Goal: Task Accomplishment & Management: Complete application form

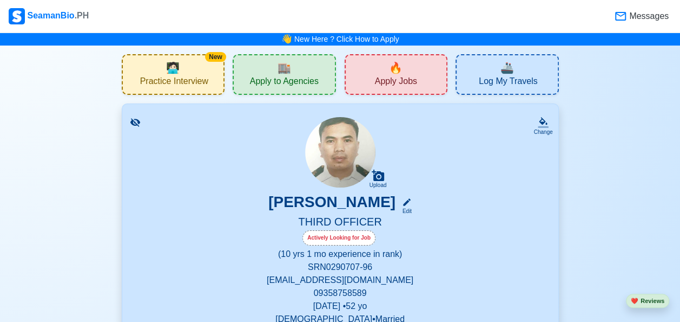
click at [399, 80] on span "Apply Jobs" at bounding box center [396, 83] width 42 height 14
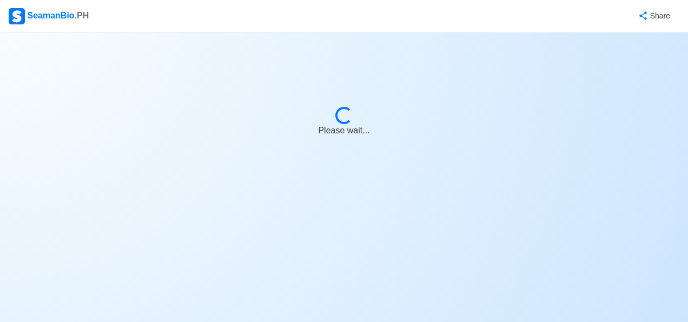
select select "3rd Officer"
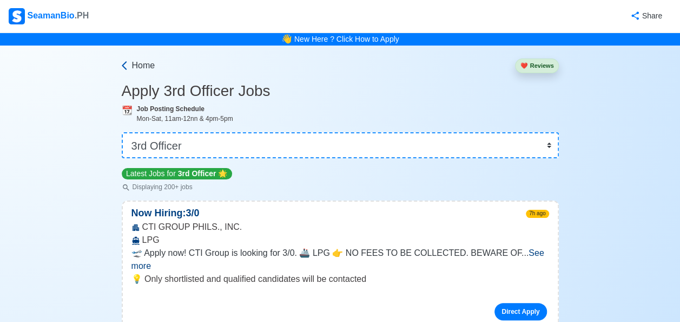
click at [128, 64] on icon at bounding box center [124, 65] width 11 height 11
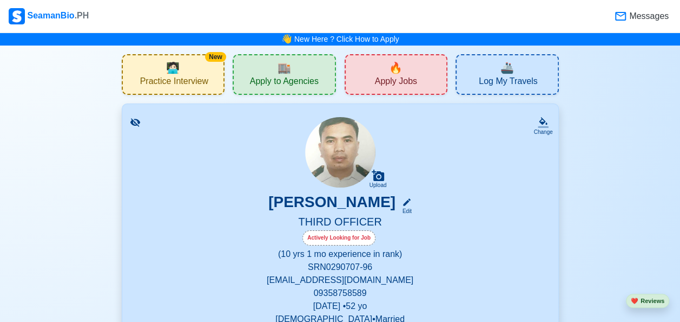
click at [521, 77] on span "Log My Travels" at bounding box center [508, 83] width 58 height 14
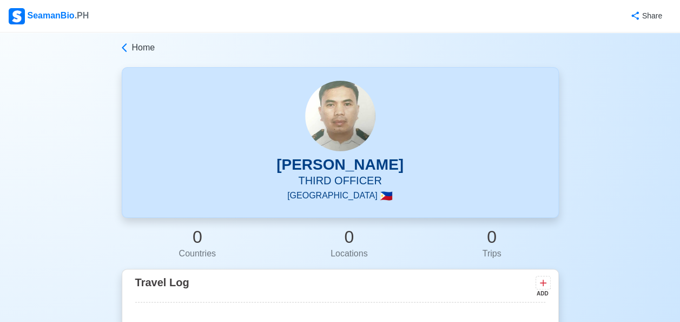
click at [142, 49] on span "Home" at bounding box center [143, 47] width 23 height 13
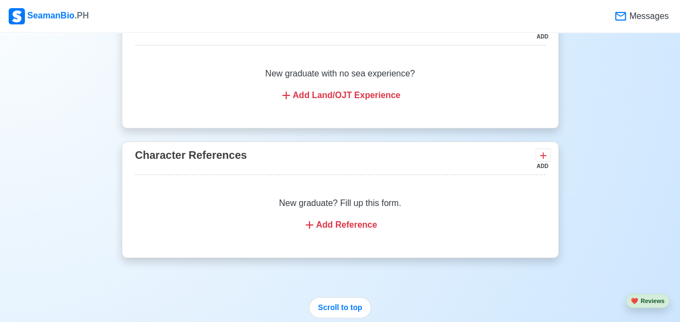
scroll to position [8870, 0]
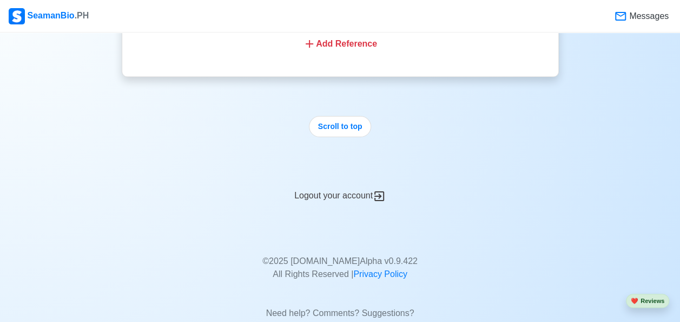
click at [332, 176] on div "Logout your account" at bounding box center [340, 189] width 437 height 27
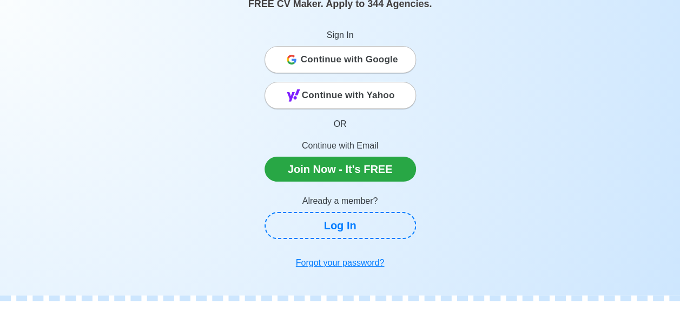
scroll to position [83, 0]
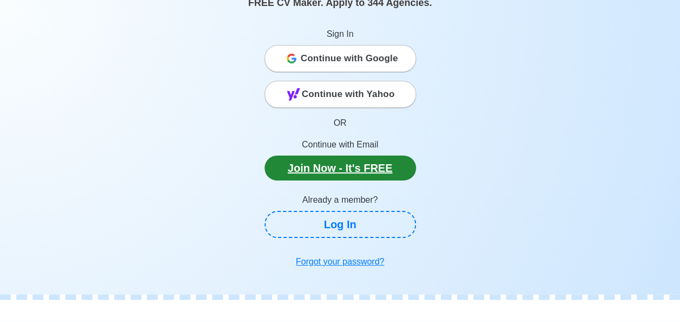
click at [319, 170] on link "Join Now - It's FREE" at bounding box center [341, 167] width 152 height 25
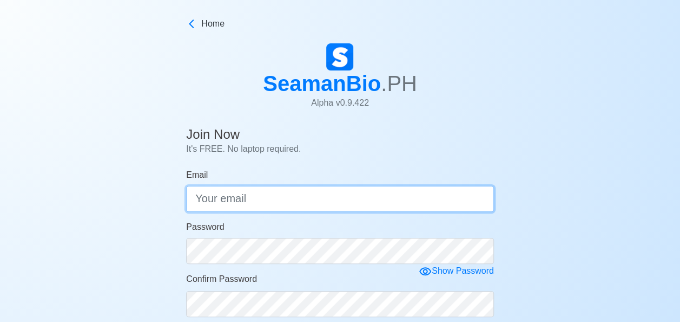
click at [205, 200] on input "Email" at bounding box center [340, 199] width 308 height 26
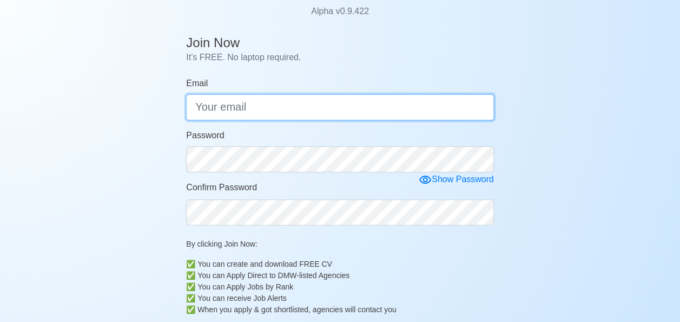
scroll to position [87, 0]
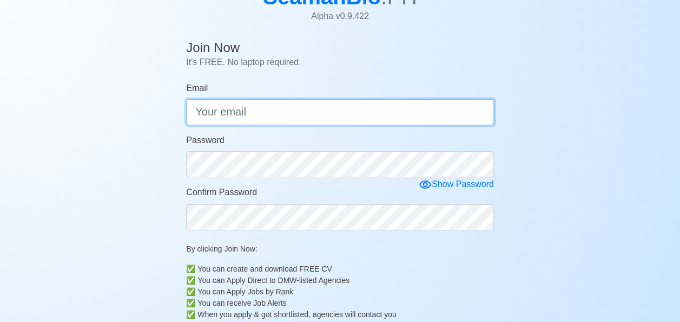
click at [238, 114] on input "Email" at bounding box center [340, 112] width 308 height 26
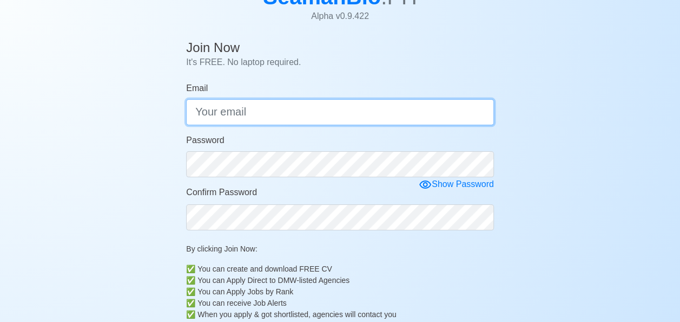
click at [199, 114] on input "Email" at bounding box center [340, 112] width 308 height 26
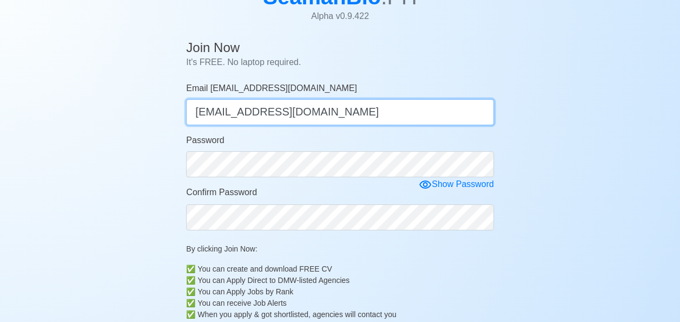
type input "[EMAIL_ADDRESS][DOMAIN_NAME]"
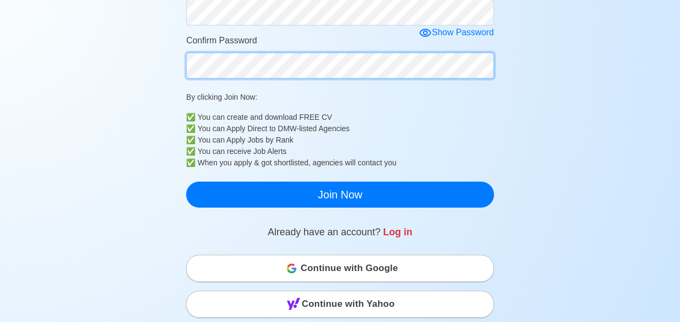
scroll to position [239, 0]
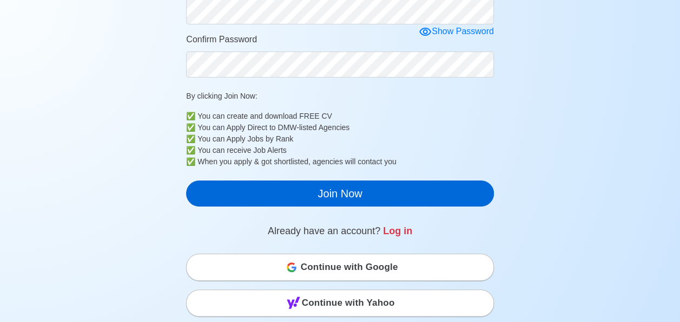
click at [353, 200] on button "Join Now" at bounding box center [340, 193] width 308 height 26
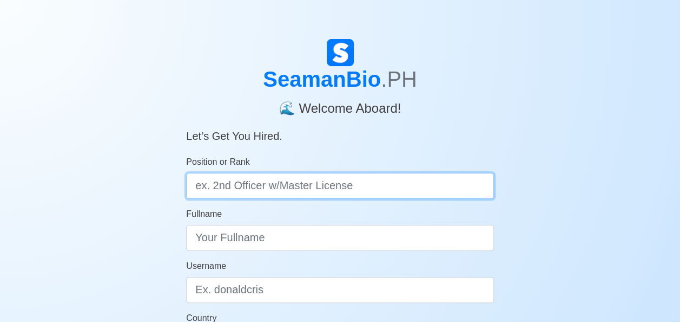
click at [305, 189] on input "Position or Rank" at bounding box center [340, 186] width 308 height 26
type input "s"
type input "2ND ENGINEER"
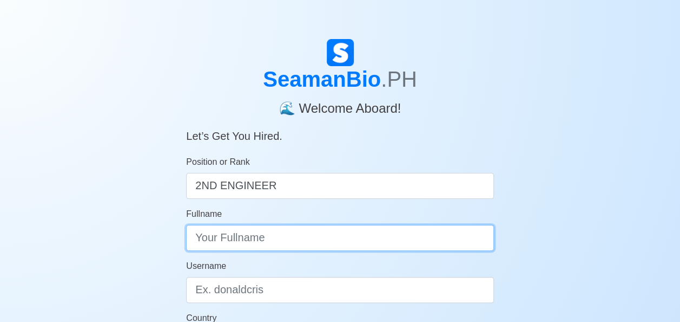
click at [204, 235] on input "Fullname" at bounding box center [340, 238] width 308 height 26
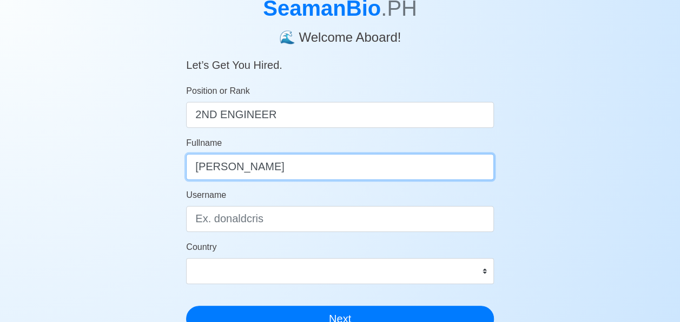
scroll to position [73, 0]
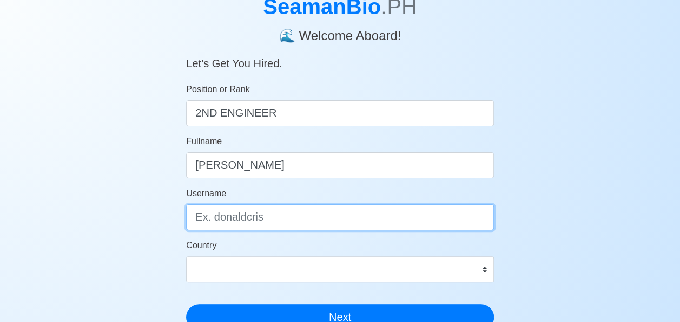
click at [205, 218] on input "Username" at bounding box center [340, 217] width 308 height 26
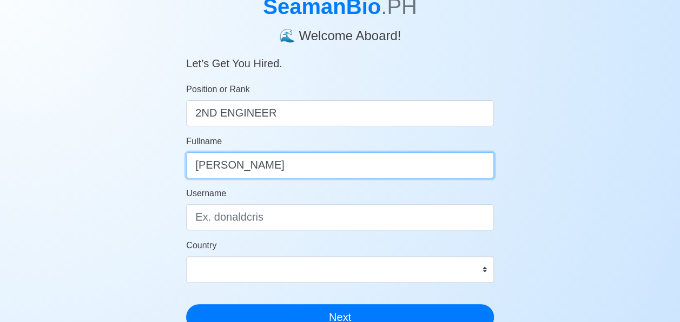
click at [277, 178] on input "VENANCIO" at bounding box center [340, 165] width 308 height 26
type input "[PERSON_NAME]"
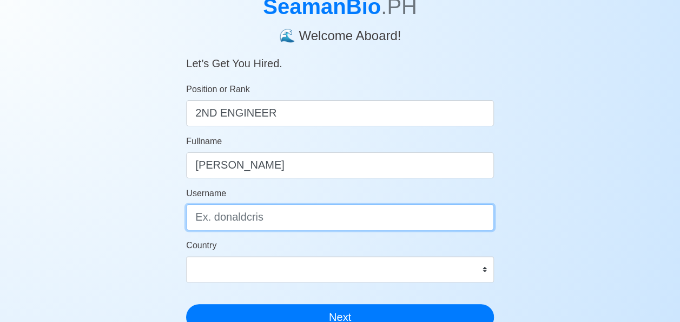
click at [264, 215] on input "Username" at bounding box center [340, 217] width 308 height 26
type input "[EMAIL_ADDRESS][DOMAIN_NAME]"
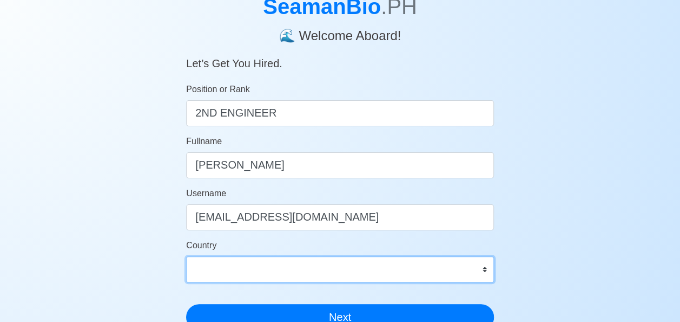
click at [481, 272] on select "Afghanistan Åland Islands Albania Algeria American Samoa Andorra Angola Anguill…" at bounding box center [340, 269] width 308 height 26
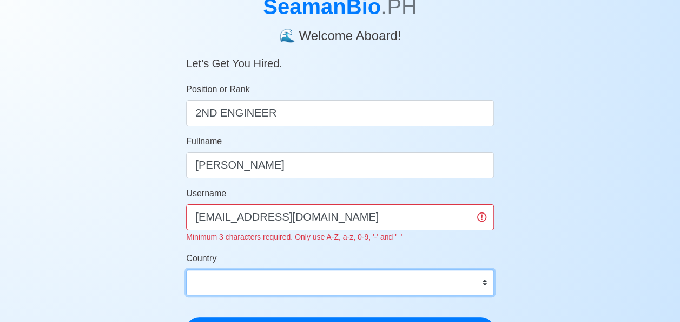
select select "PH"
click at [186, 269] on select "Afghanistan Åland Islands Albania Algeria American Samoa Andorra Angola Anguill…" at bounding box center [340, 282] width 308 height 26
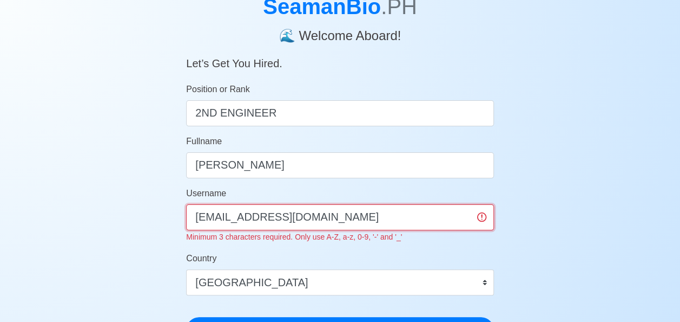
click at [345, 216] on input "[EMAIL_ADDRESS][DOMAIN_NAME]" at bounding box center [340, 217] width 308 height 26
type input "c"
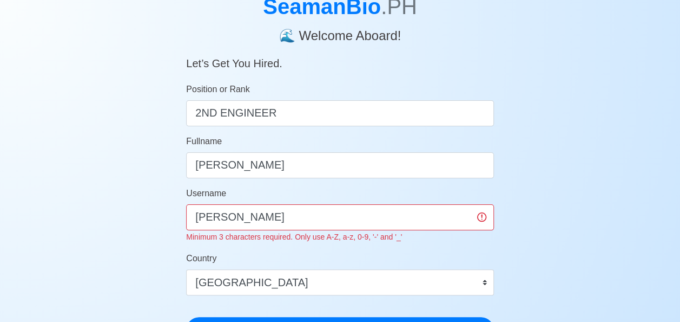
click at [556, 226] on div "SeamanBio .PH 🌊 Welcome Aboard! Let’s Get You Hired. Position or Rank 2ND ENGIN…" at bounding box center [340, 257] width 680 height 583
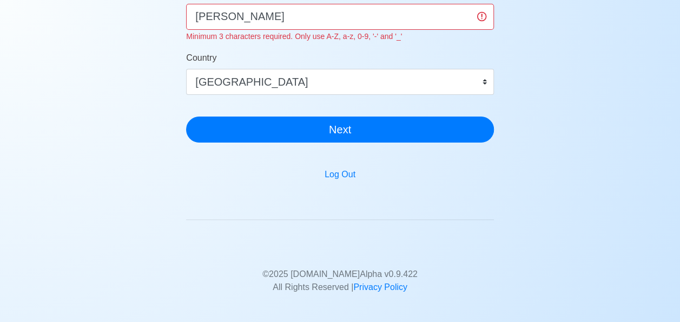
scroll to position [278, 0]
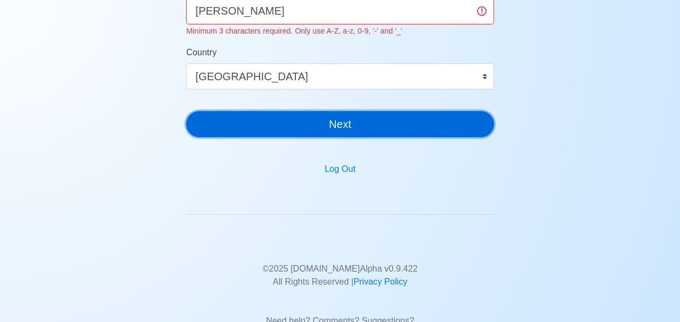
click at [340, 128] on button "Next" at bounding box center [340, 124] width 308 height 26
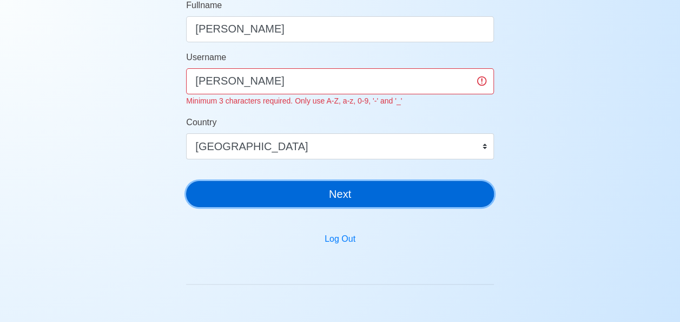
scroll to position [207, 0]
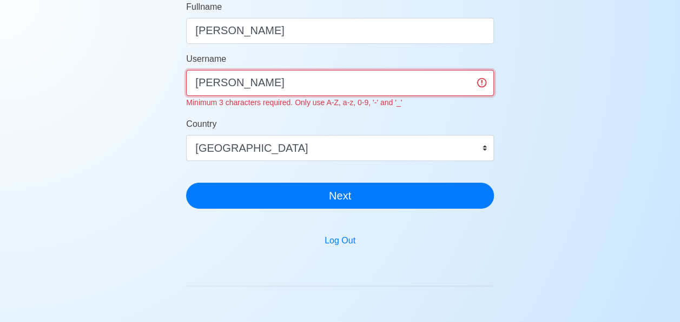
click at [294, 83] on input "venancio catubig" at bounding box center [340, 83] width 308 height 26
type input "v"
click at [293, 86] on input "venan" at bounding box center [340, 83] width 308 height 26
type input "venan"
click at [186, 182] on button "Next" at bounding box center [340, 195] width 308 height 26
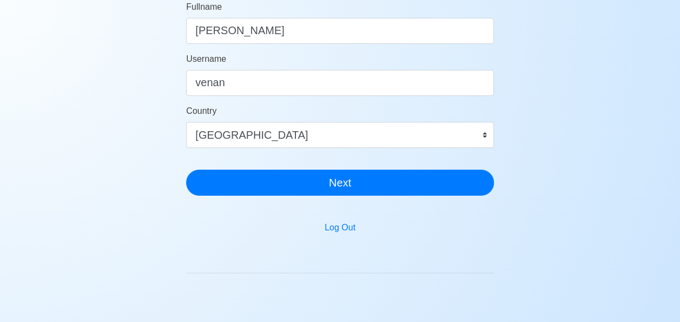
scroll to position [13, 0]
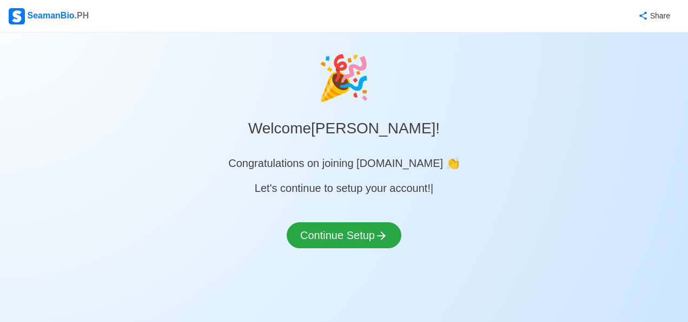
click at [420, 163] on div "Congratulations on joining SeamanBio.PH 👏" at bounding box center [343, 163] width 231 height 16
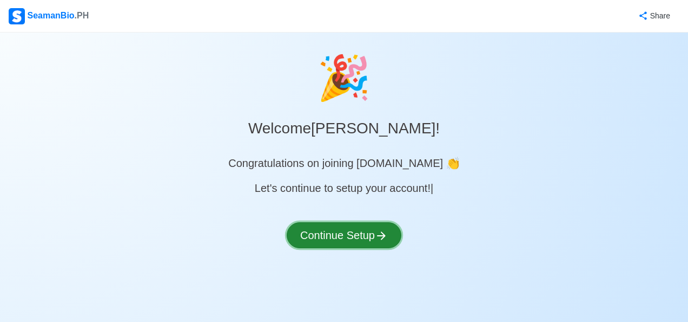
click at [320, 236] on button "Continue Setup" at bounding box center [344, 235] width 115 height 26
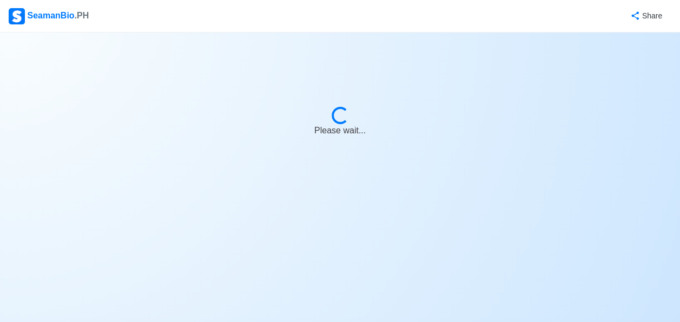
select select "Visible for Hiring"
select select "PH"
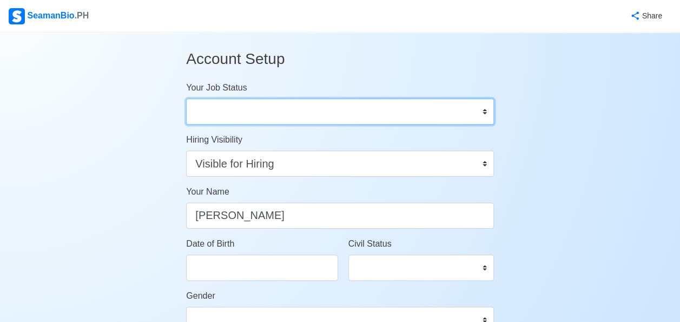
click at [487, 112] on select "Onboard Actively Looking for Job Not Looking for Job" at bounding box center [340, 112] width 308 height 26
select select "Not Looking for Job"
click at [186, 99] on select "Onboard Actively Looking for Job Not Looking for Job" at bounding box center [340, 112] width 308 height 26
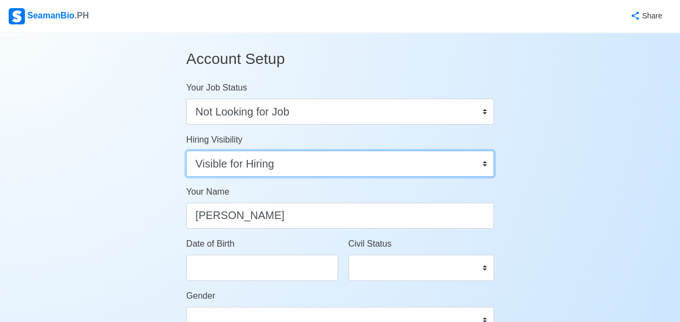
click at [484, 165] on select "Visible for Hiring Not Visible for Hiring" at bounding box center [340, 163] width 308 height 26
click at [186, 150] on select "Visible for Hiring Not Visible for Hiring" at bounding box center [340, 163] width 308 height 26
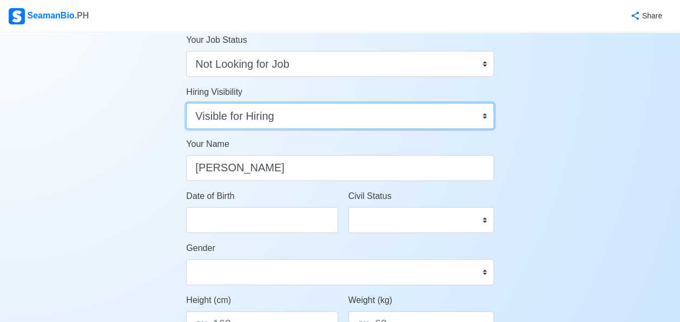
scroll to position [64, 0]
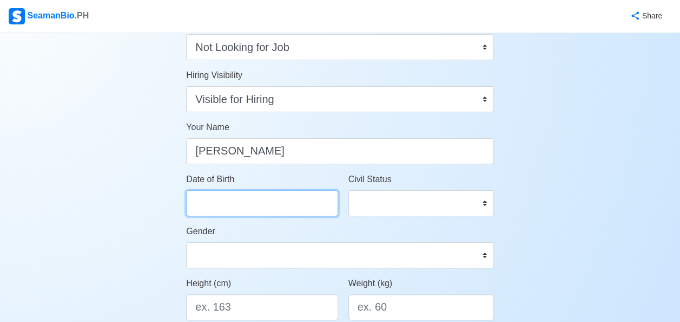
click at [202, 204] on input "Date of Birth" at bounding box center [262, 203] width 152 height 26
select select "****"
select select "*******"
click at [202, 200] on input "Date of Birth" at bounding box center [262, 203] width 152 height 26
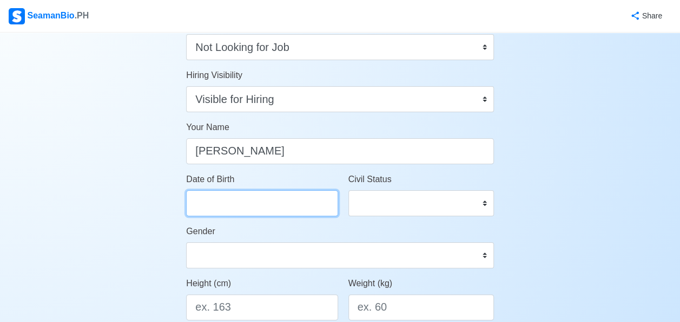
select select "****"
select select "*******"
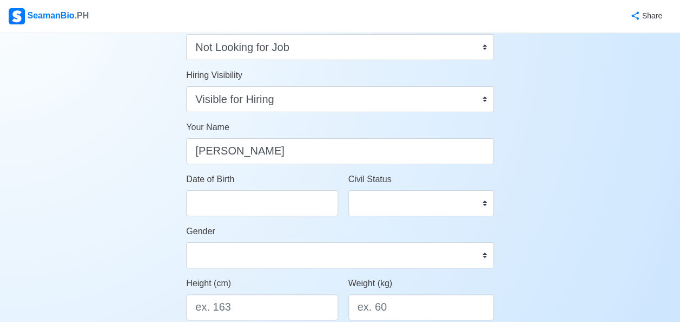
click at [479, 200] on select "Single Married Widowed Separated" at bounding box center [422, 203] width 146 height 26
select select "Married"
click at [349, 190] on select "Single Married Widowed Separated" at bounding box center [422, 203] width 146 height 26
click at [287, 204] on input "Date of Birth" at bounding box center [262, 203] width 152 height 26
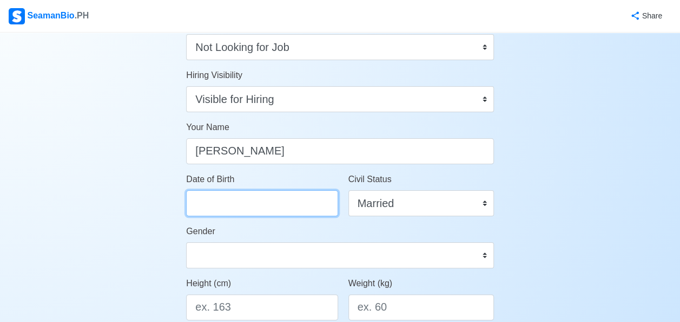
select select "****"
select select "*******"
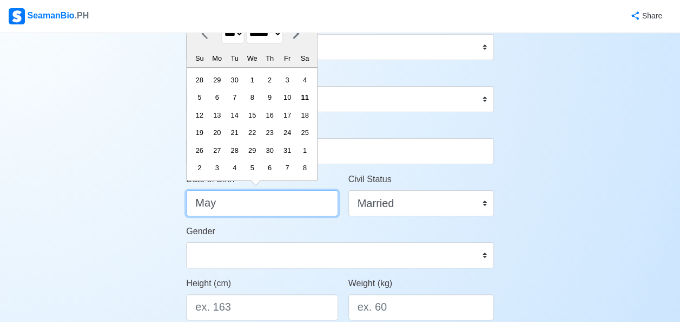
type input "May 1"
select select "****"
select select "***"
type input "May 19,2"
select select "****"
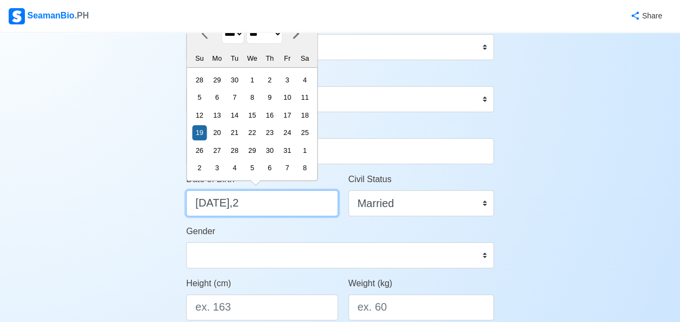
type input "May 19,"
select select "****"
type input "May 19,19"
select select "****"
type input "May 19,1970"
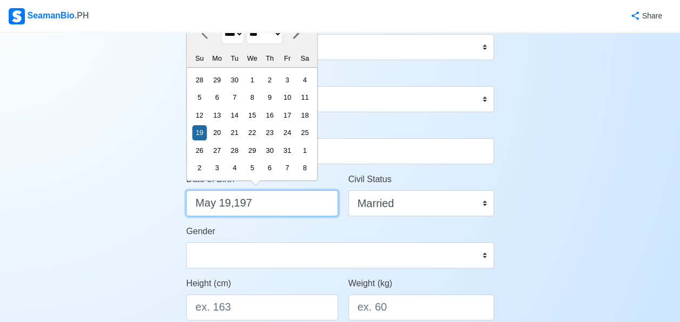
select select "****"
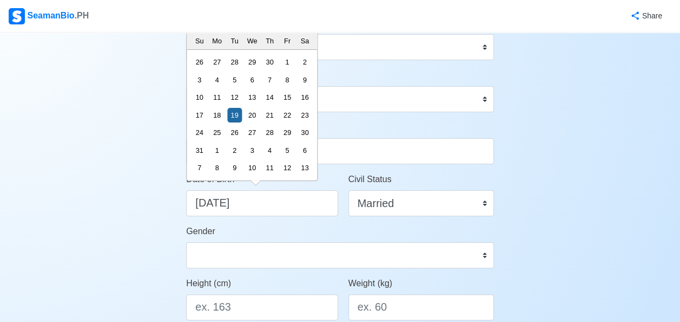
type input "05/19/1970"
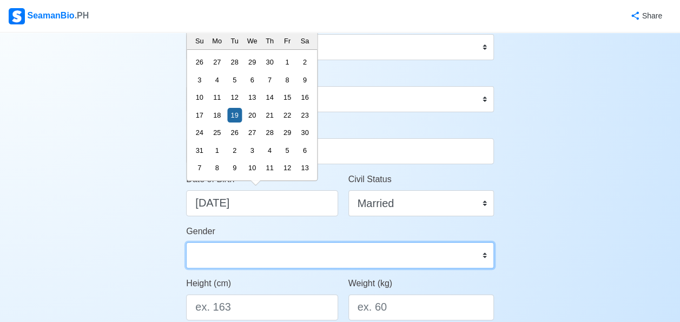
click at [239, 249] on select "Male Female" at bounding box center [340, 255] width 308 height 26
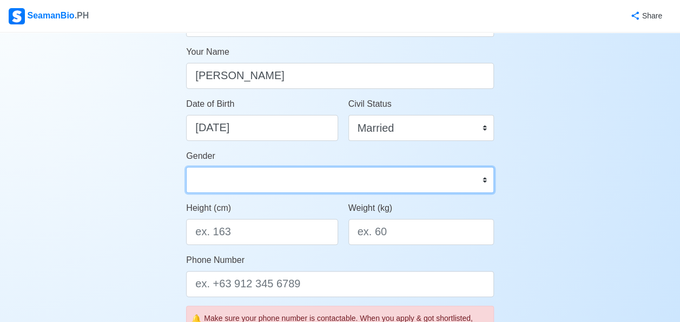
scroll to position [140, 0]
click at [486, 178] on select "Male Female" at bounding box center [340, 179] width 308 height 26
select select "[DEMOGRAPHIC_DATA]"
click at [186, 166] on select "Male Female" at bounding box center [340, 179] width 308 height 26
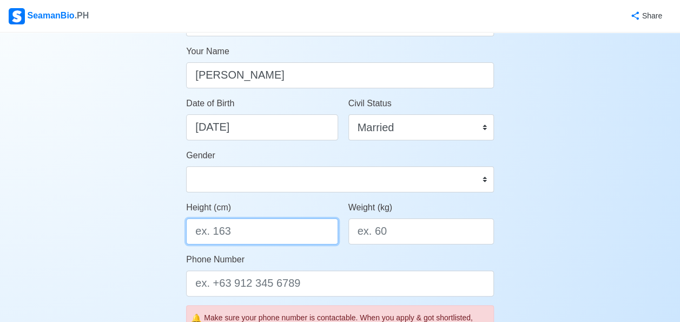
click at [250, 229] on input "Height (cm)" at bounding box center [262, 231] width 152 height 26
click at [226, 228] on input "Height (cm)" at bounding box center [262, 231] width 152 height 26
type input "167"
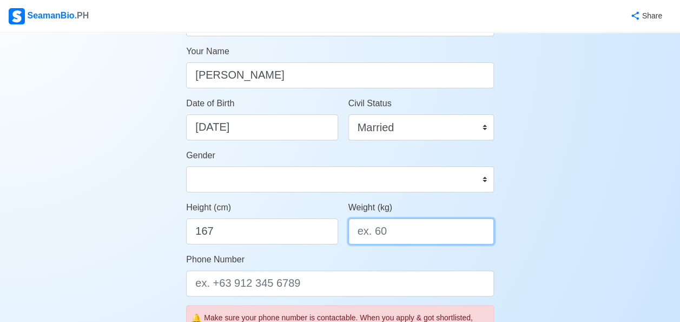
click at [388, 225] on input "Weight (kg)" at bounding box center [422, 231] width 146 height 26
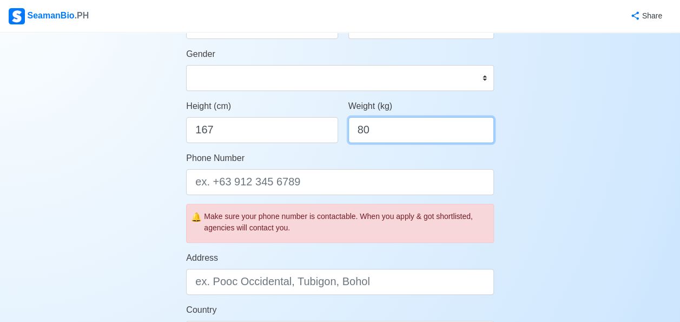
scroll to position [241, 0]
type input "80"
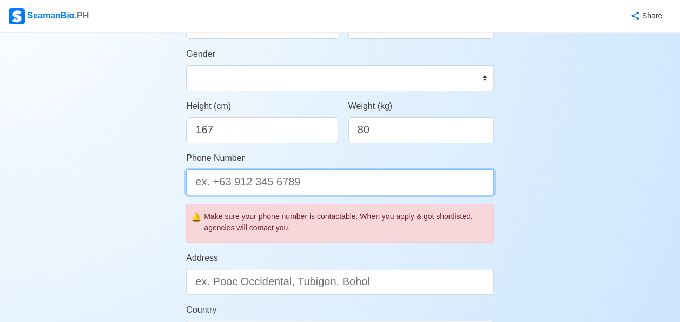
click at [218, 180] on input "Phone Number" at bounding box center [340, 182] width 308 height 26
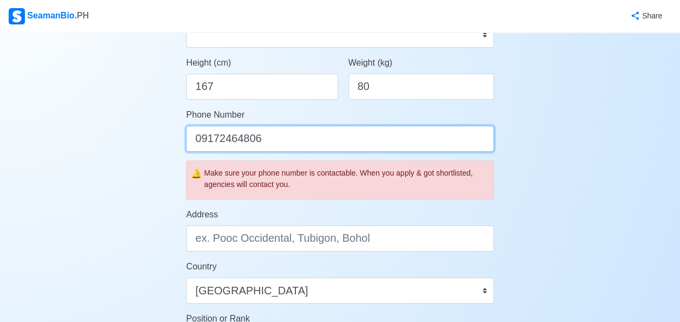
scroll to position [306, 0]
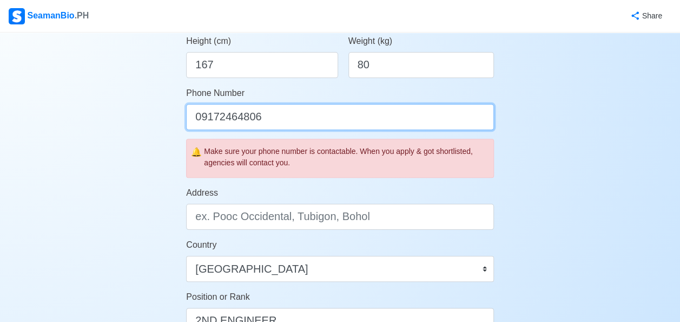
type input "09172464806"
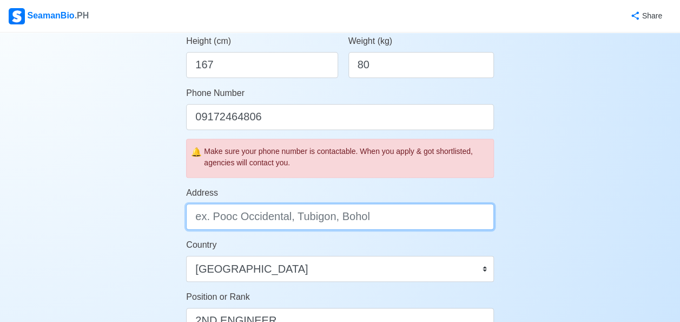
click at [203, 219] on input "Address" at bounding box center [340, 217] width 308 height 26
click at [332, 218] on input "Blk 14 Lot 6 Opal St. Patricia Village" at bounding box center [340, 217] width 308 height 26
click at [434, 221] on input "Blk 14 Lot 6 Opal St. Patricia Executive Village" at bounding box center [340, 217] width 308 height 26
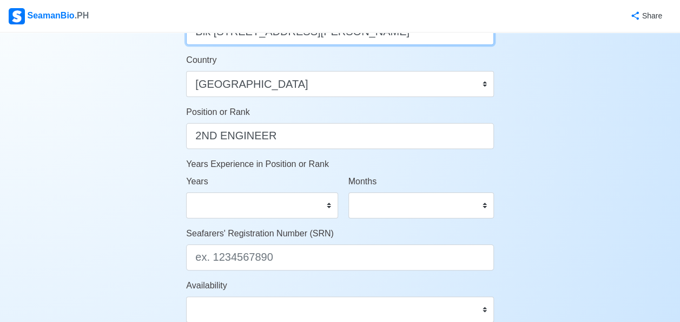
scroll to position [493, 0]
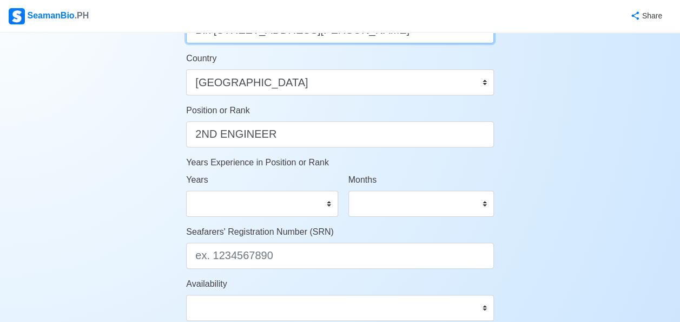
type input "Blk 14 Lot 6 Opal St. Patricia Executive Village, Mabolo 111 Bacoor Cavite"
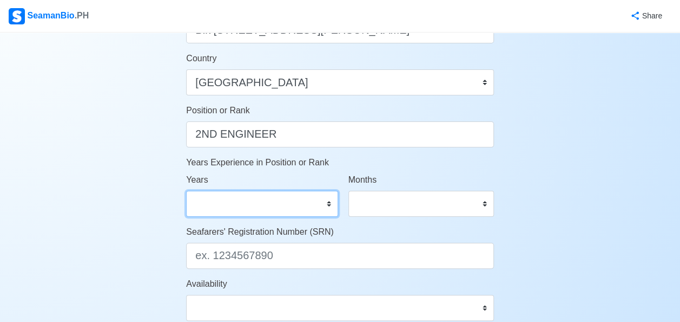
click at [329, 204] on select "0 1 2 3 4 5 6 7 8 9 10 11 12 13 14 15 16 17 18 19 20 21 22 23 24 25 26 27 28 29…" at bounding box center [262, 204] width 152 height 26
select select "10"
click at [186, 191] on select "0 1 2 3 4 5 6 7 8 9 10 11 12 13 14 15 16 17 18 19 20 21 22 23 24 25 26 27 28 29…" at bounding box center [262, 204] width 152 height 26
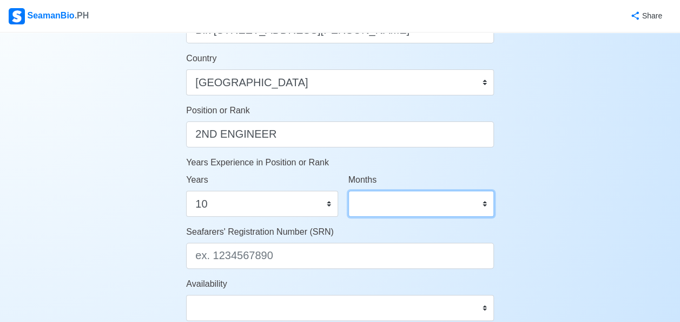
click at [485, 203] on select "0 1 2 3 4 5 6 7 8 9 10 11" at bounding box center [422, 204] width 146 height 26
click at [575, 212] on div "Account Setup Your Job Status Onboard Actively Looking for Job Not Looking for …" at bounding box center [340, 14] width 680 height 948
click at [536, 211] on div "Account Setup Your Job Status Onboard Actively Looking for Job Not Looking for …" at bounding box center [340, 14] width 680 height 948
click at [480, 208] on select "0 1 2 3 4 5 6 7 8 9 10 11" at bounding box center [422, 204] width 146 height 26
select select "0"
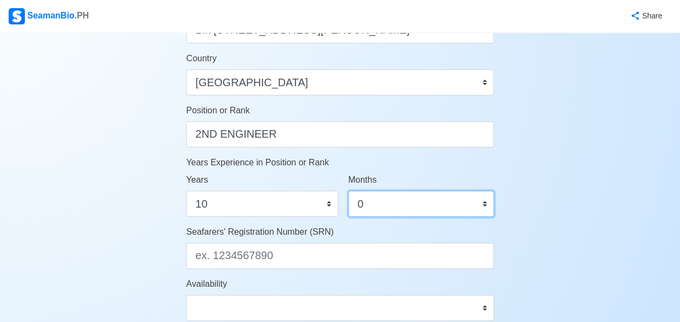
click at [349, 191] on select "0 1 2 3 4 5 6 7 8 9 10 11" at bounding box center [422, 204] width 146 height 26
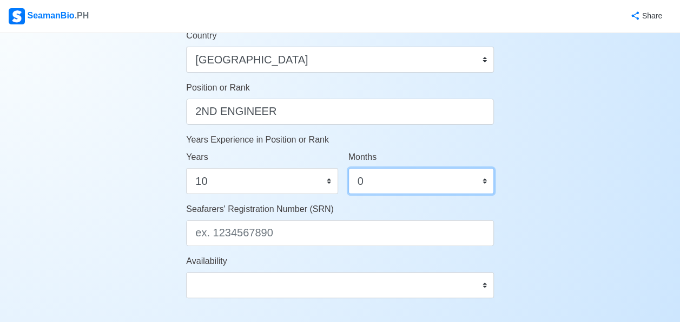
scroll to position [540, 0]
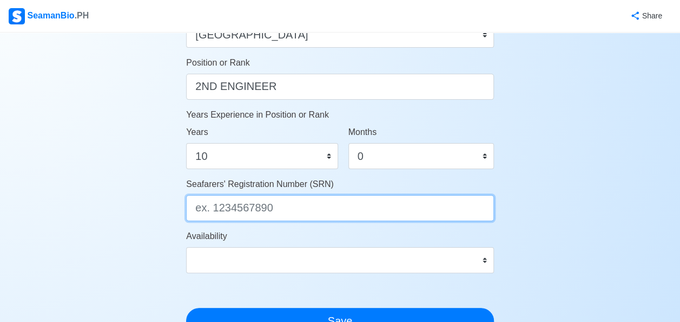
click at [281, 211] on input "Seafarers' Registration Number (SRN)" at bounding box center [340, 208] width 308 height 26
type input "7005190002"
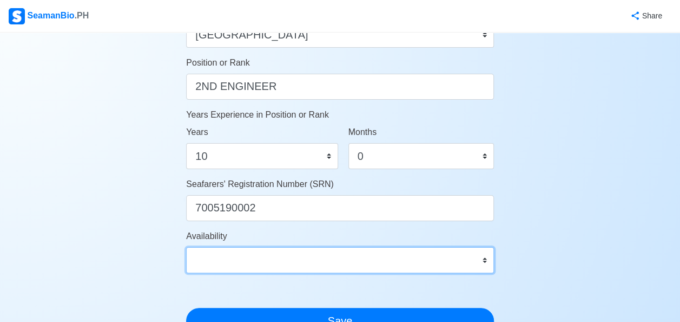
click at [483, 257] on select "Immediate Nov 2025 Dec 2025 Jan 2026 Feb 2026 Mar 2026 Apr 2026 May 2026 Jun 20…" at bounding box center [340, 260] width 308 height 26
click at [186, 247] on select "Immediate Nov 2025 Dec 2025 Jan 2026 Feb 2026 Mar 2026 Apr 2026 May 2026 Jun 20…" at bounding box center [340, 260] width 308 height 26
click at [485, 263] on select "Immediate Nov 2025 Dec 2025 Jan 2026 Feb 2026 Mar 2026 Apr 2026 May 2026 Jun 20…" at bounding box center [340, 260] width 308 height 26
click at [186, 247] on select "Immediate Nov 2025 Dec 2025 Jan 2026 Feb 2026 Mar 2026 Apr 2026 May 2026 Jun 20…" at bounding box center [340, 260] width 308 height 26
click at [489, 263] on select "Immediate Nov 2025 Dec 2025 Jan 2026 Feb 2026 Mar 2026 Apr 2026 May 2026 Jun 20…" at bounding box center [340, 260] width 308 height 26
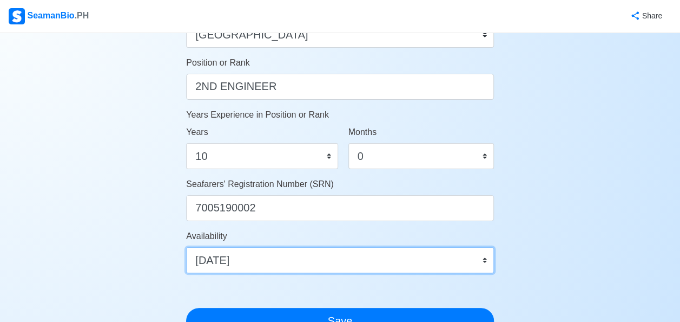
select select "4102416000000"
click at [186, 247] on select "Immediate Nov 2025 Dec 2025 Jan 2026 Feb 2026 Mar 2026 Apr 2026 May 2026 Jun 20…" at bounding box center [340, 260] width 308 height 26
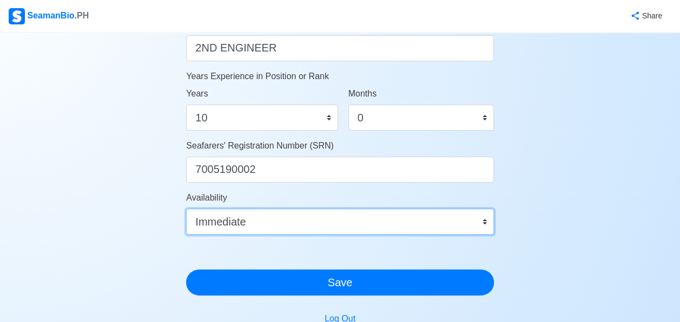
scroll to position [598, 0]
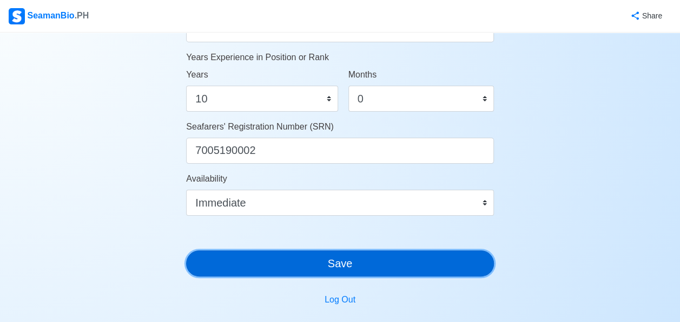
click at [346, 260] on button "Save" at bounding box center [340, 263] width 308 height 26
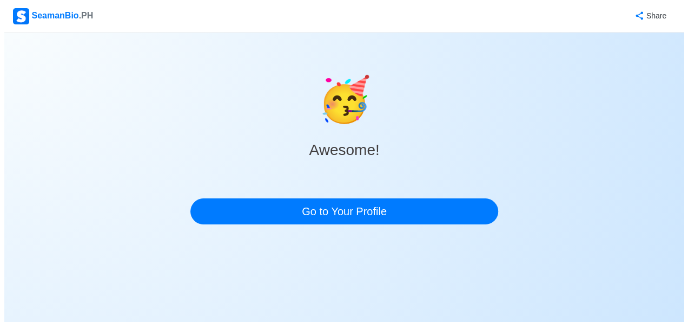
scroll to position [0, 0]
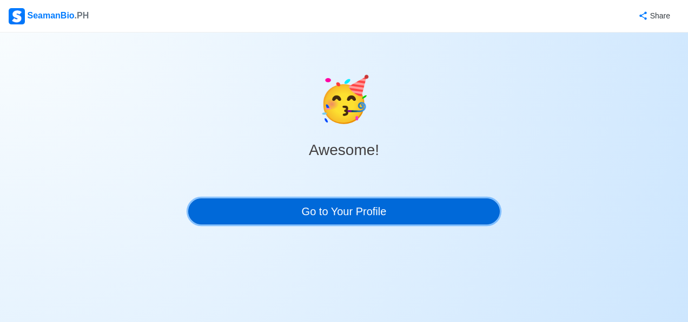
click at [385, 211] on link "Go to Your Profile" at bounding box center [344, 211] width 312 height 26
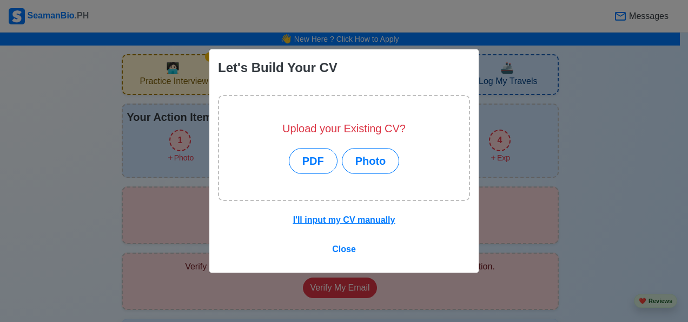
click at [344, 222] on u "I'll input my CV manually" at bounding box center [344, 219] width 102 height 9
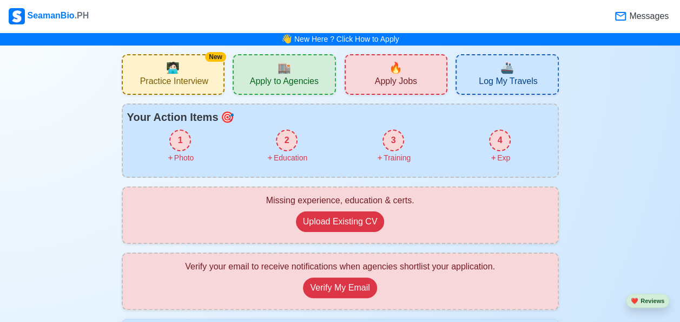
click at [287, 137] on div "2" at bounding box center [287, 140] width 22 height 22
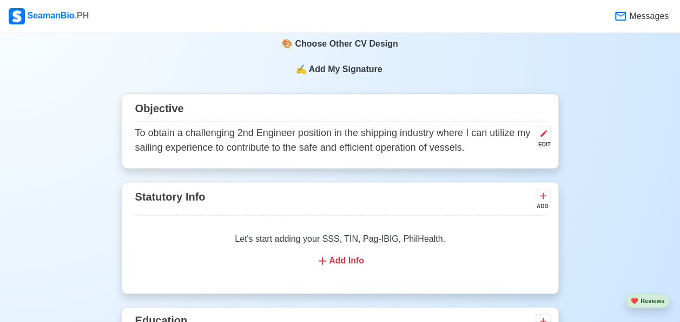
scroll to position [626, 0]
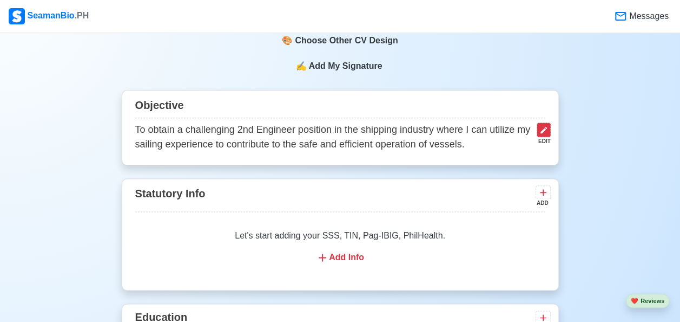
click at [547, 134] on icon at bounding box center [544, 130] width 9 height 9
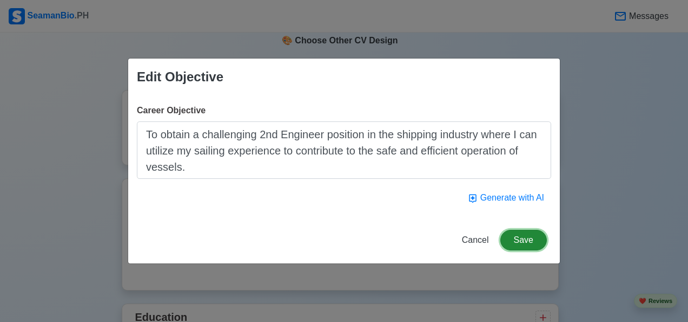
click at [527, 236] on button "Save" at bounding box center [524, 239] width 47 height 21
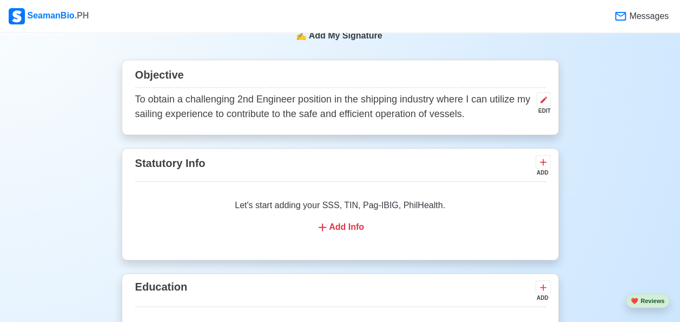
scroll to position [657, 0]
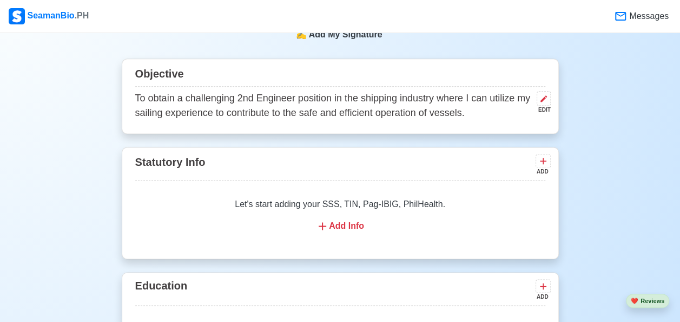
click at [547, 167] on button at bounding box center [543, 161] width 15 height 14
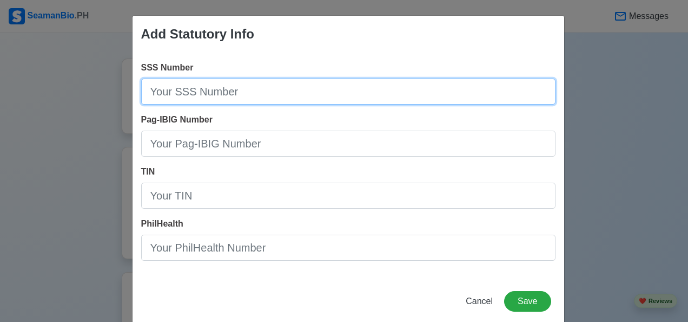
click at [149, 90] on input "SSS Number" at bounding box center [348, 91] width 415 height 26
type input "0394831011"
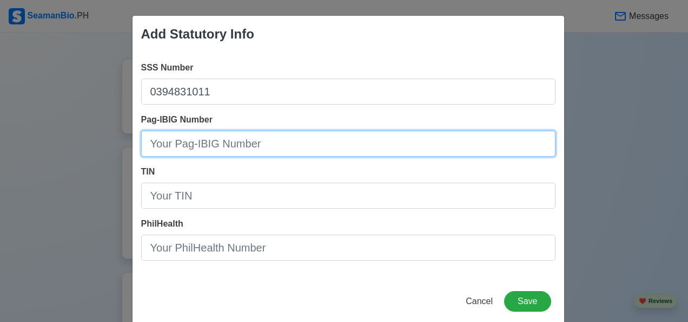
click at [156, 145] on input "Pag-IBIG Number" at bounding box center [348, 143] width 415 height 26
type input "121065262326"
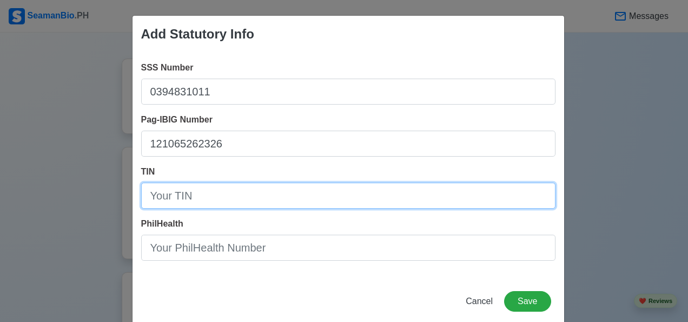
click at [193, 196] on input "TIN" at bounding box center [348, 195] width 415 height 26
type input "275502586"
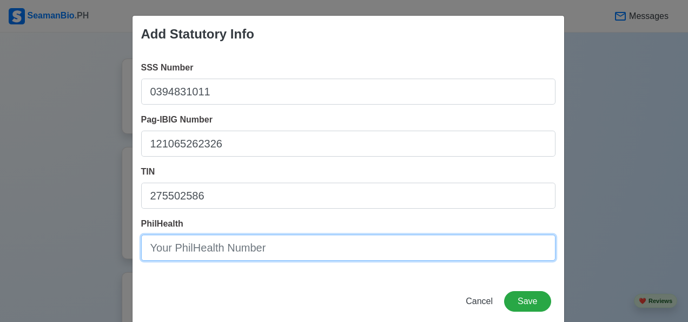
click at [154, 251] on input "PhilHealth" at bounding box center [348, 247] width 415 height 26
type input "190507913842"
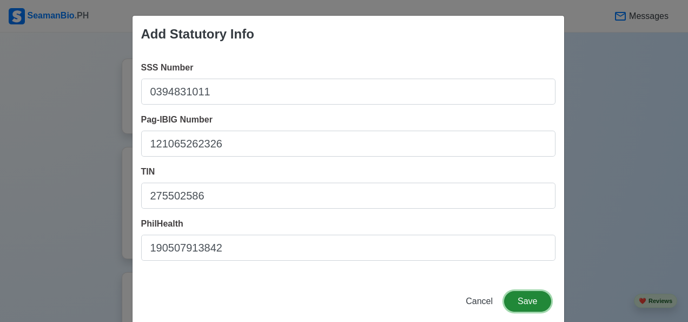
click at [532, 300] on button "Save" at bounding box center [527, 301] width 47 height 21
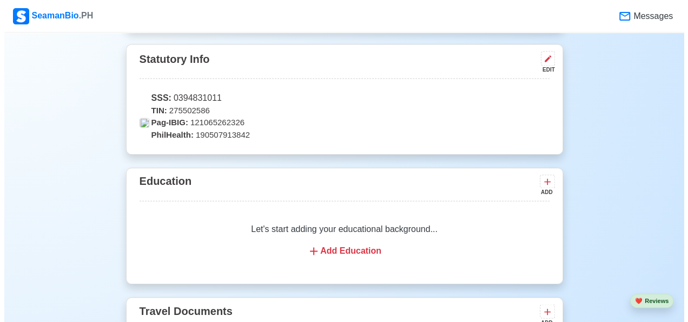
scroll to position [763, 0]
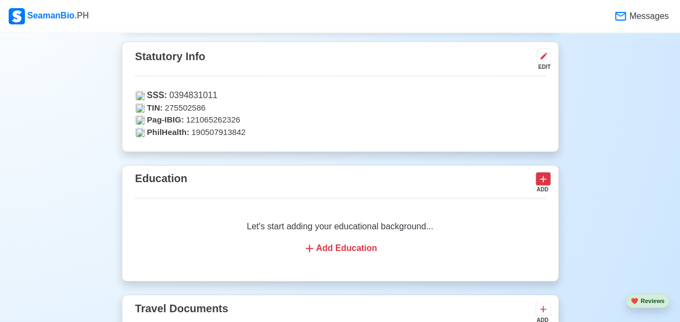
click at [542, 179] on icon at bounding box center [543, 178] width 11 height 11
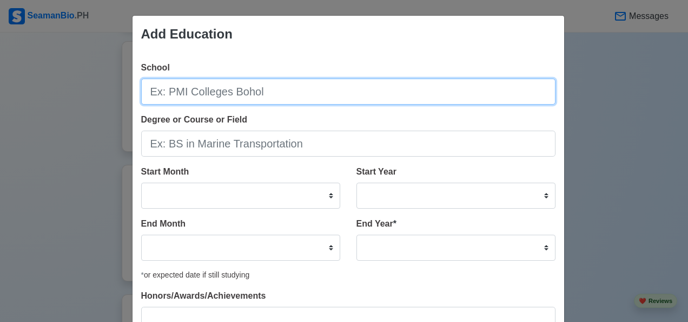
click at [157, 95] on input "School" at bounding box center [348, 91] width 415 height 26
type input "[GEOGRAPHIC_DATA]"
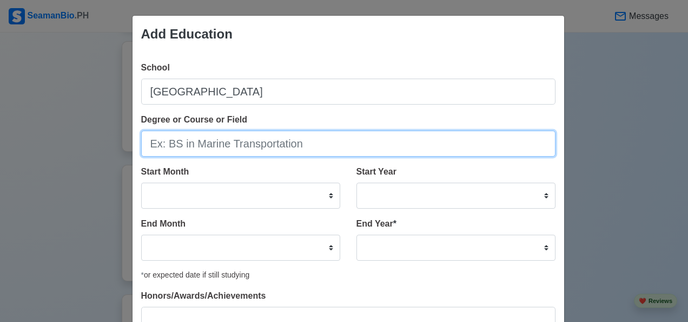
click at [147, 144] on input "Degree or Course or Field" at bounding box center [348, 143] width 415 height 26
type input "Associate Marine Engineering"
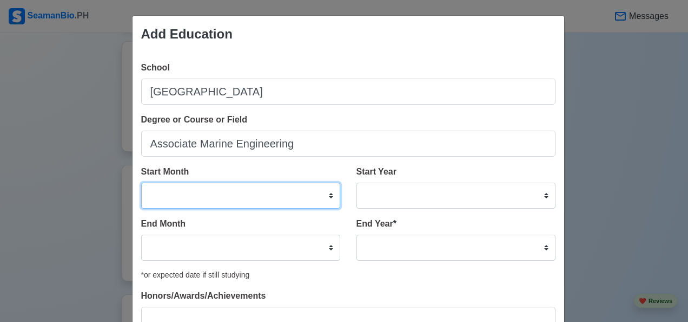
click at [156, 199] on select "January February March April May June July August September October November De…" at bounding box center [240, 195] width 199 height 26
select select "March"
click at [141, 182] on select "January February March April May June July August September October November De…" at bounding box center [240, 195] width 199 height 26
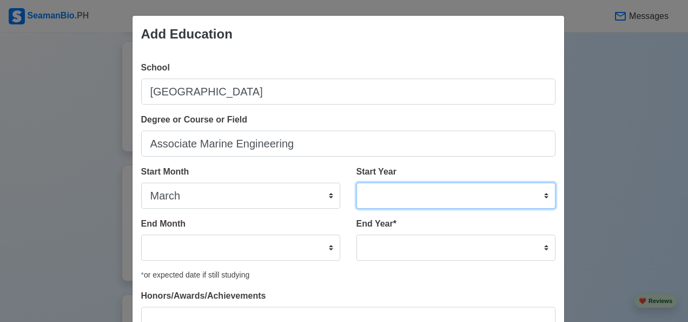
click at [537, 195] on select "2025 2024 2023 2022 2021 2020 2019 2018 2017 2016 2015 2014 2013 2012 2011 2010…" at bounding box center [456, 195] width 199 height 26
select select "1990"
click at [378, 199] on select "2025 2024 2023 2022 2021 2020 2019 2018 2017 2016 2015 2014 2013 2012 2011 2010…" at bounding box center [456, 195] width 199 height 26
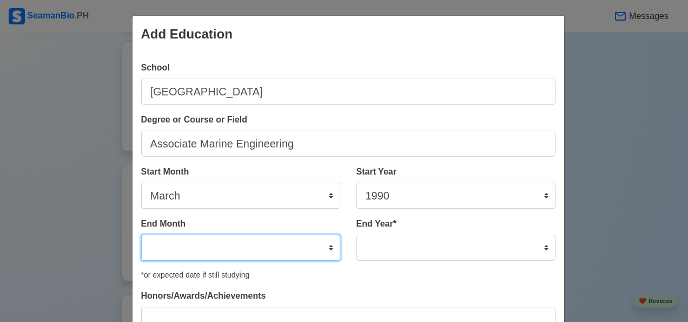
click at [163, 257] on select "January February March April May June July August September October November De…" at bounding box center [240, 247] width 199 height 26
select select "June"
click at [141, 234] on select "January February March April May June July August September October November De…" at bounding box center [240, 247] width 199 height 26
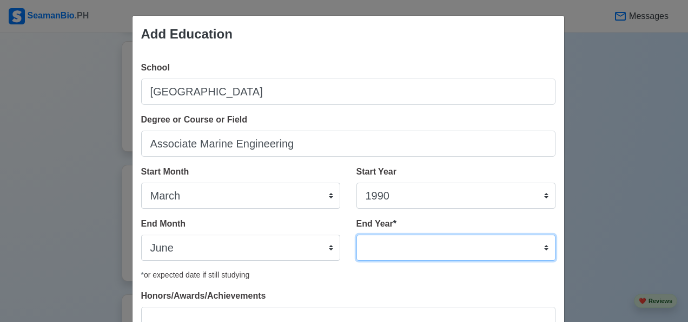
click at [537, 252] on select "2035 2034 2033 2032 2031 2030 2029 2028 2027 2026 2025 2024 2023 2022 2021 2020…" at bounding box center [456, 247] width 199 height 26
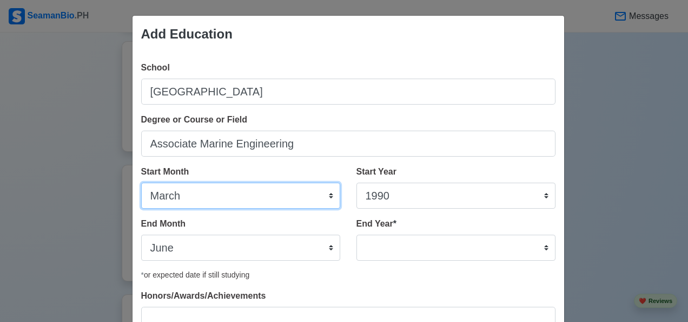
click at [320, 194] on select "January February March April May June July August September October November De…" at bounding box center [240, 195] width 199 height 26
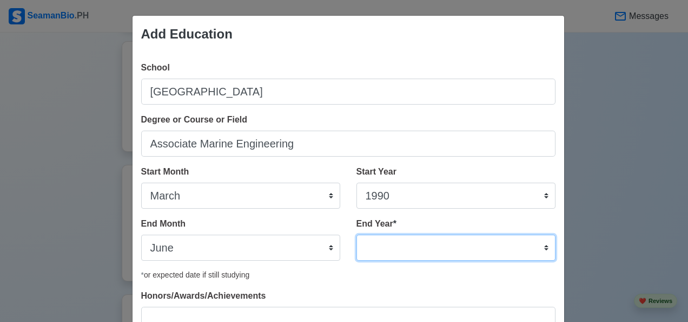
click at [381, 247] on select "2035 2034 2033 2032 2031 2030 2029 2028 2027 2026 2025 2024 2023 2022 2021 2020…" at bounding box center [456, 247] width 199 height 26
select select "1992"
click at [357, 234] on select "2035 2034 2033 2032 2031 2030 2029 2028 2027 2026 2025 2024 2023 2022 2021 2020…" at bounding box center [456, 247] width 199 height 26
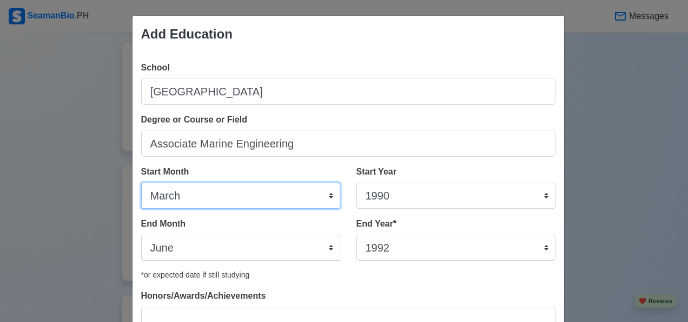
click at [324, 195] on select "January February March April May June July August September October November De…" at bounding box center [240, 195] width 199 height 26
select select "June"
click at [141, 182] on select "January February March April May June July August September October November De…" at bounding box center [240, 195] width 199 height 26
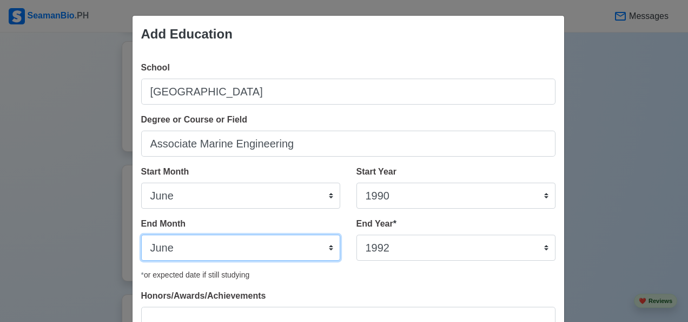
click at [323, 257] on select "January February March April May June July August September October November De…" at bounding box center [240, 247] width 199 height 26
select select "March"
click at [141, 234] on select "January February March April May June July August September October November De…" at bounding box center [240, 247] width 199 height 26
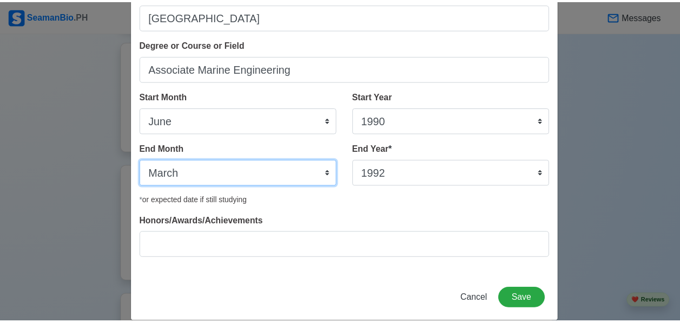
scroll to position [90, 0]
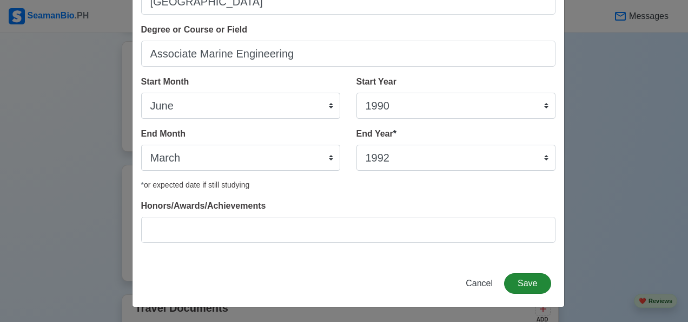
click at [530, 281] on button "Save" at bounding box center [527, 283] width 47 height 21
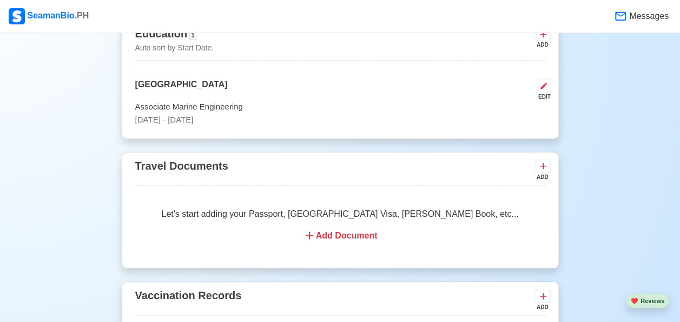
scroll to position [920, 0]
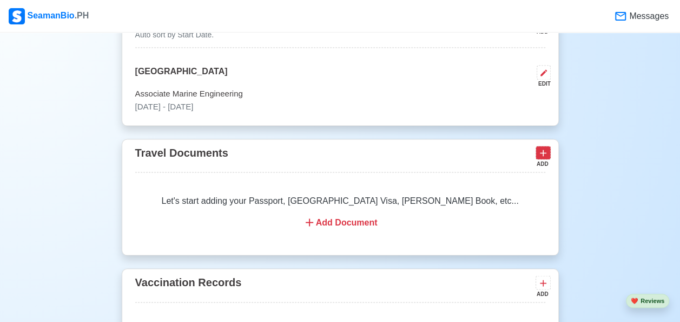
click at [545, 150] on icon at bounding box center [543, 152] width 11 height 11
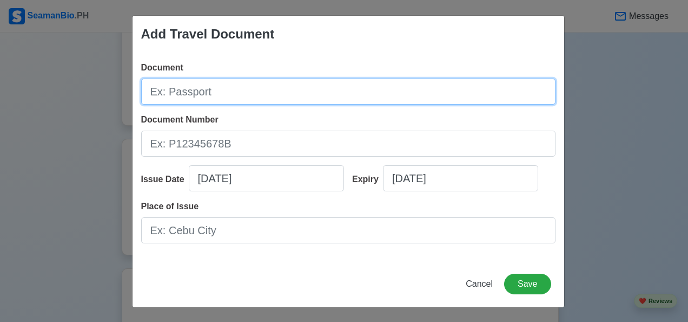
click at [150, 92] on input "Document" at bounding box center [348, 91] width 415 height 26
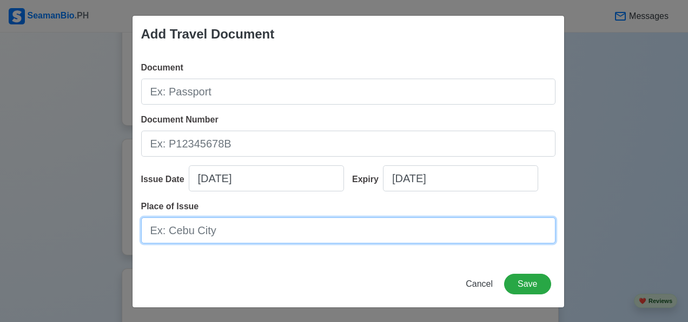
click at [161, 233] on input "Place of Issue" at bounding box center [348, 230] width 415 height 26
type input "[GEOGRAPHIC_DATA]"
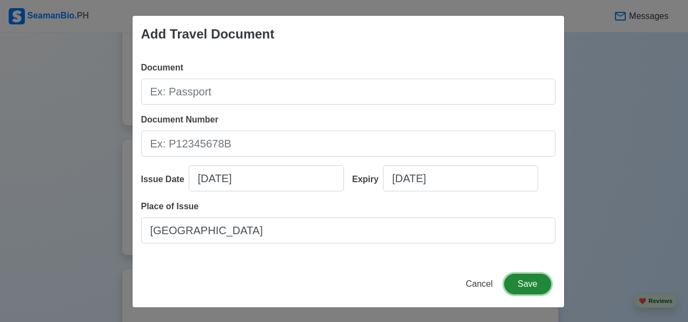
click at [532, 286] on button "Save" at bounding box center [527, 283] width 47 height 21
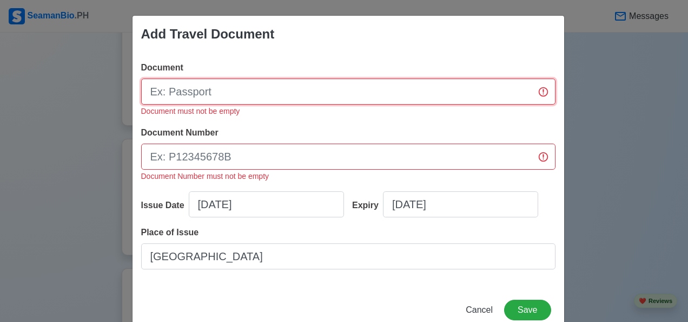
click at [194, 86] on input "Document" at bounding box center [348, 91] width 415 height 26
type input "1"
click at [528, 94] on input "Document" at bounding box center [348, 91] width 415 height 26
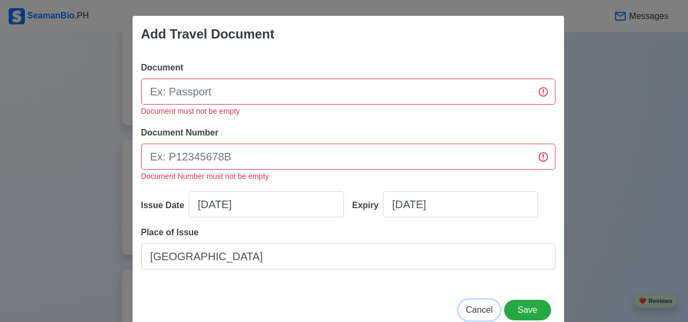
click at [481, 311] on span "Cancel" at bounding box center [479, 309] width 27 height 9
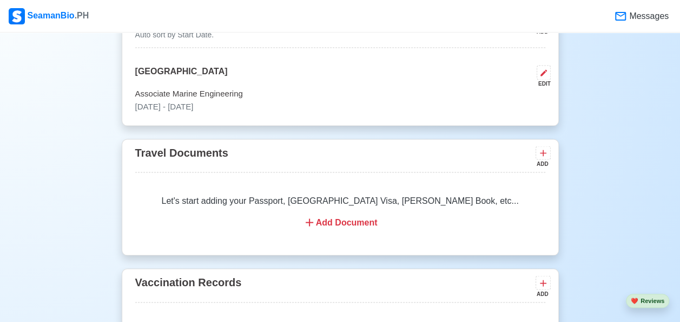
click at [541, 159] on div "ADD" at bounding box center [542, 163] width 13 height 8
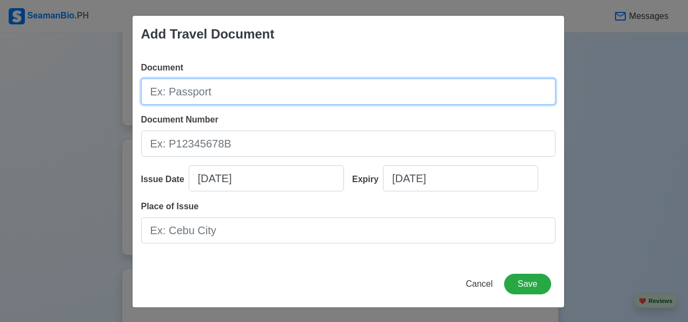
click at [183, 86] on input "Document" at bounding box center [348, 91] width 415 height 26
type input "Passport"
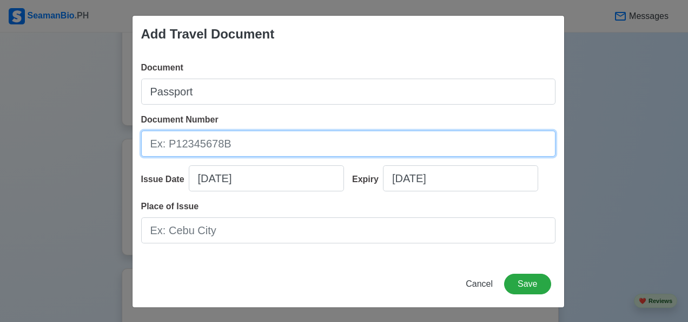
click at [198, 145] on input "Document Number" at bounding box center [348, 143] width 415 height 26
click at [213, 143] on input "Document Number" at bounding box center [348, 143] width 415 height 26
click at [206, 139] on input "P" at bounding box center [348, 143] width 415 height 26
click at [202, 143] on input "P" at bounding box center [348, 143] width 415 height 26
click at [158, 150] on input "P" at bounding box center [348, 143] width 415 height 26
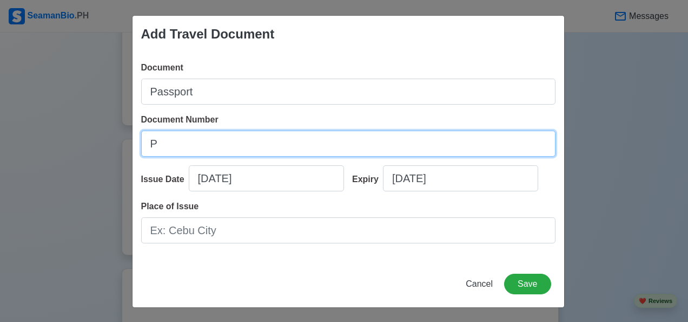
type input "P5684738A"
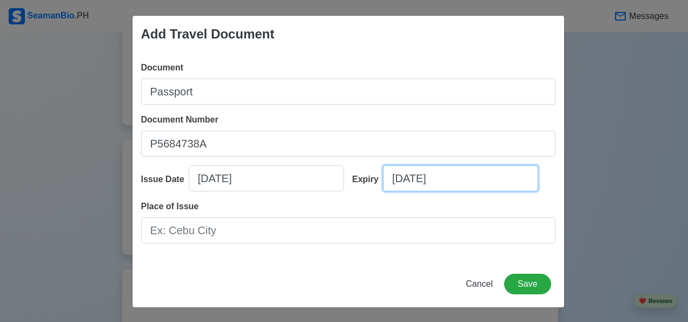
click at [451, 182] on input "10/11/2025" at bounding box center [460, 178] width 155 height 26
select select "****"
select select "*******"
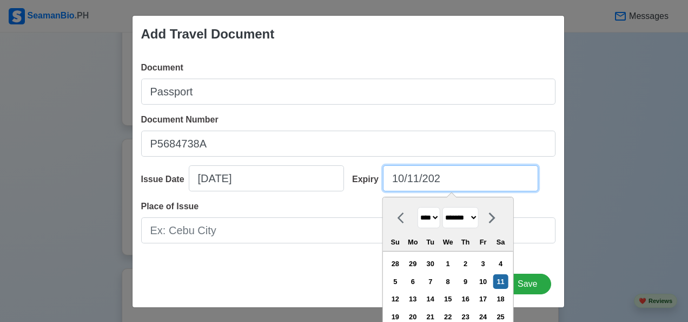
type input "10/11/20"
select select "****"
type input "10/11/2031"
select select "****"
type input "10/11/2031"
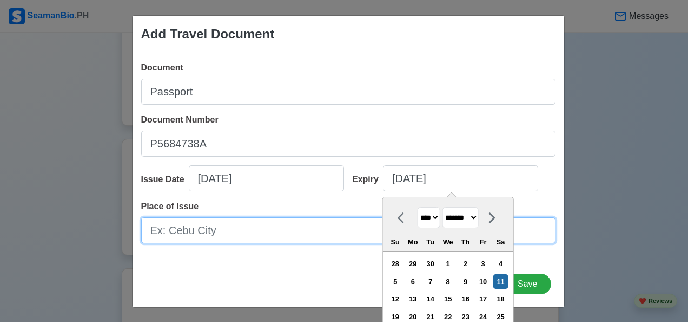
click at [169, 233] on input "Place of Issue" at bounding box center [348, 230] width 415 height 26
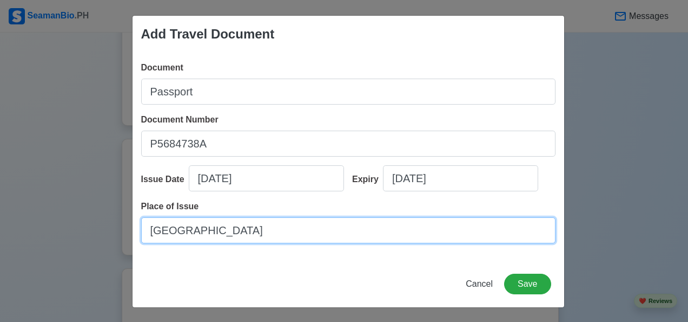
type input "[GEOGRAPHIC_DATA]"
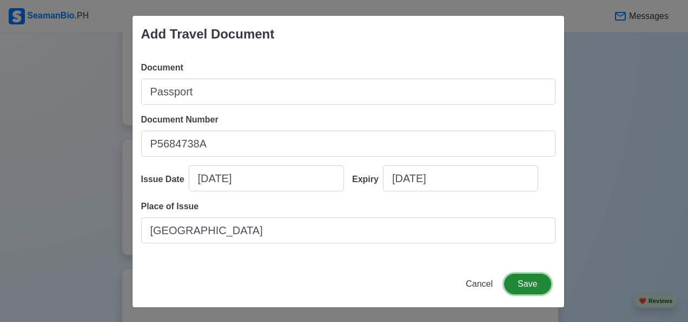
click at [536, 280] on button "Save" at bounding box center [527, 283] width 47 height 21
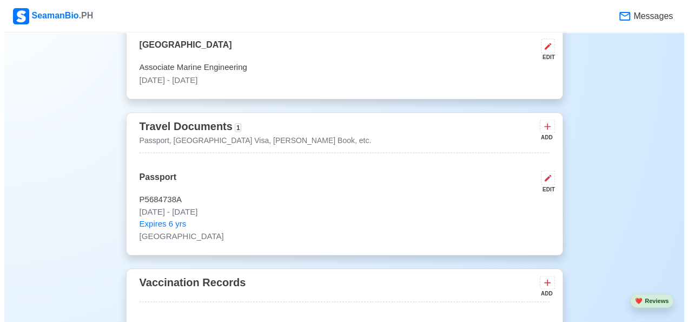
scroll to position [944, 0]
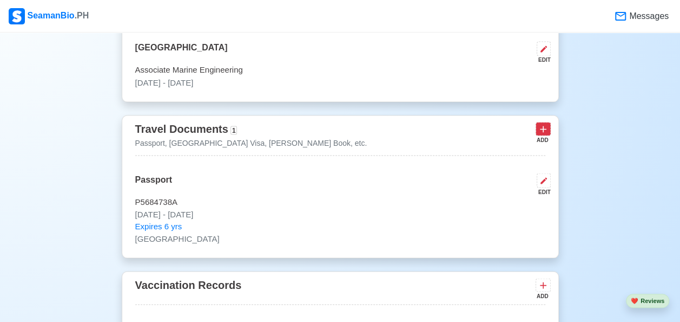
click at [544, 131] on icon at bounding box center [543, 128] width 11 height 11
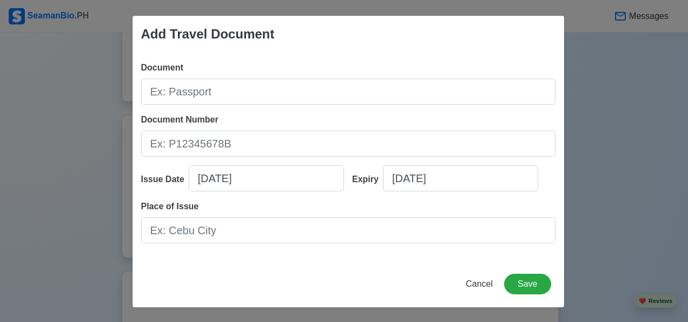
click at [477, 284] on span "Cancel" at bounding box center [479, 283] width 27 height 9
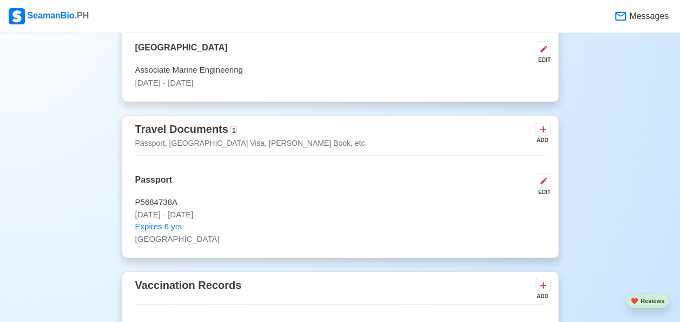
click at [545, 132] on icon at bounding box center [543, 128] width 11 height 11
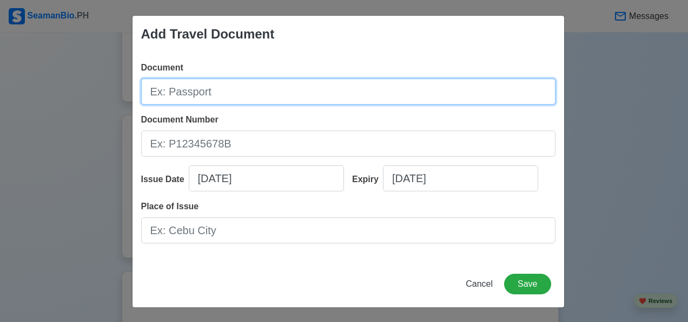
click at [227, 98] on input "Document" at bounding box center [348, 91] width 415 height 26
type input "US Visa"
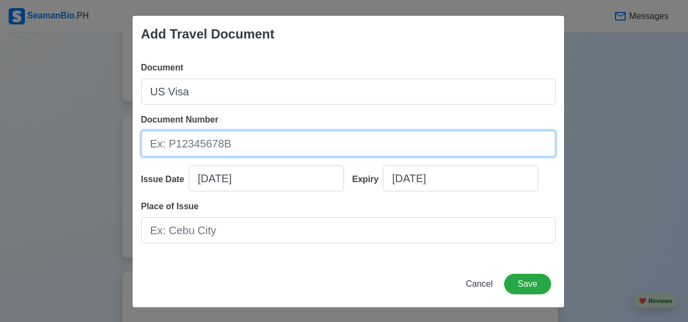
click at [238, 145] on input "Document Number" at bounding box center [348, 143] width 415 height 26
type input "P5684738A"
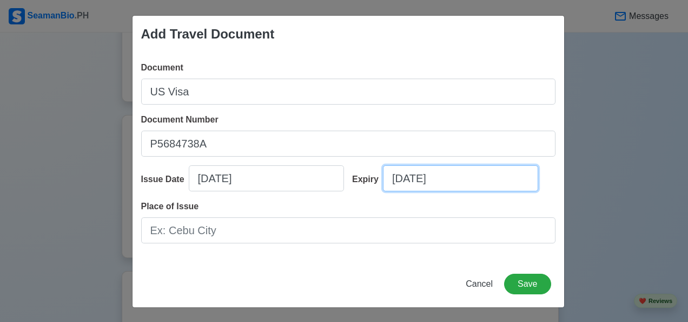
click at [454, 181] on input "10/11/2025" at bounding box center [460, 178] width 155 height 26
select select "****"
select select "*******"
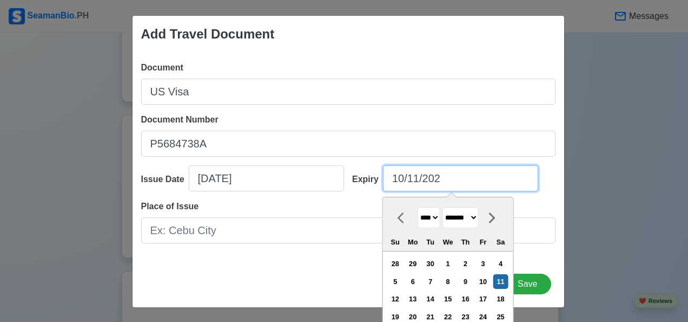
type input "10/11/20"
select select "****"
type input "10/11/2027"
select select "****"
type input "10/11/2027"
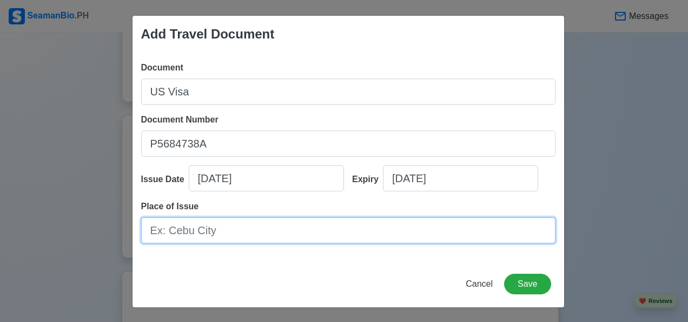
click at [329, 233] on input "Place of Issue" at bounding box center [348, 230] width 415 height 26
type input "[GEOGRAPHIC_DATA]"
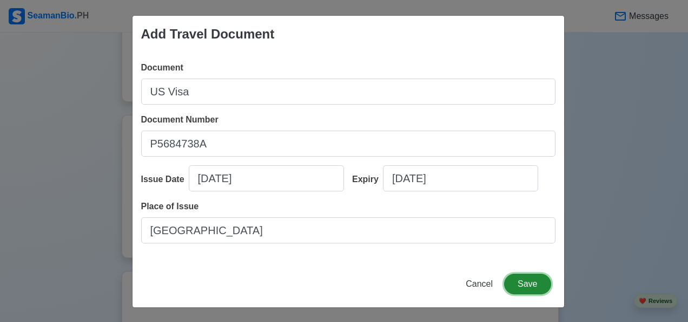
click at [537, 281] on button "Save" at bounding box center [527, 283] width 47 height 21
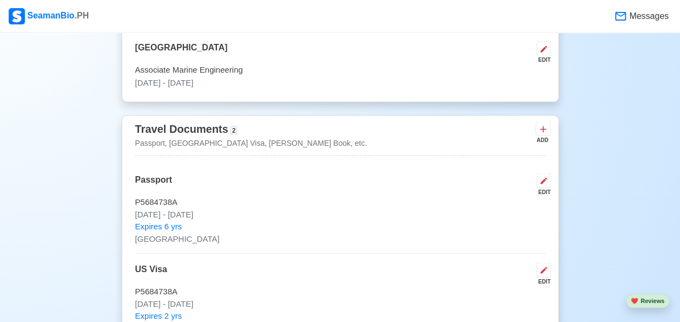
click at [545, 133] on icon at bounding box center [543, 128] width 11 height 11
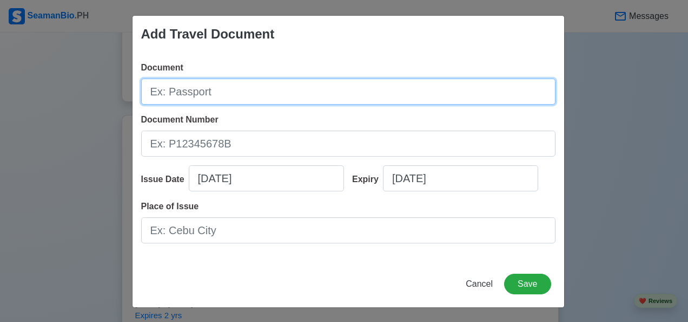
click at [208, 89] on input "Document" at bounding box center [348, 91] width 415 height 26
type input "[PERSON_NAME] Book"
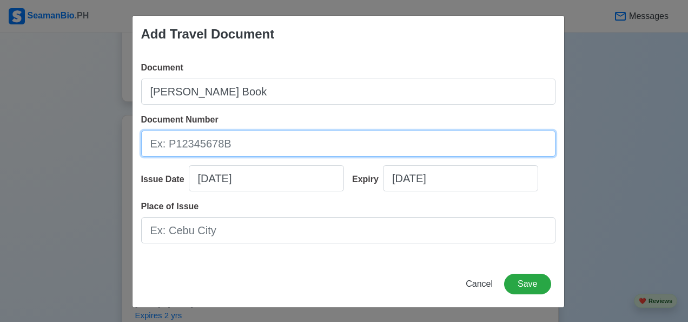
click at [152, 137] on input "Document Number" at bounding box center [348, 143] width 415 height 26
type input "A0142022"
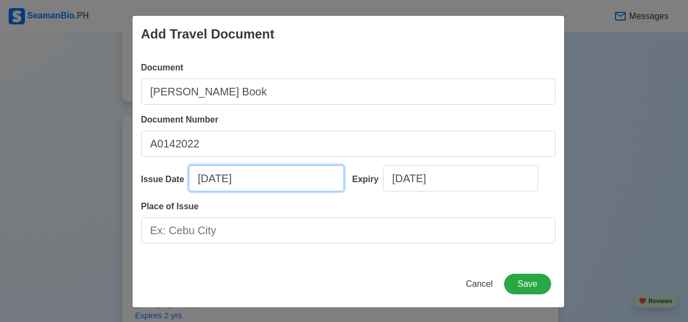
click at [261, 175] on input "10/11/2025" at bounding box center [266, 178] width 155 height 26
select select "****"
select select "*******"
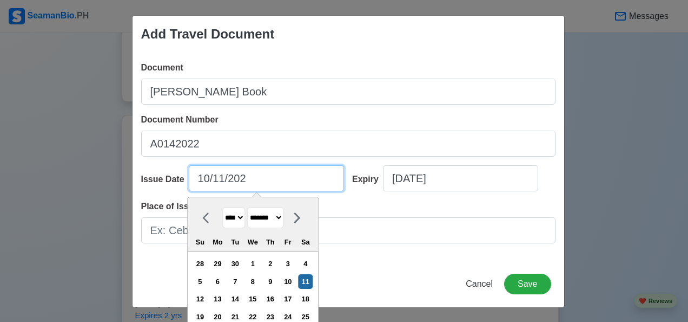
type input "10/11/20"
select select "****"
type input "10/11/2"
select select "****"
type input "10/11/"
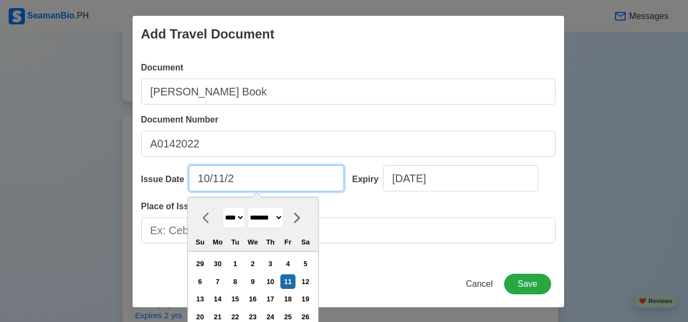
select select "****"
type input "1"
select select "*******"
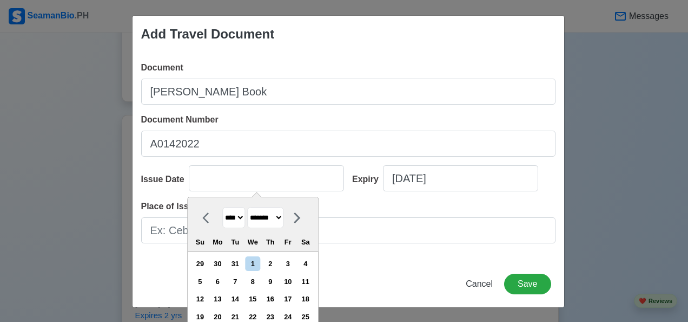
click at [282, 221] on select "******* ******** ***** ***** *** **** **** ****** ********* ******* ******** **…" at bounding box center [265, 217] width 36 height 21
select select "*****"
click at [247, 207] on select "******* ******** ***** ***** *** **** **** ****** ********* ******* ******** **…" at bounding box center [265, 217] width 36 height 21
click at [308, 316] on div "22" at bounding box center [305, 316] width 15 height 15
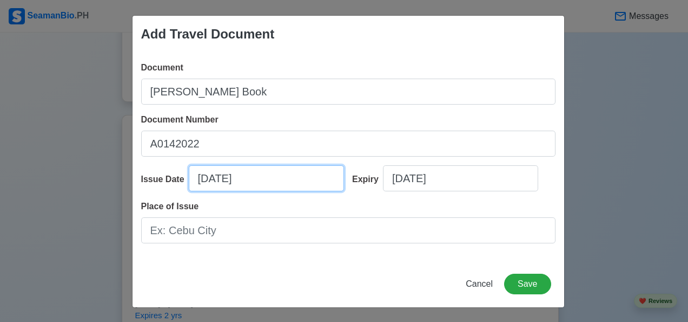
type input "03/22/2021"
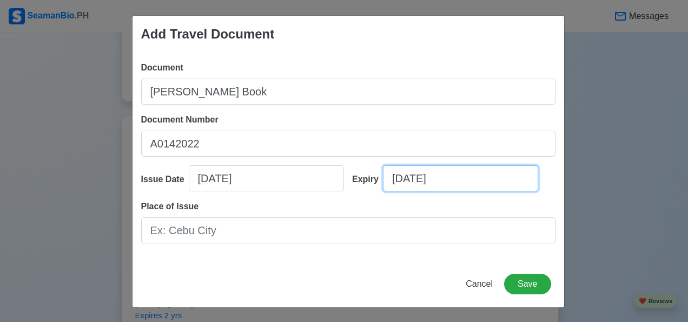
click at [457, 182] on input "10/11/2025" at bounding box center [460, 178] width 155 height 26
select select "****"
select select "*******"
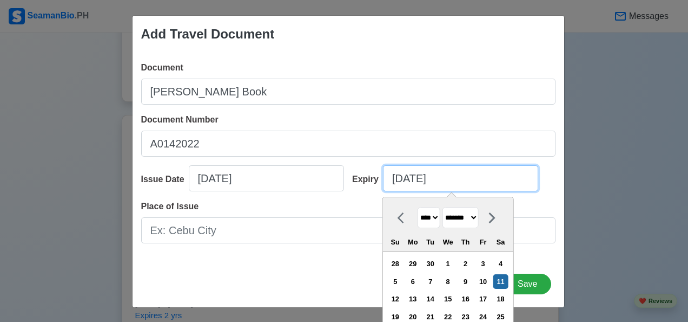
type input "10/11/2"
select select "****"
type input "10/11"
select select "****"
type input "1"
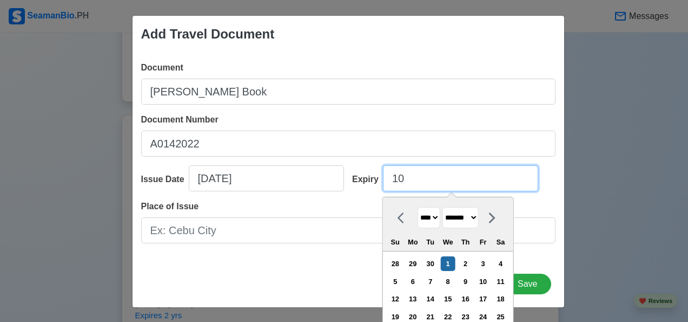
select select "*******"
type input "0"
select select "****"
type input "03"
select select "****"
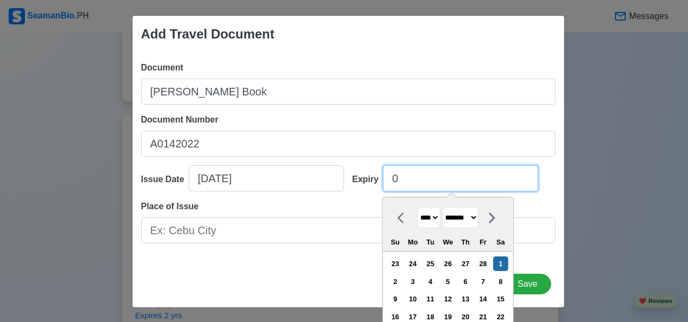
select select "*****"
type input "03/22/2"
select select "****"
type input "03/22/20"
select select "****"
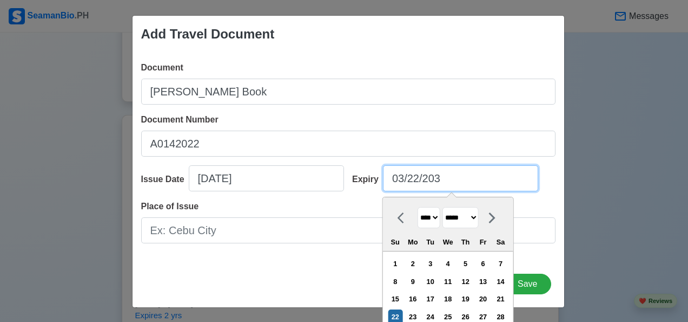
type input "03/22/2031"
select select "****"
type input "03/22/2031"
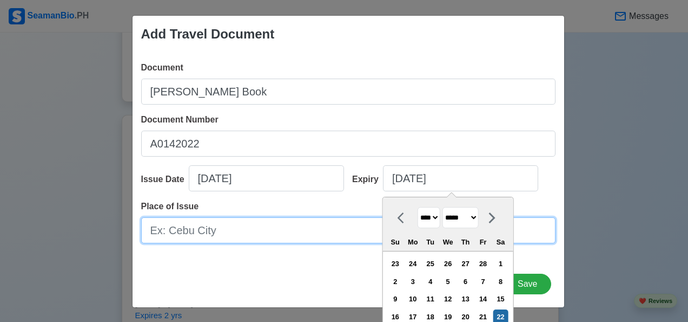
click at [171, 236] on input "Place of Issue" at bounding box center [348, 230] width 415 height 26
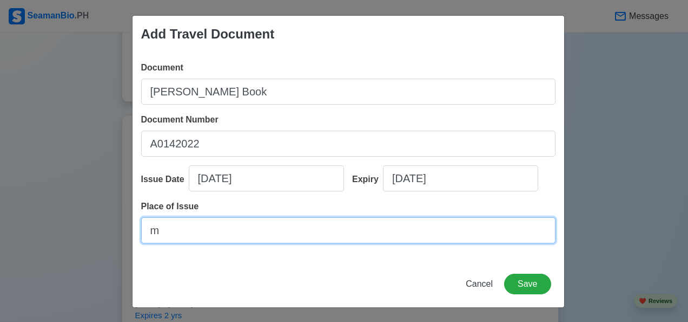
type input "[GEOGRAPHIC_DATA]"
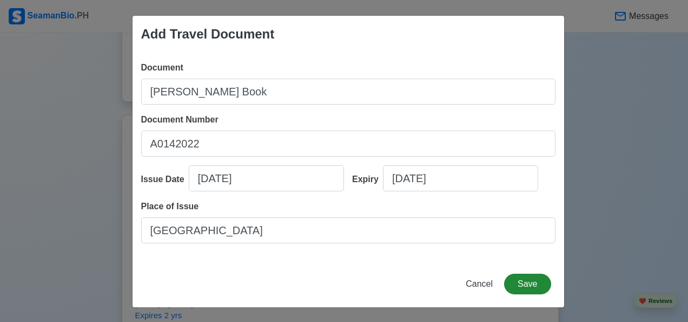
click at [531, 286] on button "Save" at bounding box center [527, 283] width 47 height 21
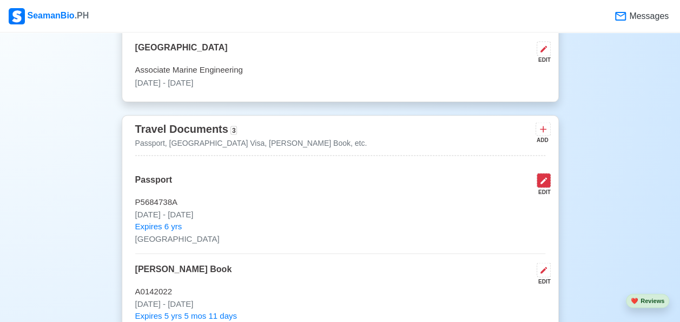
click at [546, 182] on icon at bounding box center [544, 180] width 9 height 9
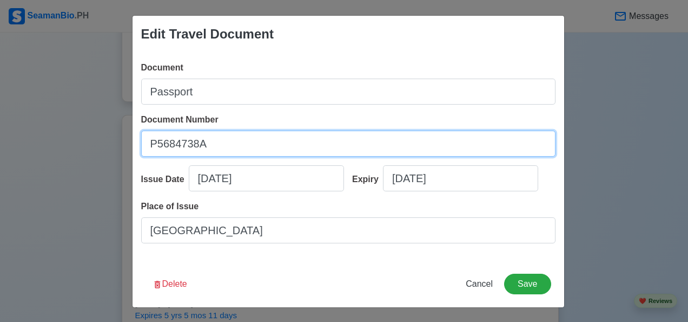
click at [215, 145] on input "P5684738A" at bounding box center [348, 143] width 415 height 26
type input "P"
type input "P6873250B"
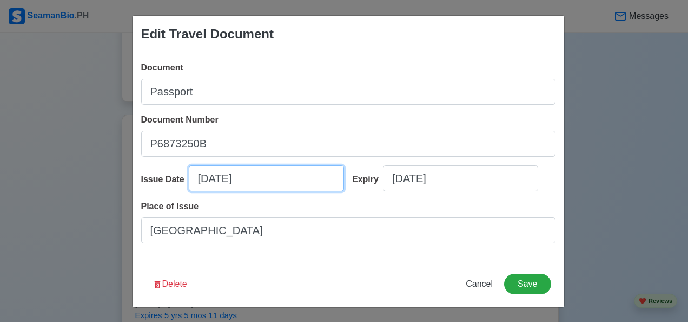
click at [255, 175] on input "10/11/2025" at bounding box center [266, 178] width 155 height 26
select select "****"
select select "*******"
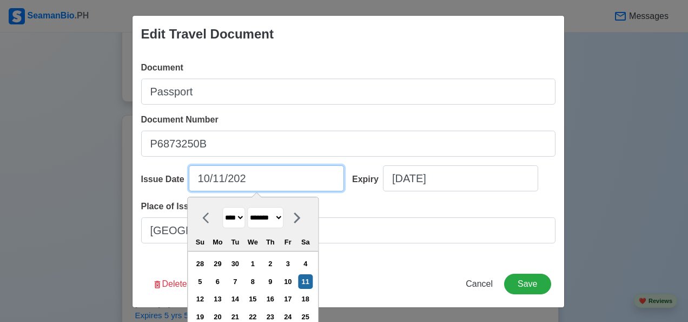
type input "10/11/20"
select select "****"
type input "10/11/2"
select select "****"
type input "10/11/"
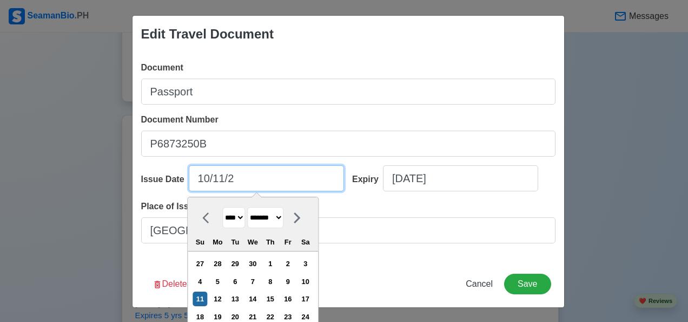
select select "****"
type input "1"
select select "*******"
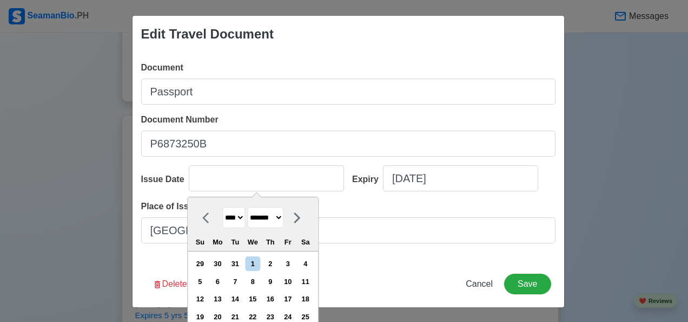
click at [284, 220] on select "******* ******** ***** ***** *** **** **** ****** ********* ******* ******** **…" at bounding box center [265, 217] width 36 height 21
select select "***"
click at [247, 207] on select "******* ******** ***** ***** *** **** **** ****** ********* ******* ******** **…" at bounding box center [265, 217] width 36 height 21
click at [235, 217] on select "**** **** **** **** **** **** **** **** **** **** **** **** **** **** **** ****…" at bounding box center [233, 217] width 23 height 21
select select "****"
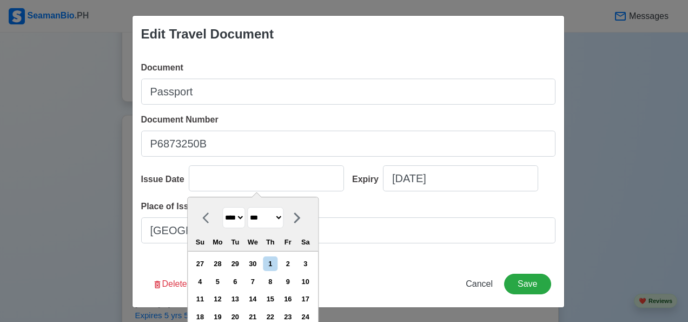
click at [222, 207] on select "**** **** **** **** **** **** **** **** **** **** **** **** **** **** **** ****…" at bounding box center [233, 217] width 23 height 21
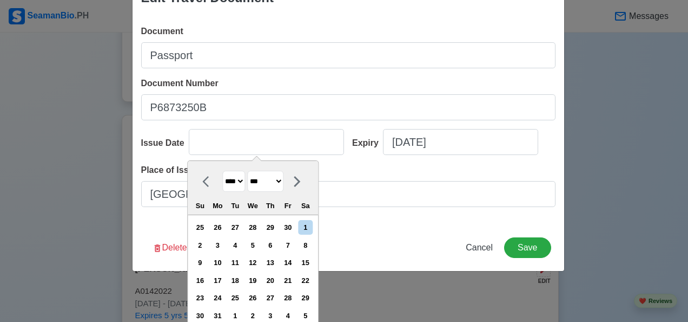
scroll to position [37, 0]
click at [273, 295] on div "27" at bounding box center [270, 297] width 15 height 15
type input "05/27/2021"
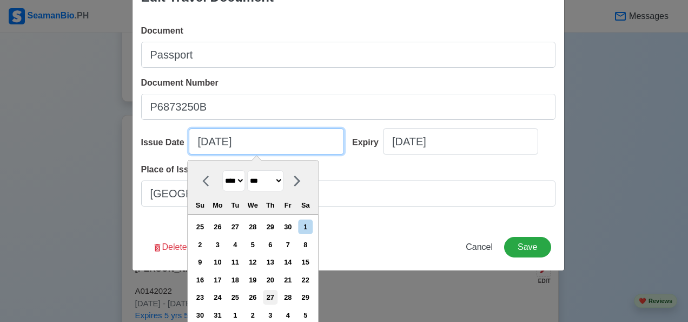
scroll to position [0, 0]
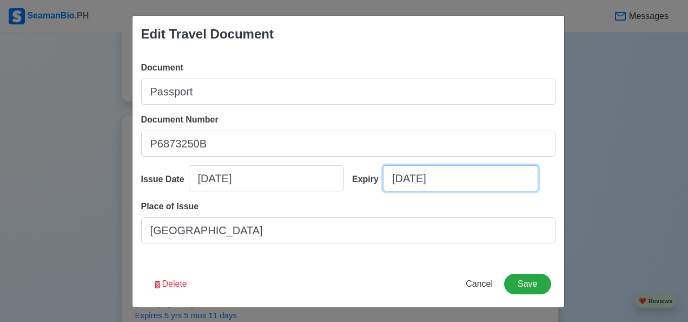
click at [450, 183] on input "10/11/2031" at bounding box center [460, 178] width 155 height 26
select select "****"
select select "*******"
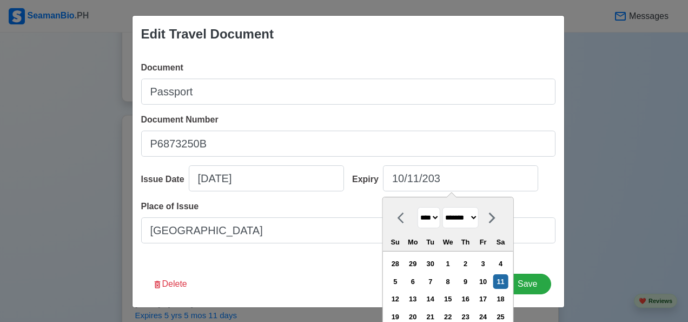
type input "10/11/2031"
click at [307, 253] on div "Document Passport Document Number P6873250B Issue Date 05/27/2021 Expiry 10/11/…" at bounding box center [349, 157] width 432 height 208
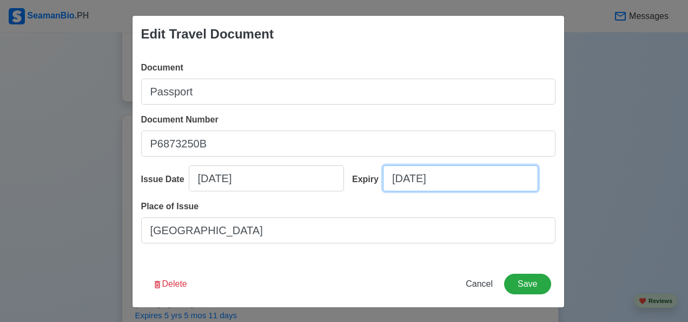
click at [436, 179] on input "10/11/2031" at bounding box center [460, 178] width 155 height 26
select select "****"
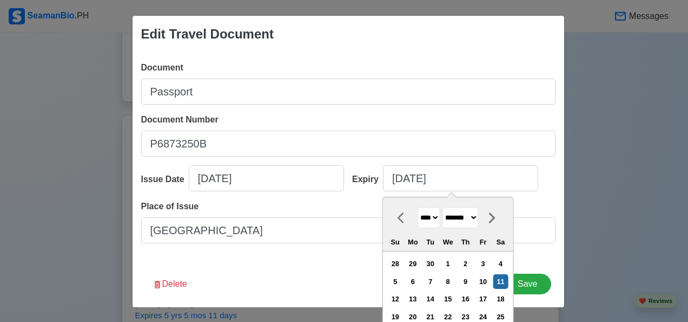
click at [479, 220] on select "******* ******** ***** ***** *** **** **** ****** ********* ******* ******** **…" at bounding box center [461, 217] width 36 height 21
select select "***"
click at [443, 207] on select "******* ******** ***** ***** *** **** **** ****** ********* ******* ******** **…" at bounding box center [461, 217] width 36 height 21
click at [432, 219] on select "**** **** **** **** **** **** **** **** **** **** **** **** **** **** **** ****…" at bounding box center [429, 217] width 23 height 21
click at [418, 207] on select "**** **** **** **** **** **** **** **** **** **** **** **** **** **** **** ****…" at bounding box center [429, 217] width 23 height 21
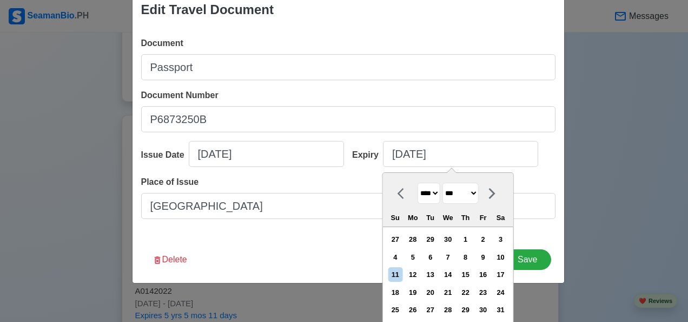
scroll to position [30, 0]
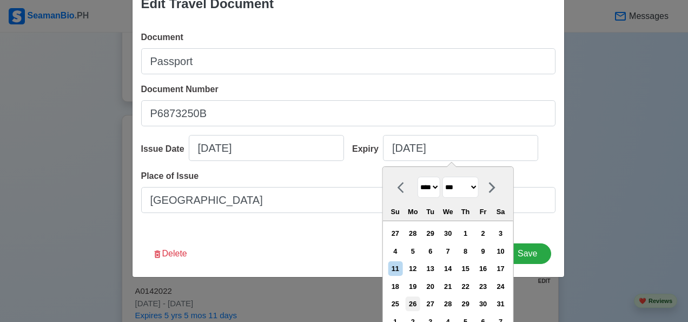
click at [415, 301] on div "26" at bounding box center [413, 303] width 15 height 15
type input "05/26/2031"
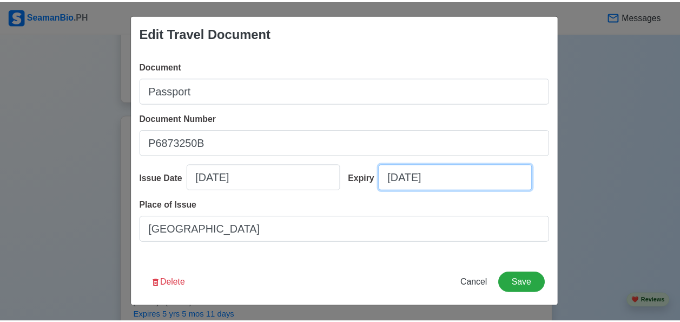
scroll to position [0, 0]
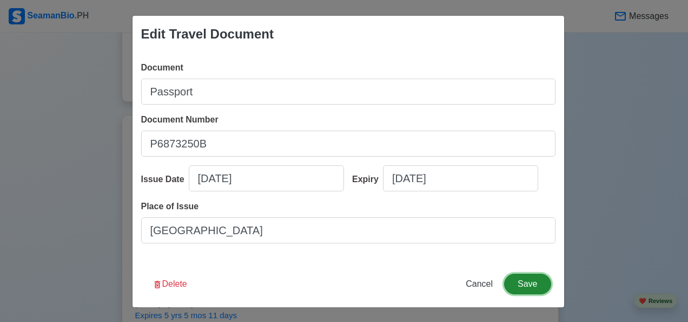
click at [530, 282] on button "Save" at bounding box center [527, 283] width 47 height 21
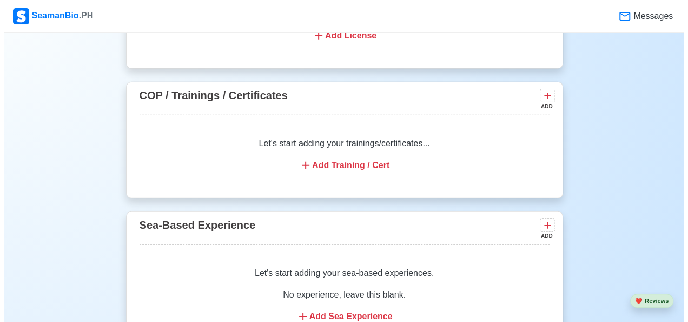
scroll to position [1597, 0]
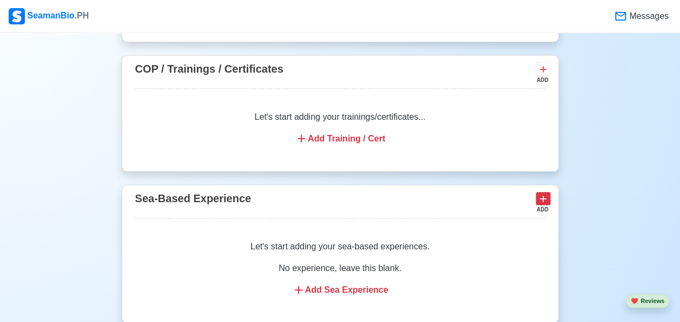
click at [546, 194] on icon at bounding box center [543, 198] width 11 height 11
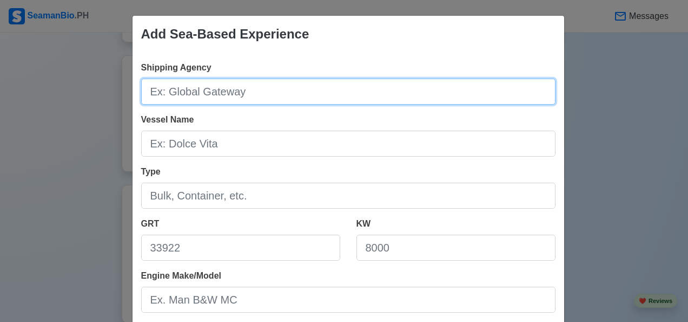
click at [150, 85] on input "Shipping Agency" at bounding box center [348, 91] width 415 height 26
type input "TORM Shipping [GEOGRAPHIC_DATA]"
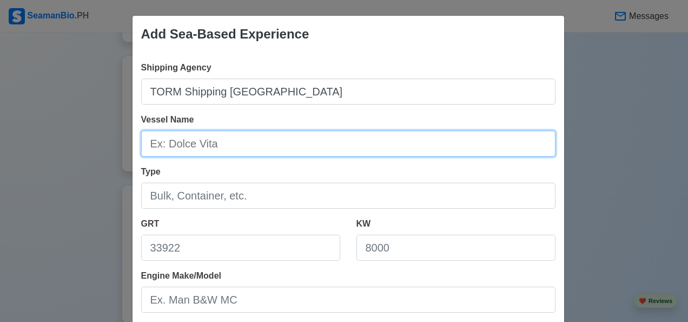
click at [153, 144] on input "Vessel Name" at bounding box center [348, 143] width 415 height 26
type input "M/[PERSON_NAME]"
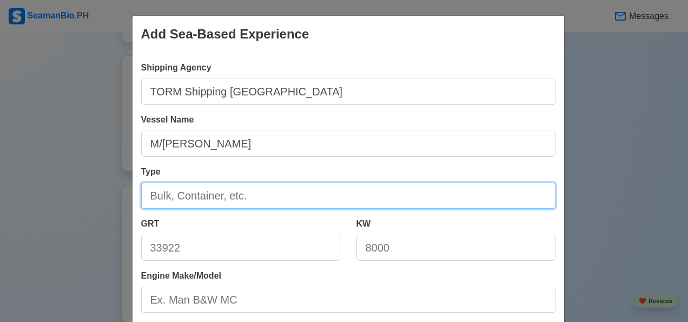
click at [152, 197] on input "Type" at bounding box center [348, 195] width 415 height 26
type input "Oil Chemical/Product Tanker"
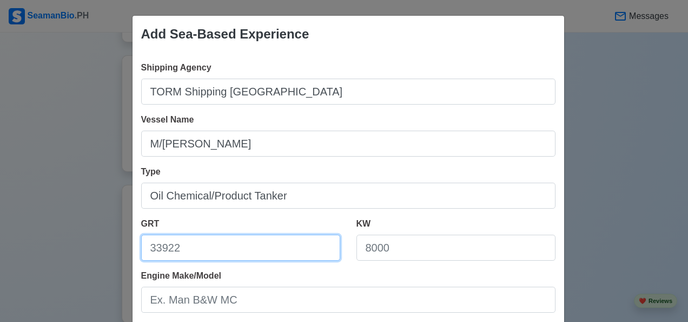
click at [154, 253] on input "GRT" at bounding box center [240, 247] width 199 height 26
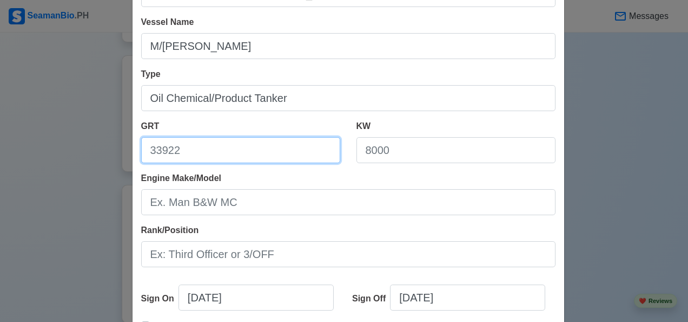
scroll to position [101, 0]
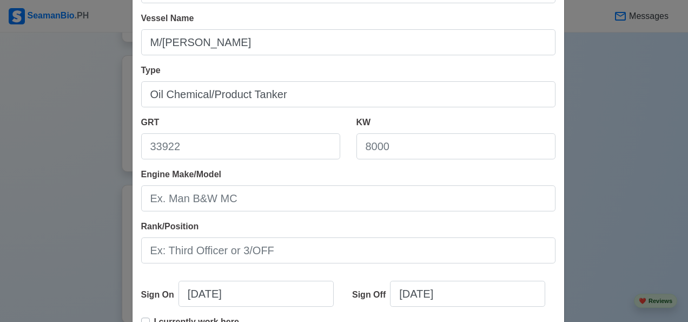
click at [403, 225] on div "Rank/Position" at bounding box center [348, 241] width 415 height 43
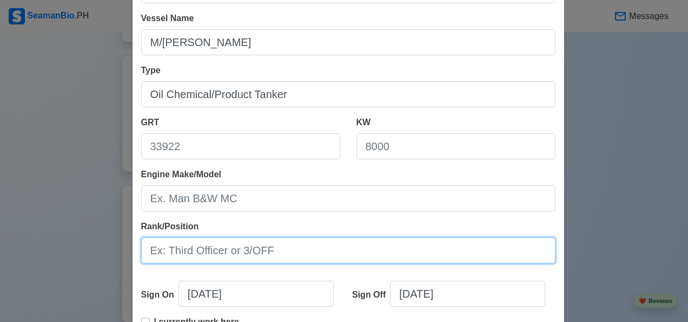
click at [151, 250] on input "Rank/Position" at bounding box center [348, 250] width 415 height 26
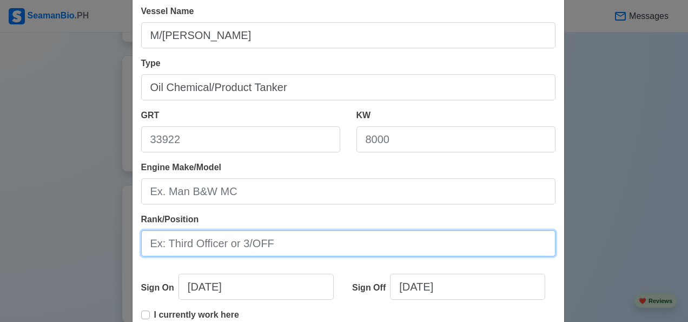
scroll to position [121, 0]
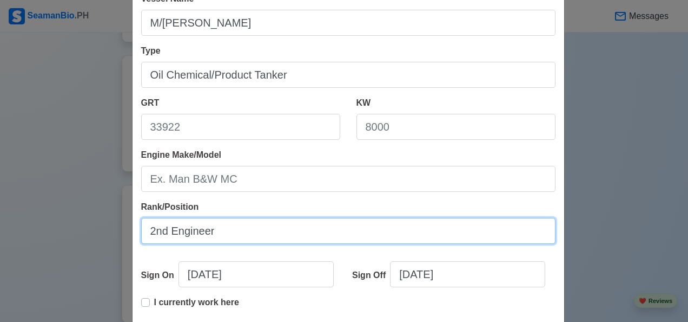
type input "2nd Engineer"
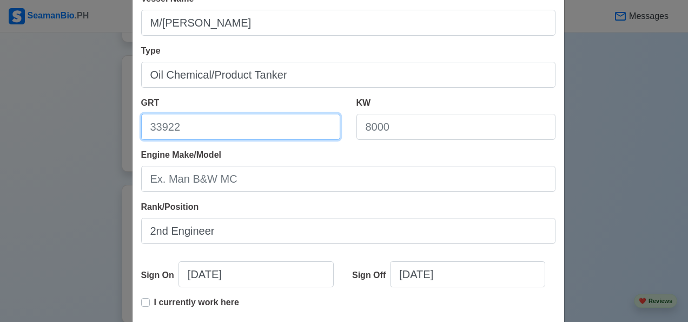
click at [146, 125] on input "GRT" at bounding box center [240, 127] width 199 height 26
type input "30302"
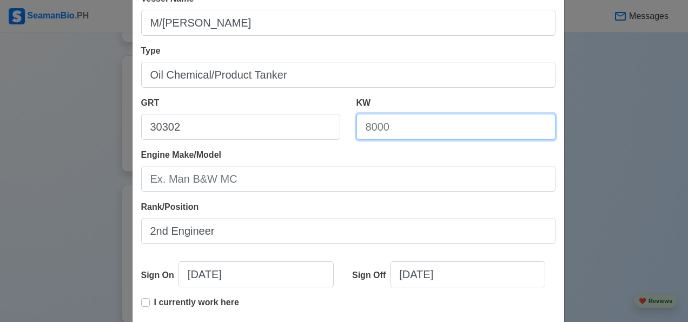
click at [372, 127] on input "KW" at bounding box center [456, 127] width 199 height 26
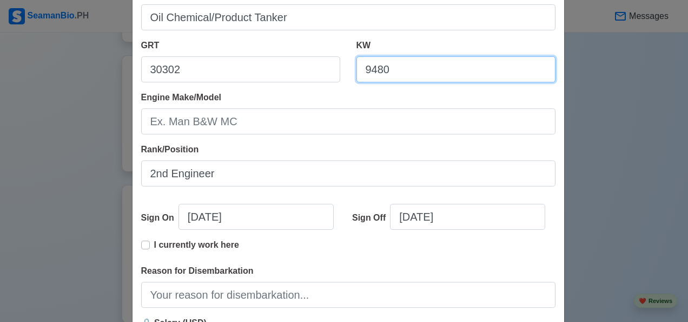
scroll to position [183, 0]
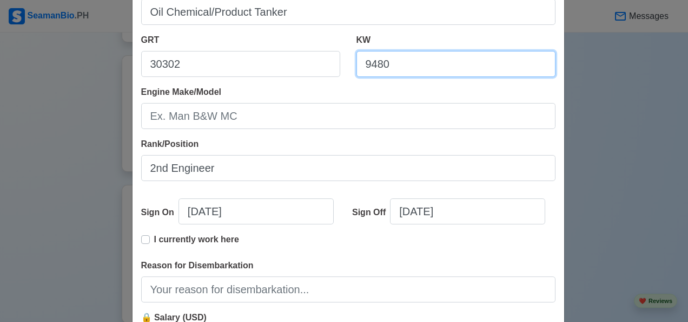
type input "9480"
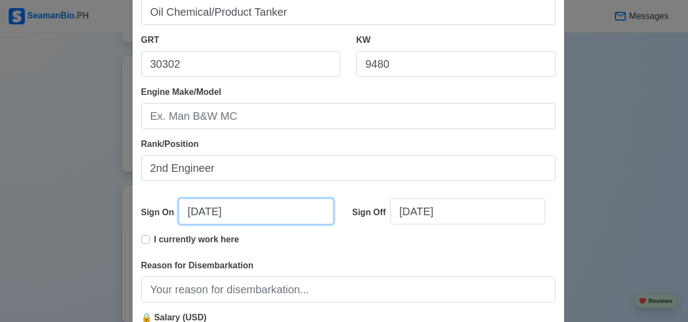
click at [242, 213] on input "10/11/2025" at bounding box center [256, 211] width 155 height 26
select select "****"
select select "*******"
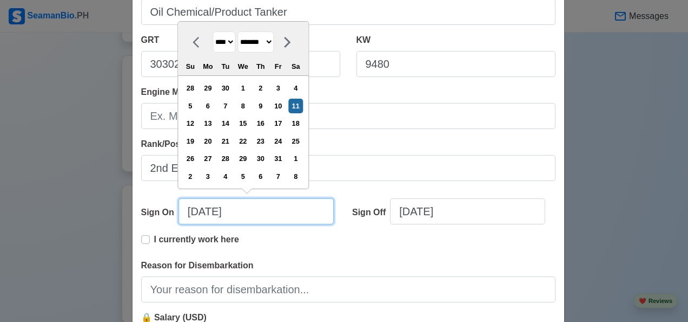
type input "10/11/2"
select select "****"
type input "10/11/"
select select "****"
type input "1"
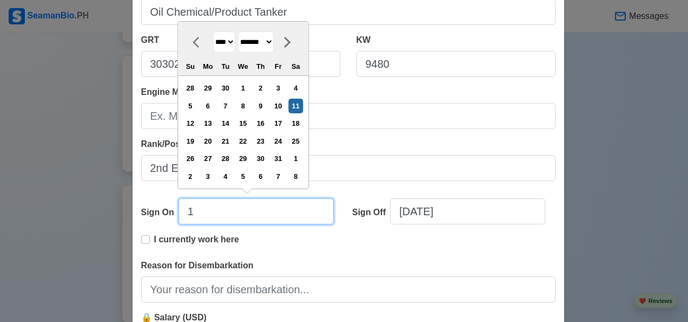
select select "*******"
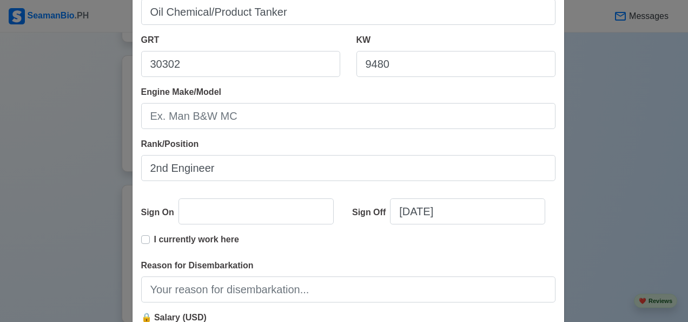
type input "10/11/2025"
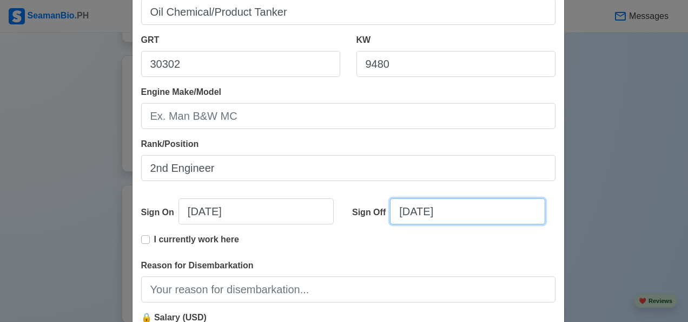
click at [463, 212] on input "10/11/2025" at bounding box center [467, 211] width 155 height 26
select select "****"
select select "*******"
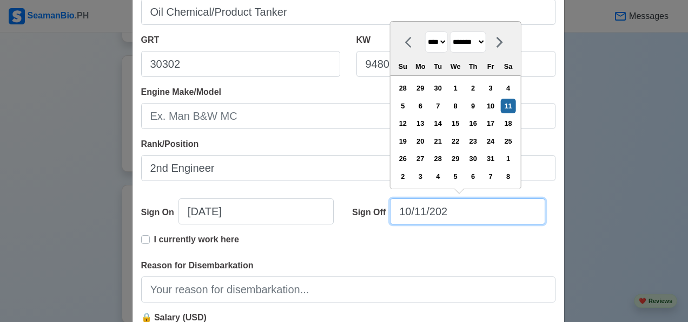
type input "10/11/20"
select select "****"
type input "10/11/2"
select select "****"
type input "10/11/"
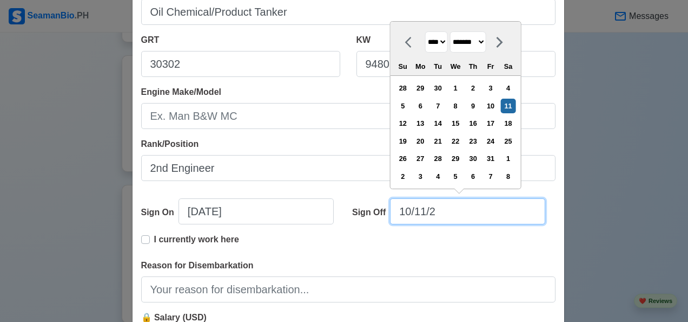
select select "****"
type input "1"
select select "*******"
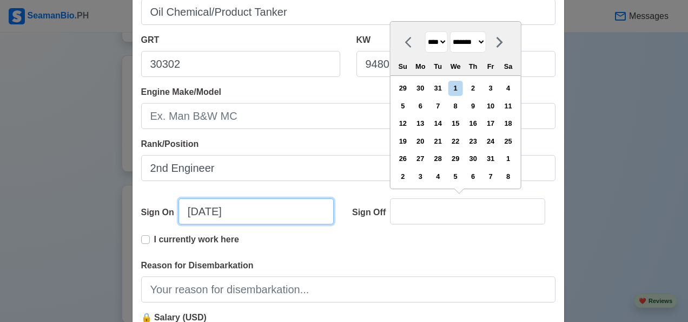
click at [250, 213] on input "10/11/2025" at bounding box center [256, 211] width 155 height 26
type input "10/11/2025"
select select "****"
select select "*******"
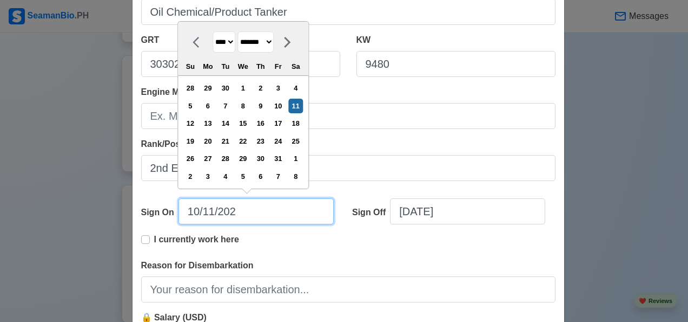
type input "10/11/20"
select select "****"
type input "10/11/2"
select select "****"
type input "10/11/"
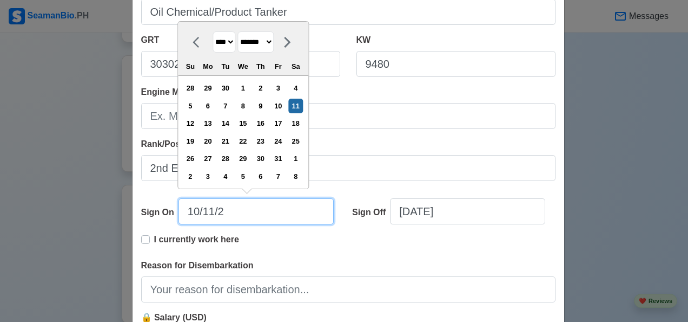
select select "****"
type input "1"
select select "*******"
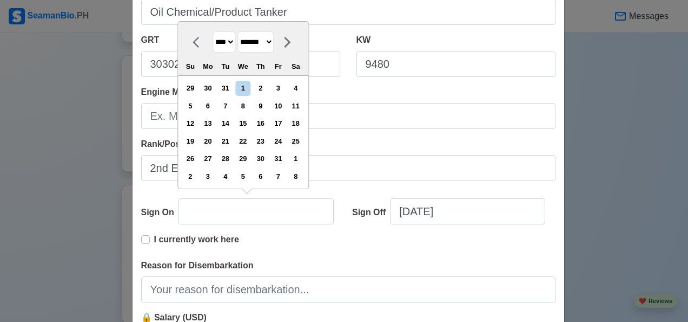
click at [270, 37] on select "******* ******** ***** ***** *** **** **** ****** ********* ******* ******** **…" at bounding box center [256, 41] width 36 height 21
select select "********"
click at [238, 31] on select "******* ******** ***** ***** *** **** **** ****** ********* ******* ******** **…" at bounding box center [256, 41] width 36 height 21
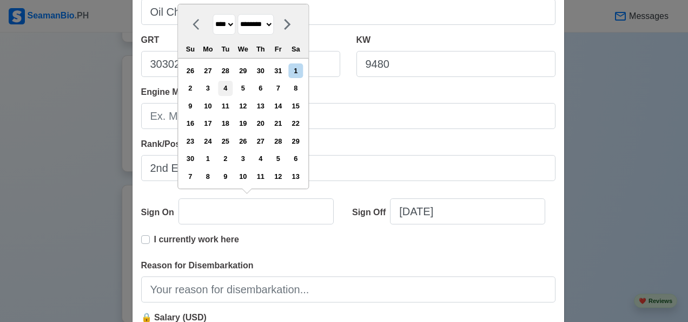
click at [227, 89] on div "4" at bounding box center [225, 88] width 15 height 15
type input "11/04/2025"
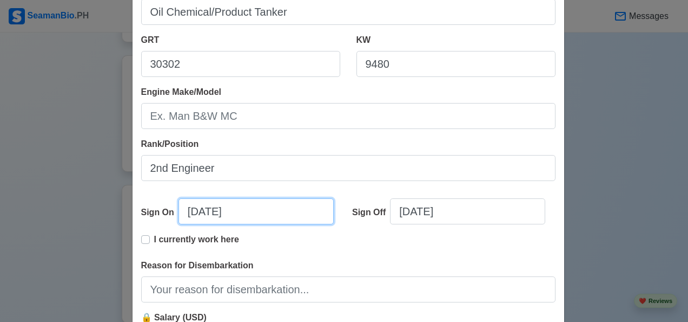
click at [253, 206] on input "11/04/2025" at bounding box center [256, 211] width 155 height 26
select select "****"
select select "********"
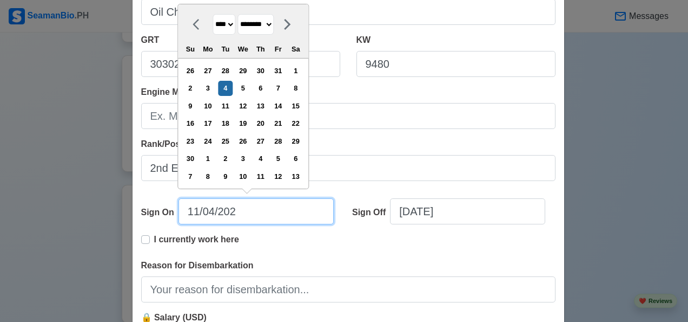
type input "11/04/20"
select select "****"
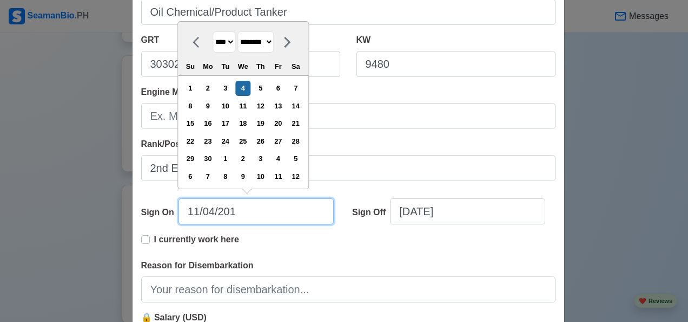
type input "11/04/2014"
select select "****"
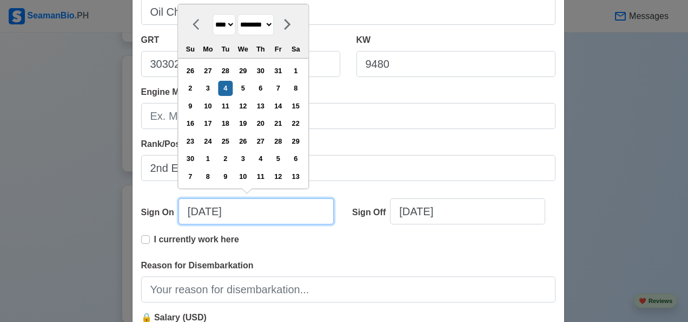
type input "11/04/2014"
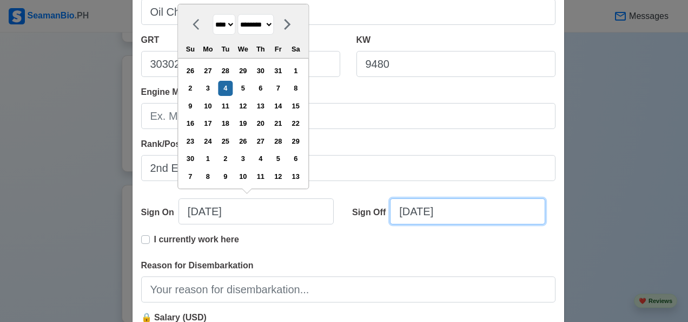
click at [464, 208] on input "10/11/2025" at bounding box center [467, 211] width 155 height 26
select select "****"
select select "*******"
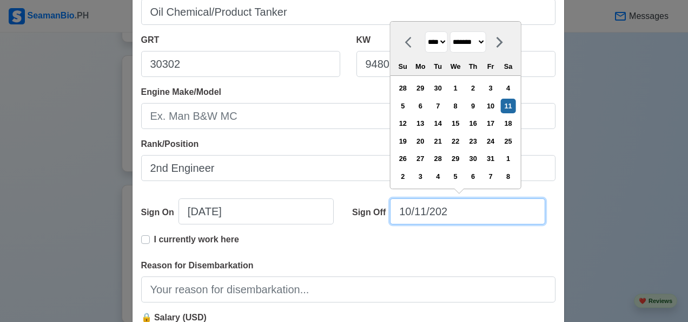
type input "10/11/20"
select select "****"
type input "10/11/2"
select select "****"
type input "10/11/"
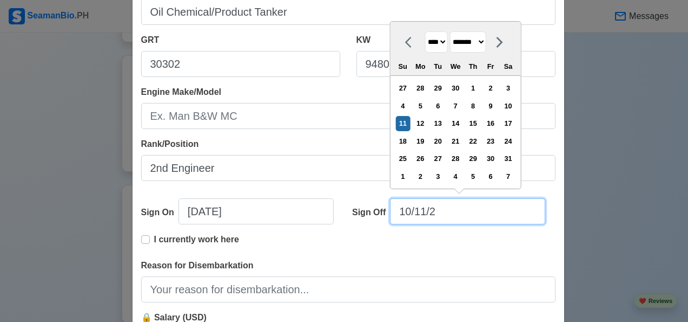
select select "****"
type input "1"
select select "*******"
type input "0"
select select "****"
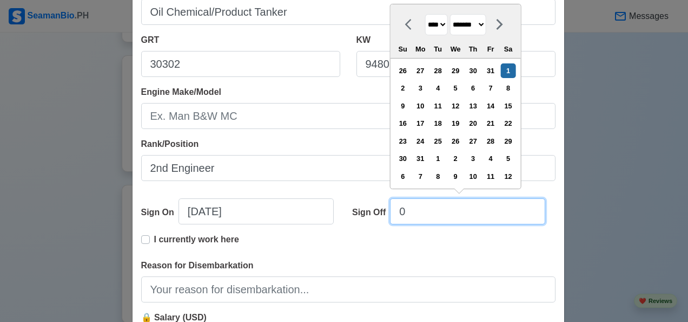
type input "05"
select select "****"
select select "***"
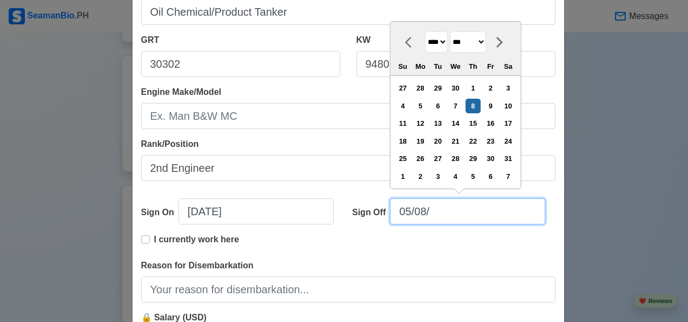
type input "05/08/2"
select select "****"
type input "05/08/20"
select select "****"
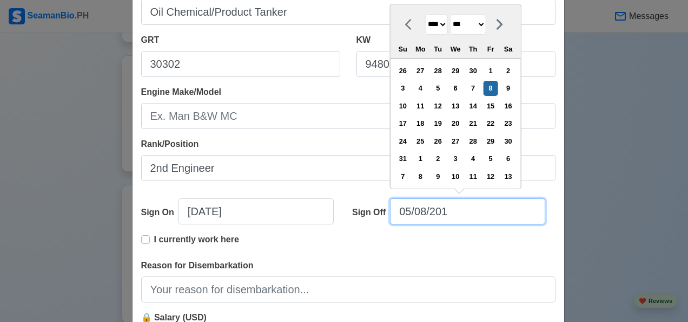
type input "05/08/2015"
select select "****"
type input "05/08/2015"
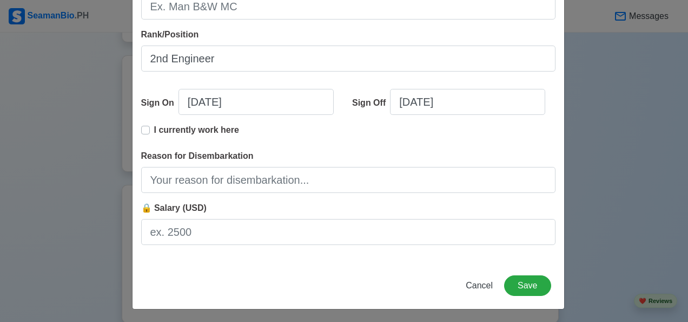
scroll to position [294, 0]
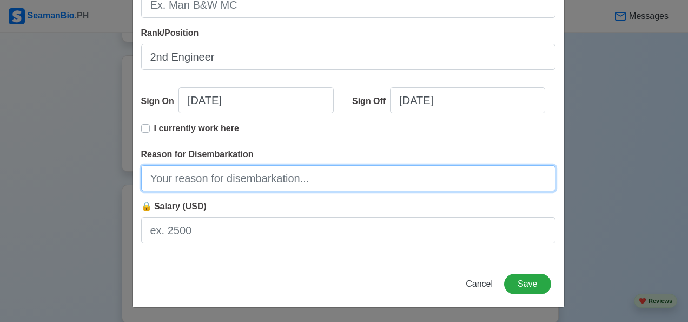
click at [274, 180] on input "Reason for Disembarkation" at bounding box center [348, 178] width 415 height 26
type input "FINISHED CONTRACT"
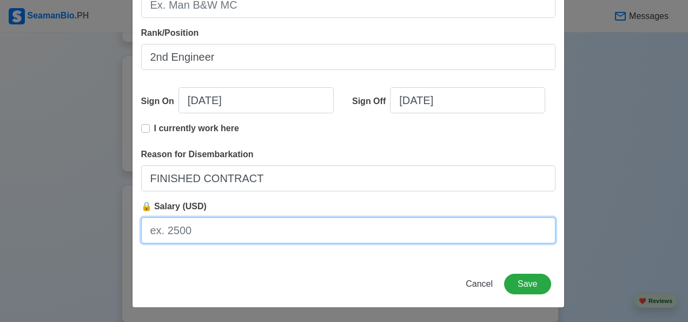
click at [201, 231] on input "🔒 Salary (USD)" at bounding box center [348, 230] width 415 height 26
type input "000"
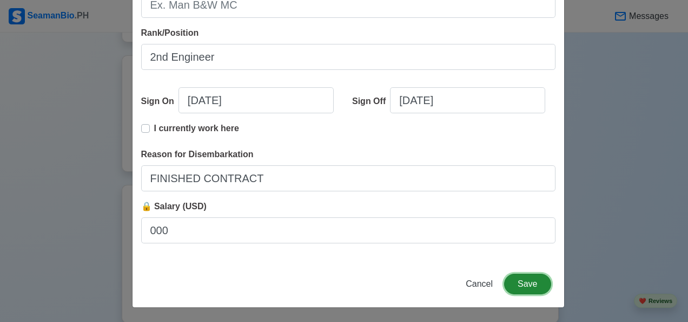
click at [532, 284] on button "Save" at bounding box center [527, 283] width 47 height 21
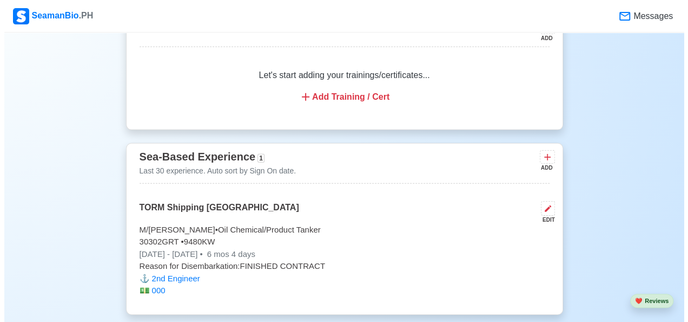
scroll to position [1573, 0]
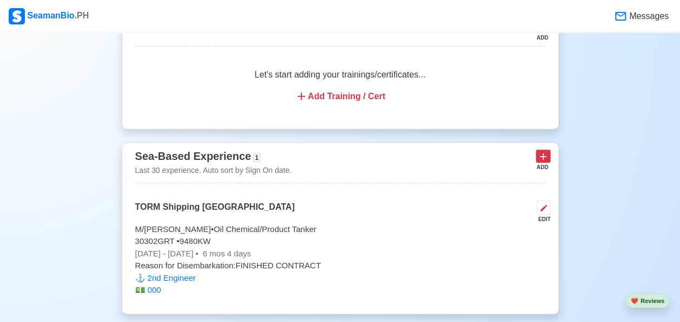
click at [544, 154] on icon at bounding box center [543, 156] width 11 height 11
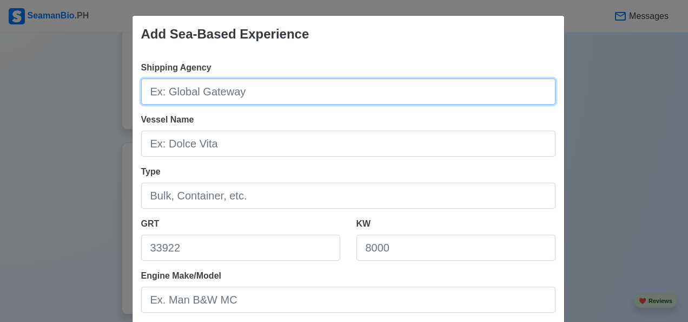
click at [149, 91] on input "Shipping Agency" at bounding box center [348, 91] width 415 height 26
type input "TORM Shipping [GEOGRAPHIC_DATA]"
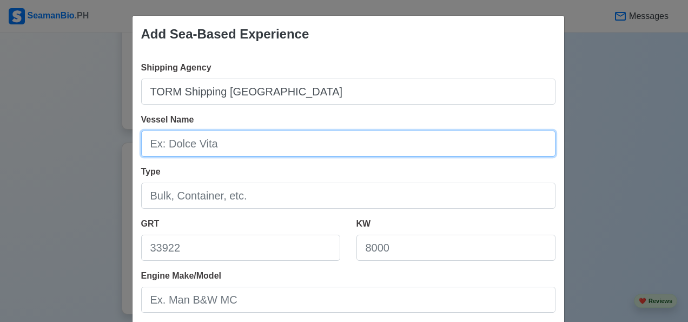
click at [148, 145] on input "Vessel Name" at bounding box center [348, 143] width 415 height 26
type input "M/[PERSON_NAME]"
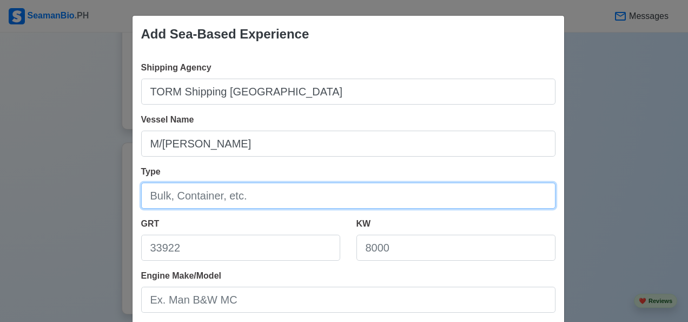
click at [147, 198] on input "Type" at bounding box center [348, 195] width 415 height 26
type input "Oil Chemical/Product Tanker"
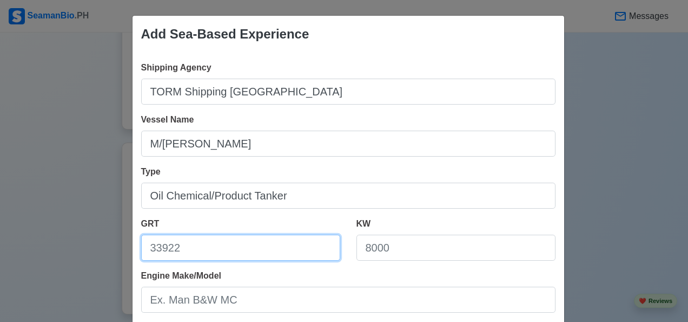
click at [148, 250] on input "GRT" at bounding box center [240, 247] width 199 height 26
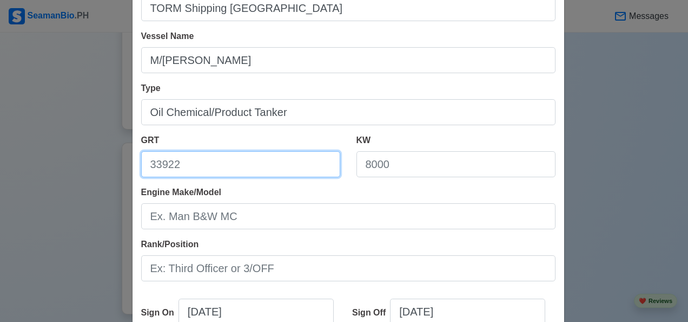
scroll to position [101, 0]
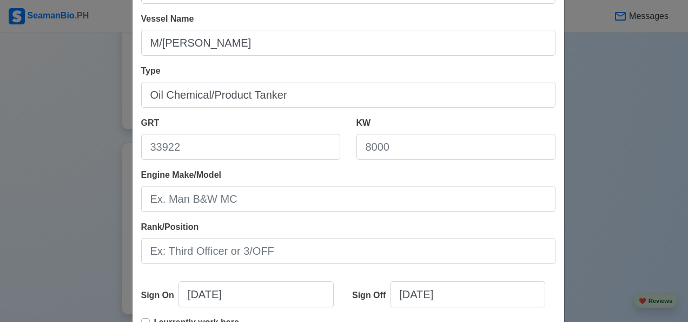
click at [613, 175] on div "Add Sea-Based Experience Shipping Agency TORM Shipping Philippines Vessel Name …" at bounding box center [344, 161] width 688 height 322
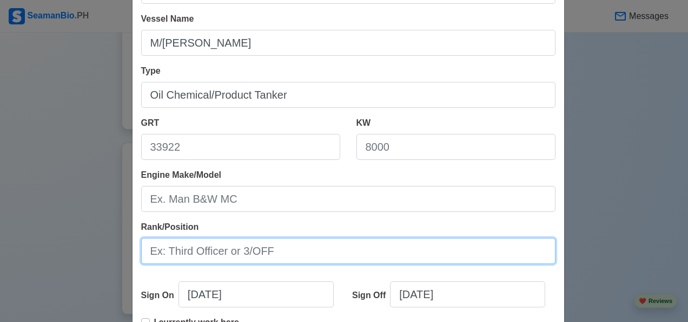
click at [257, 251] on input "Rank/Position" at bounding box center [348, 251] width 415 height 26
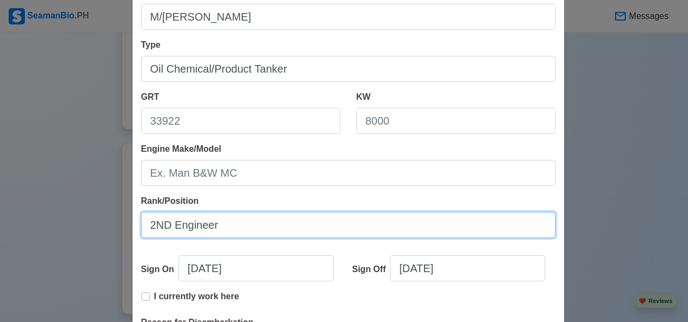
scroll to position [139, 0]
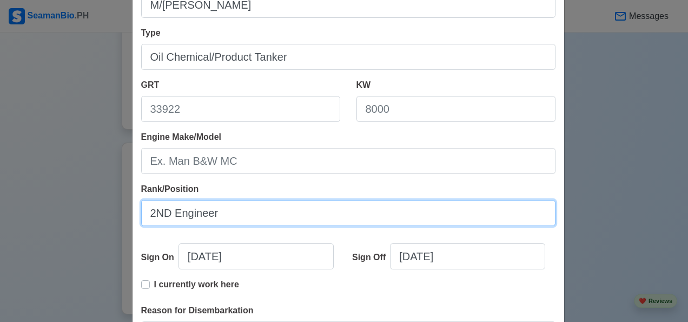
type input "2ND Engineer"
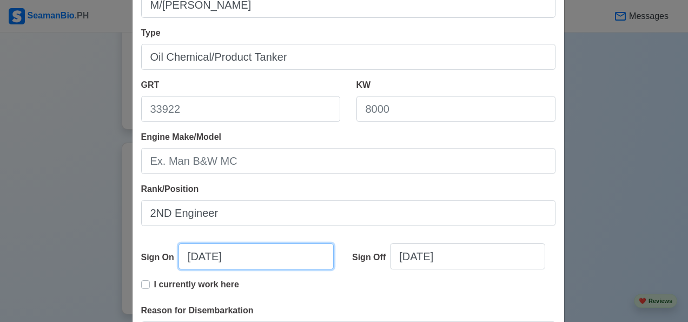
click at [237, 257] on input "10/11/2025" at bounding box center [256, 256] width 155 height 26
select select "****"
select select "*******"
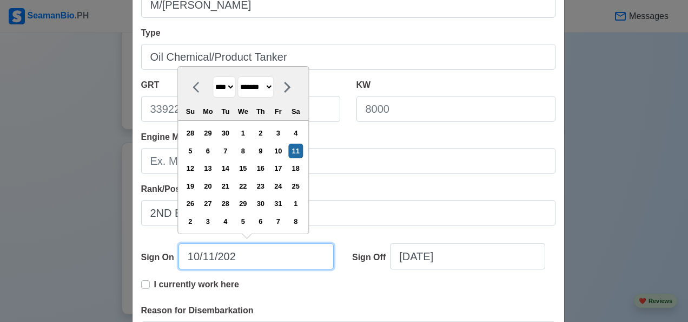
type input "10/11/20"
select select "****"
type input "10/11/2"
select select "****"
type input "10/11/"
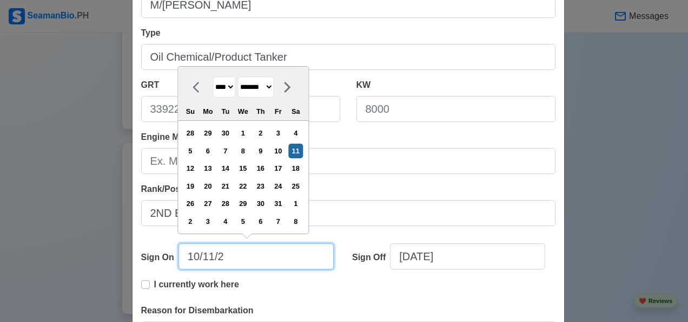
select select "****"
type input "1"
select select "*******"
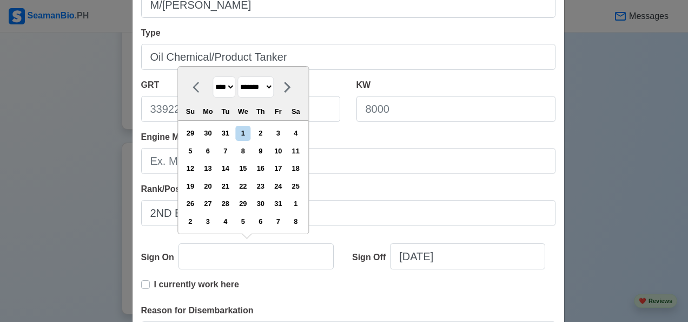
click at [271, 88] on select "******* ******** ***** ***** *** **** **** ****** ********* ******* ******** **…" at bounding box center [256, 86] width 36 height 21
select select "****"
click at [238, 77] on select "******* ******** ***** ***** *** **** **** ****** ********* ******* ******** **…" at bounding box center [256, 86] width 36 height 21
click at [207, 188] on div "21" at bounding box center [208, 186] width 15 height 15
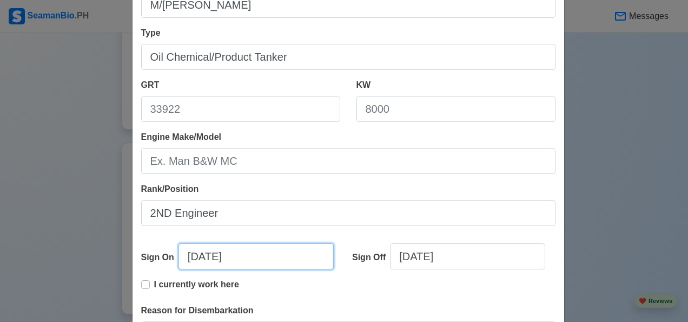
type input "07/21/2015"
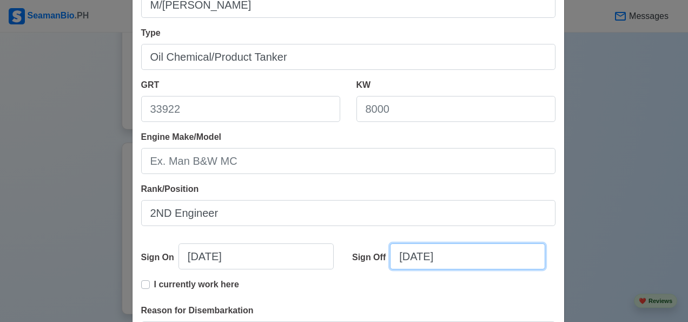
click at [460, 261] on input "10/11/2025" at bounding box center [467, 256] width 155 height 26
select select "****"
select select "*******"
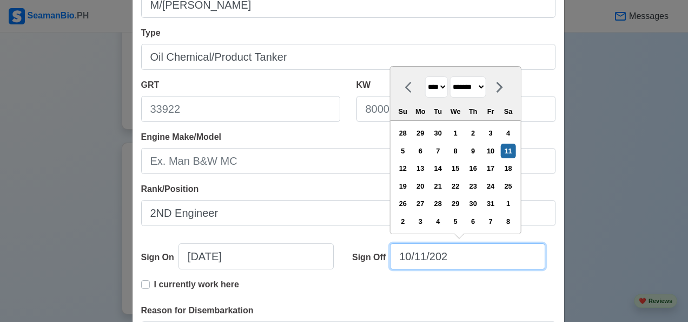
type input "10/11/20"
select select "****"
type input "10/11/2"
select select "****"
type input "10/11/"
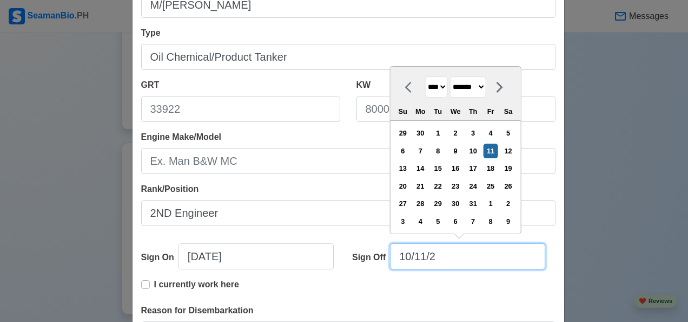
select select "****"
type input "1"
select select "*******"
type input "10"
select select "*******"
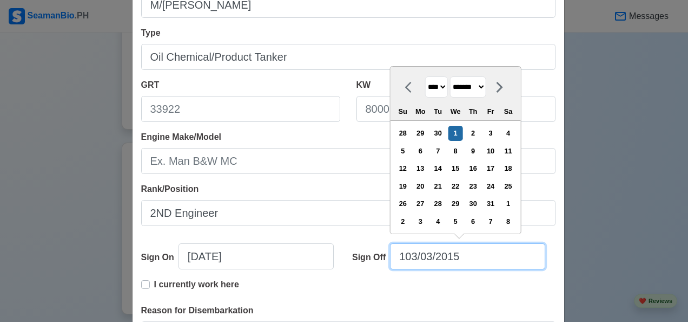
click at [402, 259] on input "103/03/2015" at bounding box center [467, 256] width 155 height 26
type input "03/03/2015"
select select "****"
select select "*****"
type input "03/03/2015"
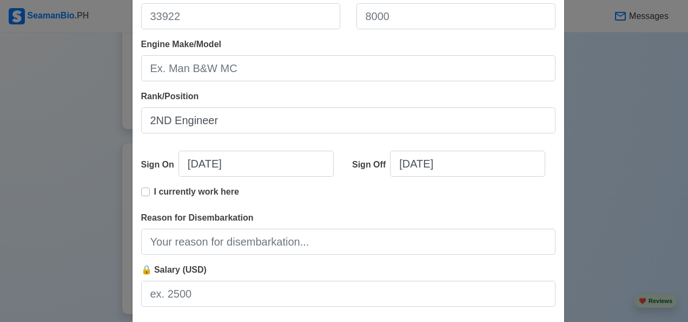
scroll to position [234, 0]
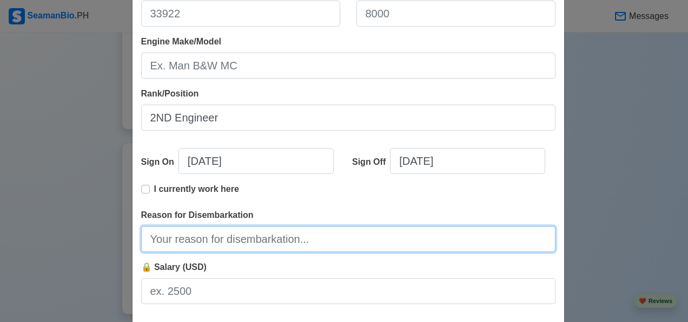
click at [236, 244] on input "Reason for Disembarkation" at bounding box center [348, 239] width 415 height 26
type input "FINISHED CONTRACT"
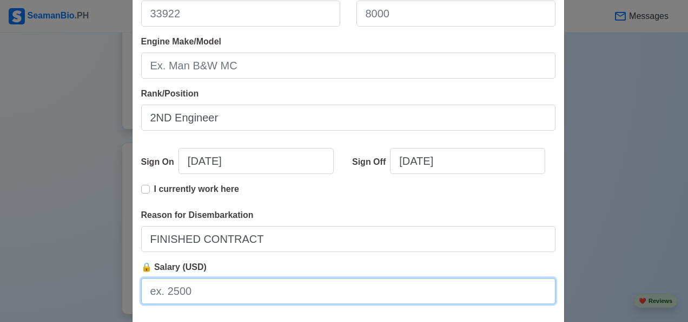
click at [161, 292] on input "🔒 Salary (USD)" at bounding box center [348, 291] width 415 height 26
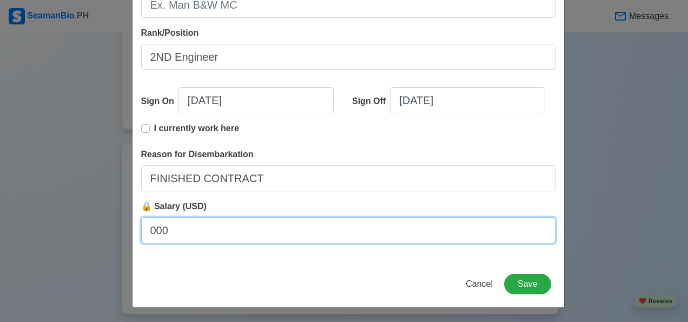
type input "000"
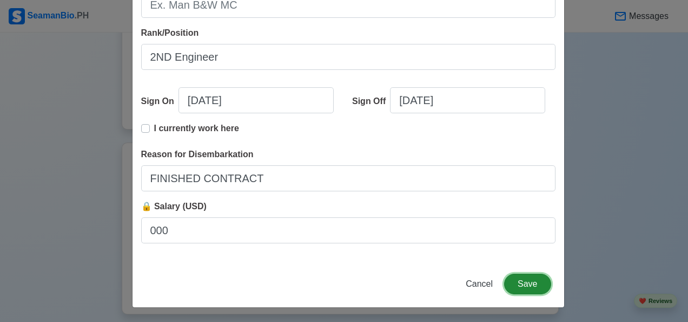
click at [533, 280] on button "Save" at bounding box center [527, 283] width 47 height 21
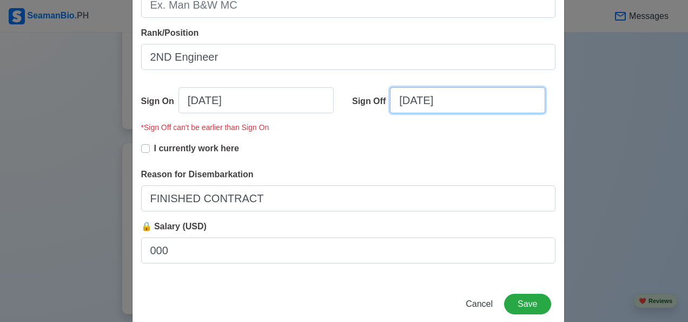
click at [470, 95] on input "03/03/2015" at bounding box center [467, 100] width 155 height 26
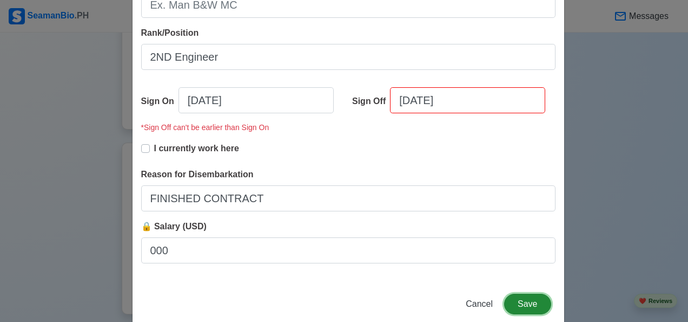
click at [532, 306] on button "Save" at bounding box center [527, 303] width 47 height 21
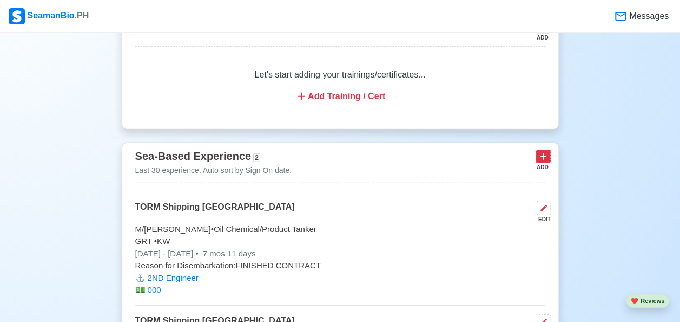
click at [548, 154] on icon at bounding box center [543, 156] width 11 height 11
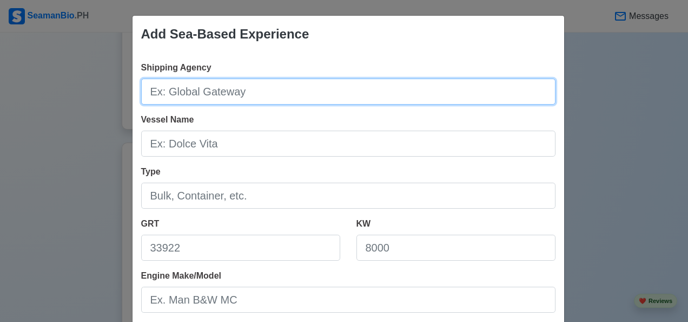
click at [235, 95] on input "Shipping Agency" at bounding box center [348, 91] width 415 height 26
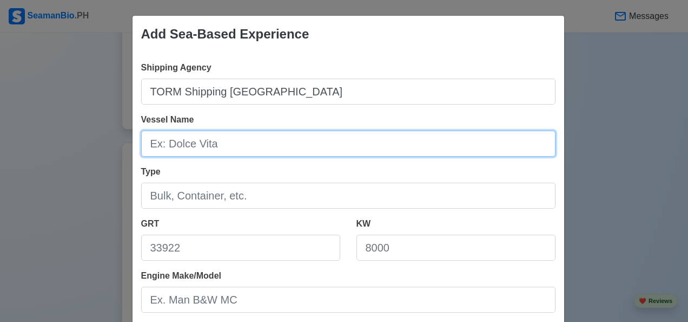
click at [158, 145] on input "Vessel Name" at bounding box center [348, 143] width 415 height 26
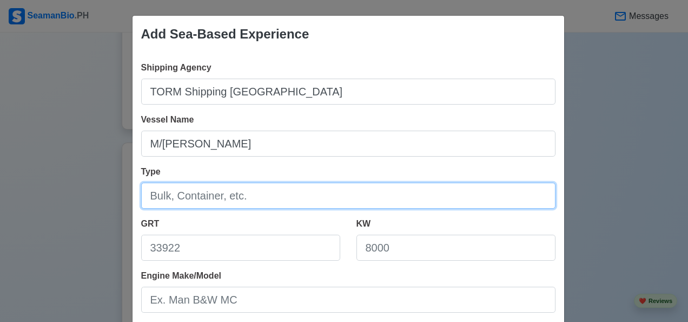
click at [235, 194] on input "Type" at bounding box center [348, 195] width 415 height 26
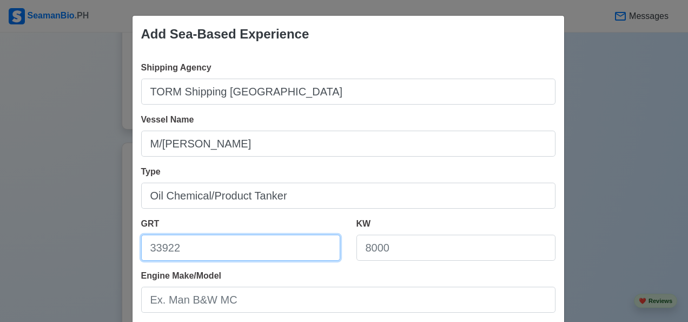
click at [191, 247] on input "GRT" at bounding box center [240, 247] width 199 height 26
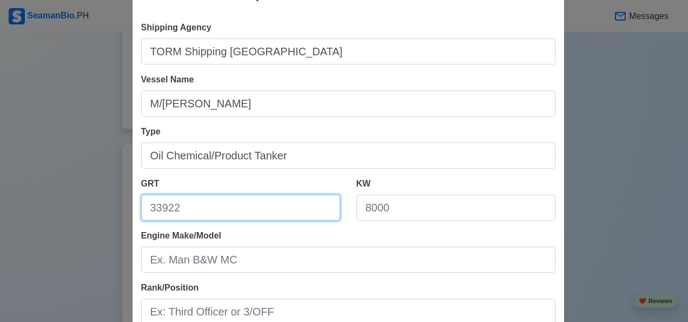
scroll to position [50, 0]
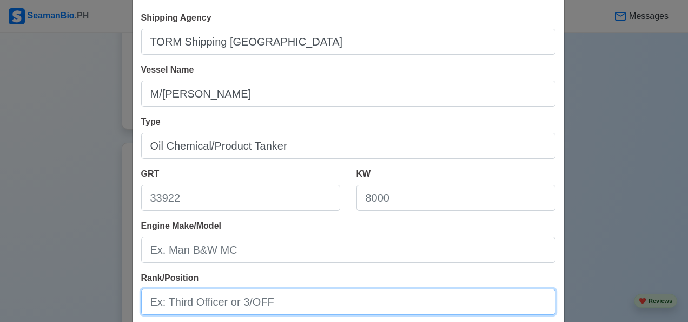
click at [258, 305] on input "Rank/Position" at bounding box center [348, 301] width 415 height 26
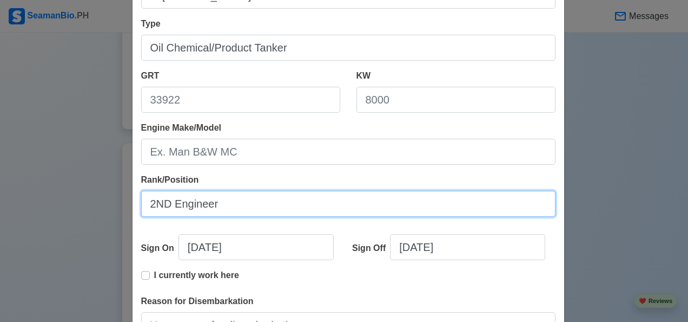
scroll to position [152, 0]
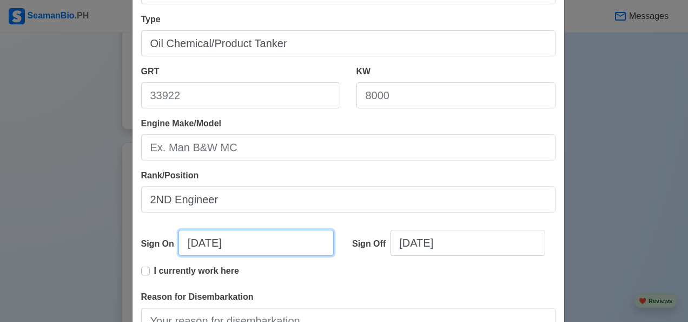
click at [265, 245] on input "10/11/2025" at bounding box center [256, 242] width 155 height 26
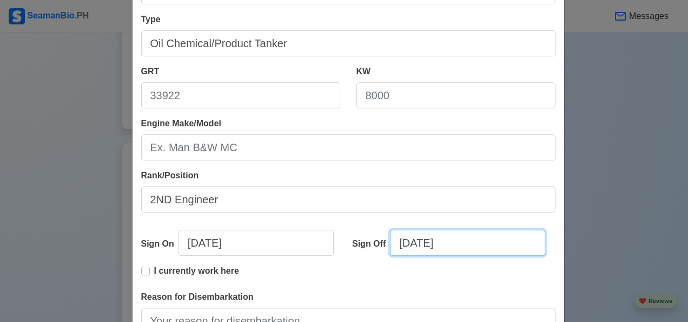
click at [461, 246] on input "10/11/2025" at bounding box center [467, 242] width 155 height 26
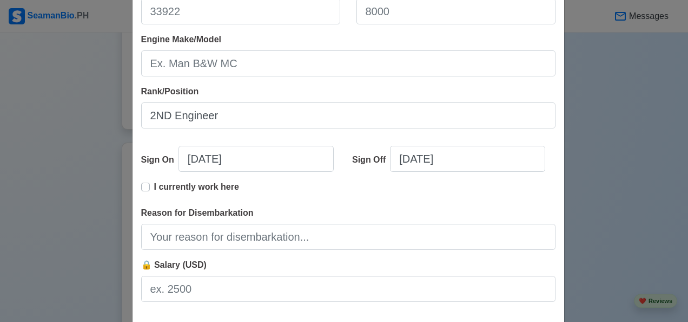
scroll to position [238, 0]
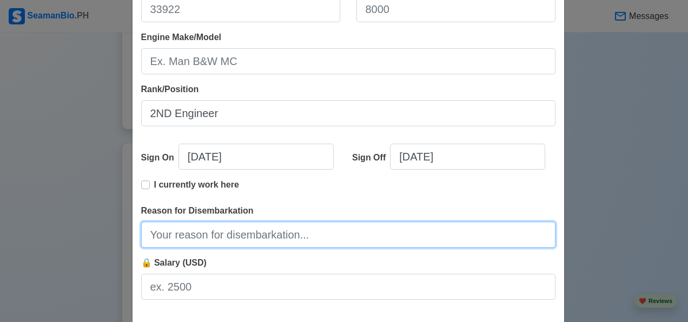
click at [240, 235] on input "Reason for Disembarkation" at bounding box center [348, 234] width 415 height 26
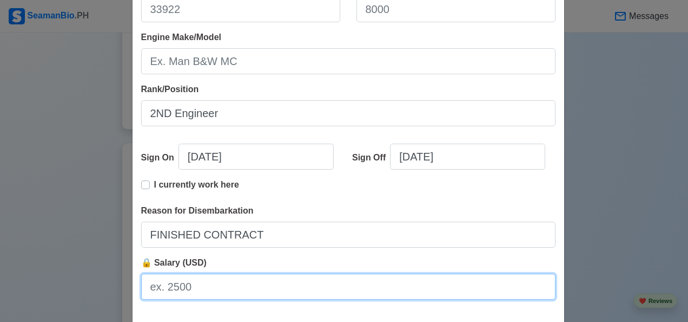
click at [156, 280] on input "🔒 Salary (USD)" at bounding box center [348, 286] width 415 height 26
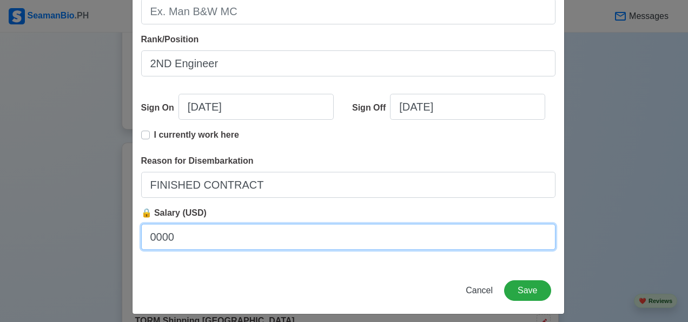
scroll to position [294, 0]
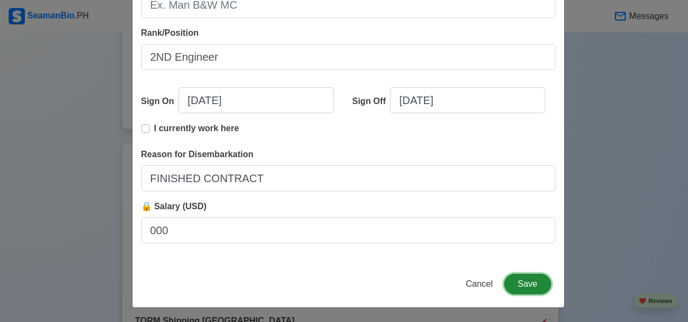
click at [529, 283] on button "Save" at bounding box center [527, 283] width 47 height 21
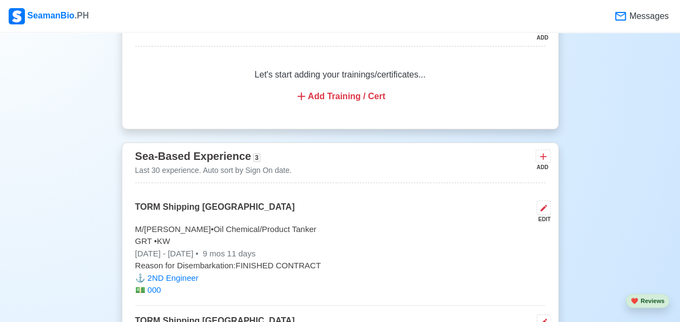
click at [545, 158] on icon at bounding box center [543, 156] width 11 height 11
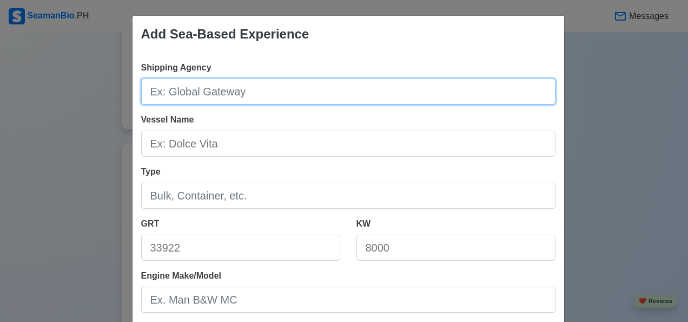
click at [216, 92] on input "Shipping Agency" at bounding box center [348, 91] width 415 height 26
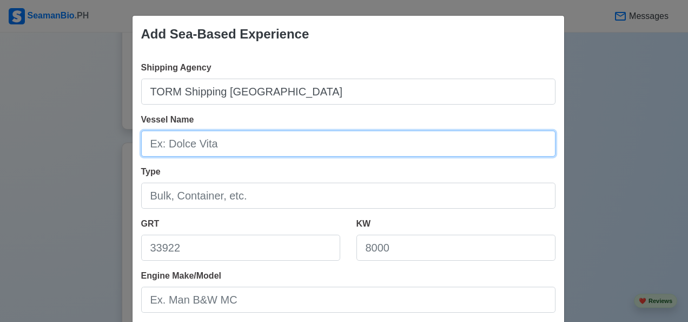
click at [155, 146] on input "Vessel Name" at bounding box center [348, 143] width 415 height 26
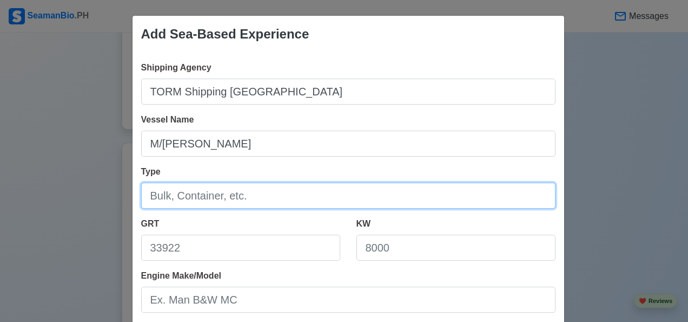
click at [213, 198] on input "Type" at bounding box center [348, 195] width 415 height 26
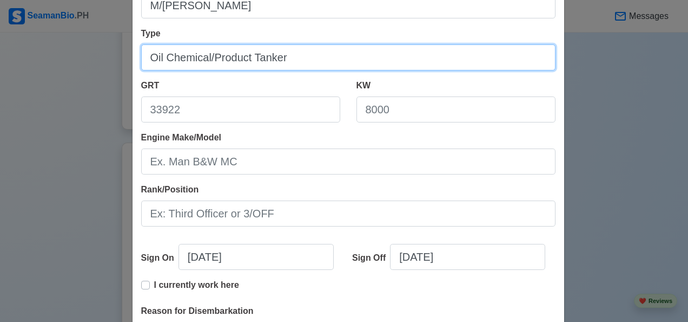
scroll to position [153, 0]
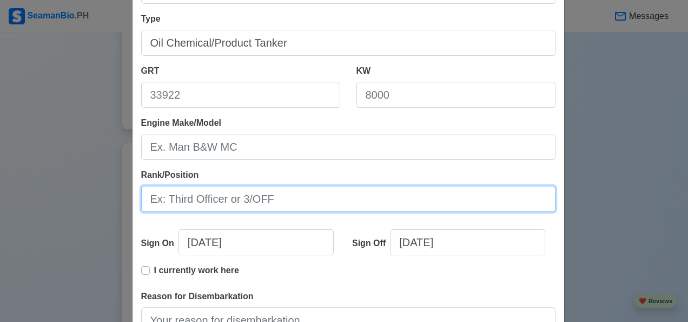
click at [194, 202] on input "Rank/Position" at bounding box center [348, 199] width 415 height 26
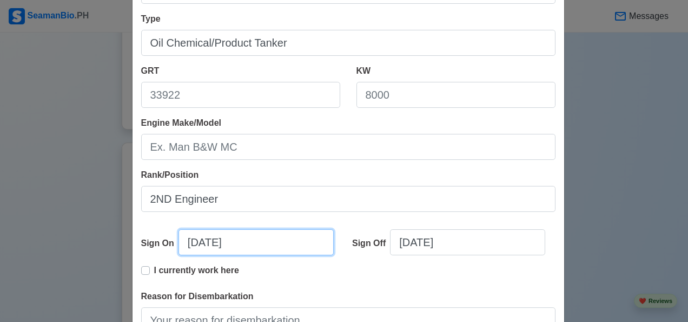
click at [239, 241] on input "10/11/2025" at bounding box center [256, 242] width 155 height 26
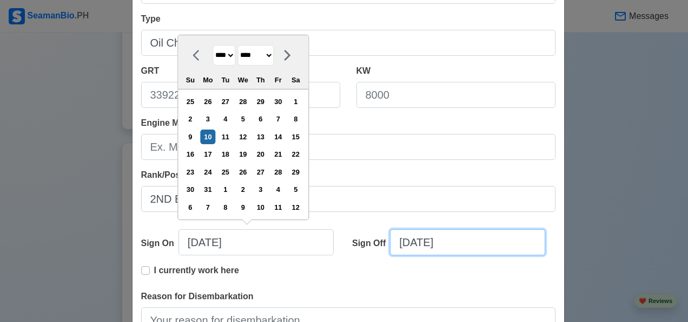
click at [459, 239] on input "10/11/2025" at bounding box center [467, 242] width 155 height 26
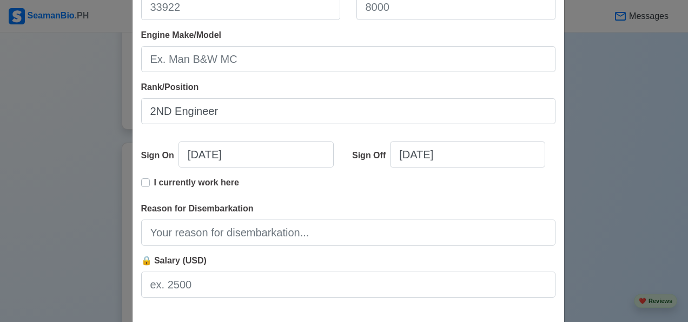
scroll to position [243, 0]
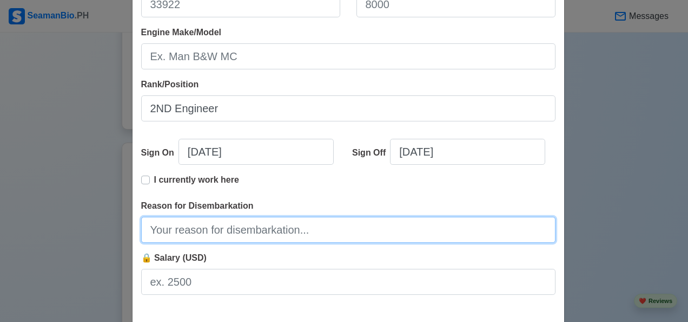
click at [160, 227] on input "Reason for Disembarkation" at bounding box center [348, 230] width 415 height 26
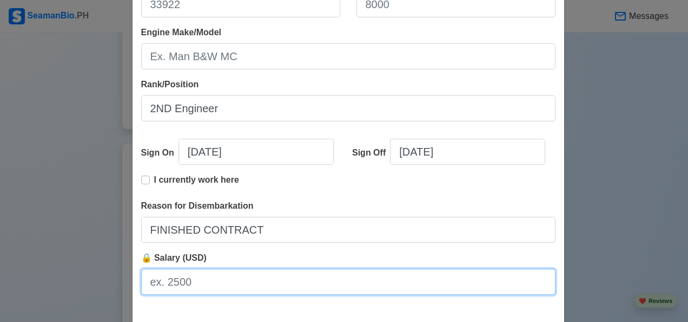
click at [160, 283] on input "🔒 Salary (USD)" at bounding box center [348, 281] width 415 height 26
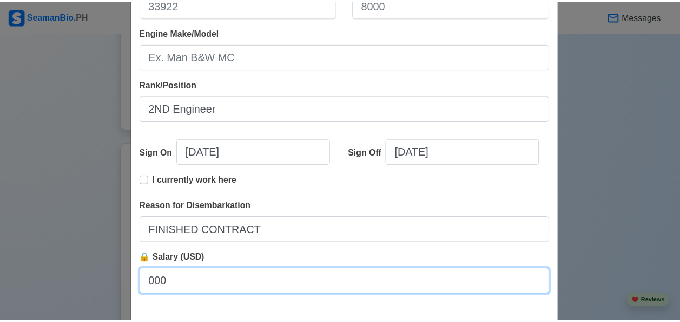
scroll to position [294, 0]
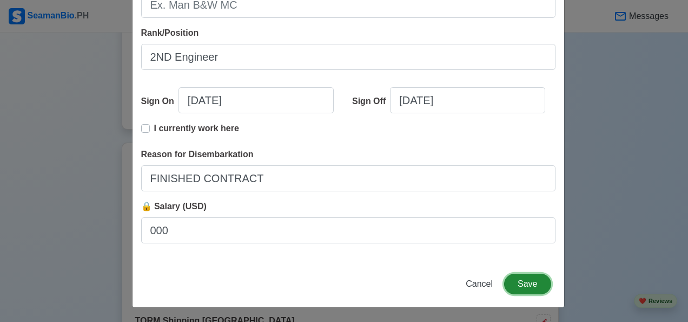
click at [535, 287] on button "Save" at bounding box center [527, 283] width 47 height 21
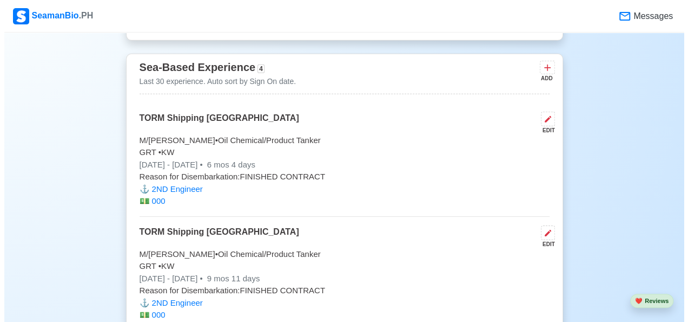
scroll to position [1656, 0]
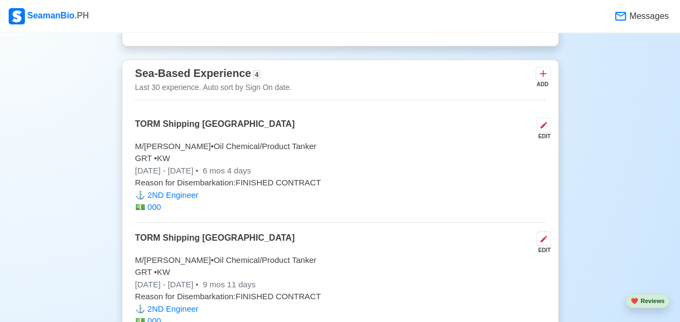
click at [537, 74] on button at bounding box center [543, 74] width 15 height 14
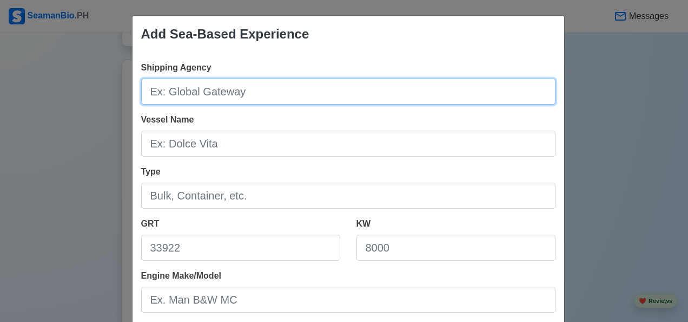
click at [240, 96] on input "Shipping Agency" at bounding box center [348, 91] width 415 height 26
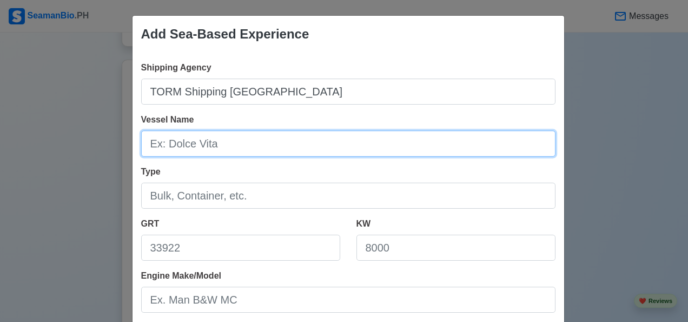
click at [159, 144] on input "Vessel Name" at bounding box center [348, 143] width 415 height 26
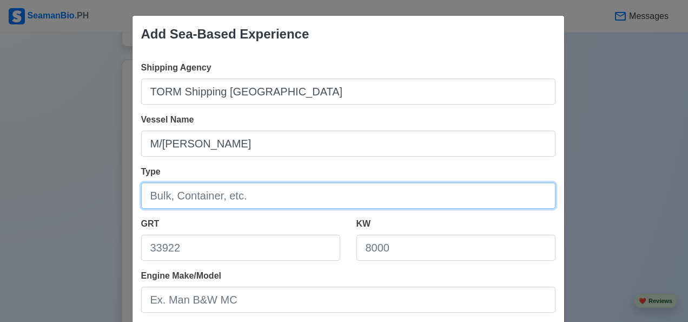
click at [159, 201] on input "Type" at bounding box center [348, 195] width 415 height 26
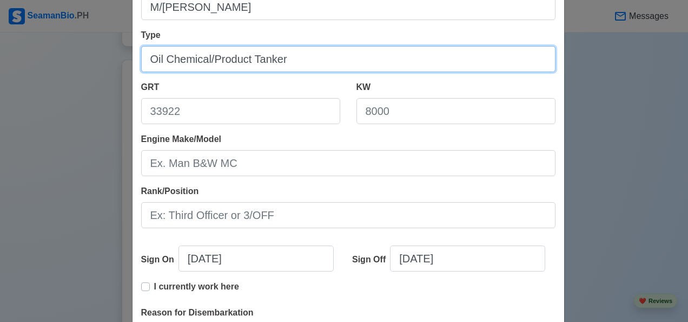
scroll to position [141, 0]
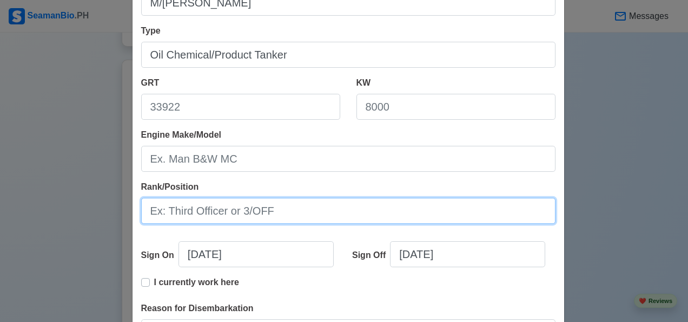
click at [158, 211] on input "Rank/Position" at bounding box center [348, 211] width 415 height 26
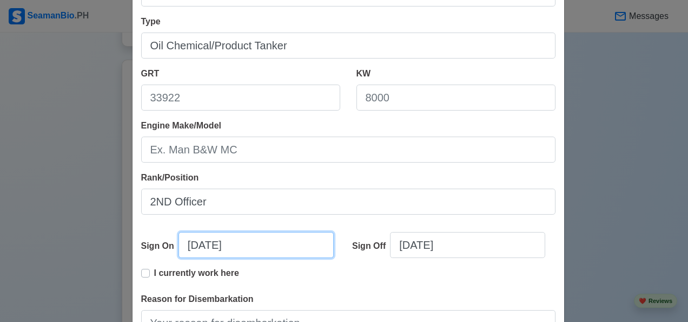
click at [242, 247] on input "10/11/2025" at bounding box center [256, 245] width 155 height 26
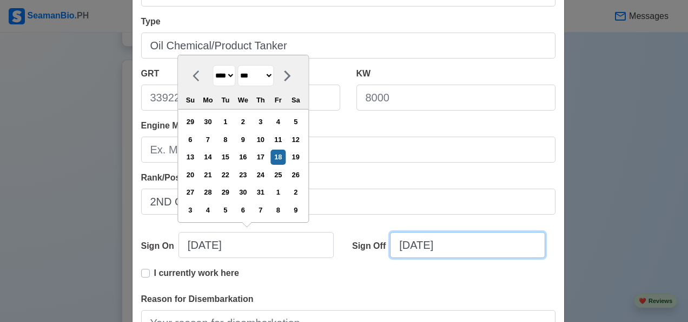
click at [451, 243] on input "10/11/2025" at bounding box center [467, 245] width 155 height 26
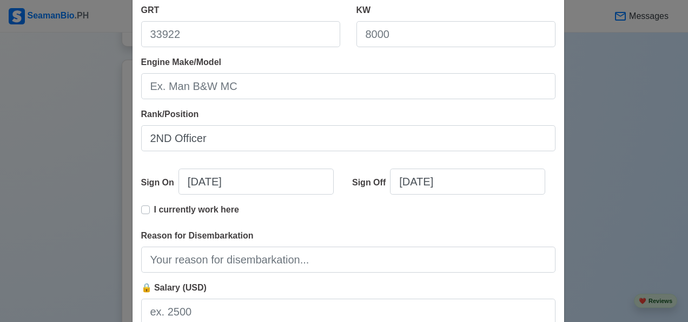
scroll to position [214, 0]
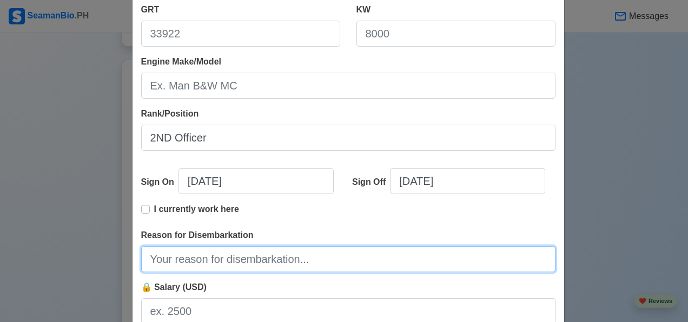
click at [155, 264] on input "Reason for Disembarkation" at bounding box center [348, 259] width 415 height 26
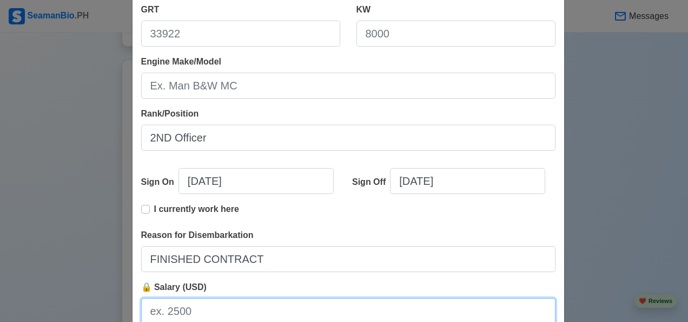
click at [154, 309] on input "🔒 Salary (USD)" at bounding box center [348, 311] width 415 height 26
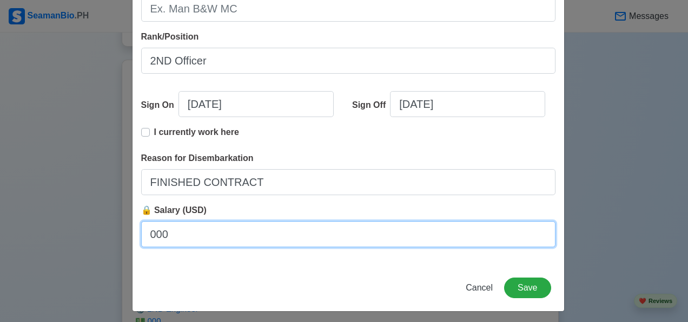
scroll to position [294, 0]
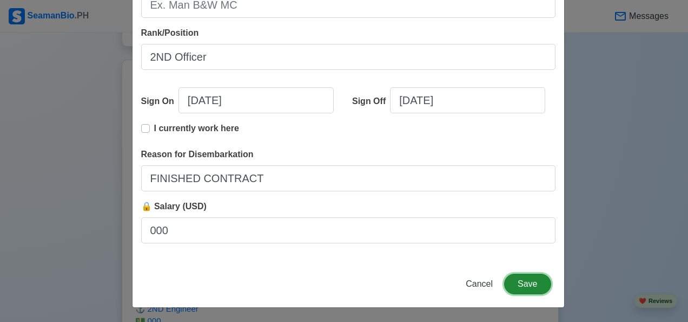
click at [529, 285] on button "Save" at bounding box center [527, 283] width 47 height 21
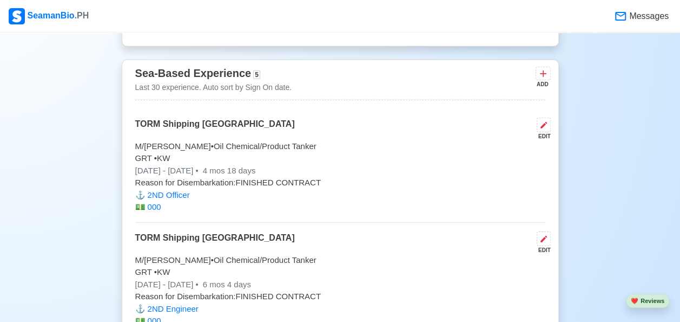
click at [540, 74] on icon at bounding box center [543, 73] width 11 height 11
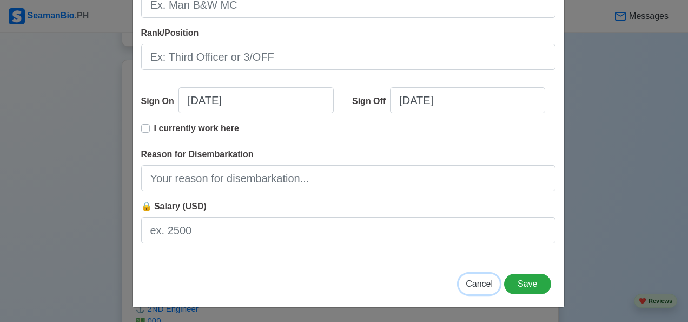
click at [475, 286] on span "Cancel" at bounding box center [479, 283] width 27 height 9
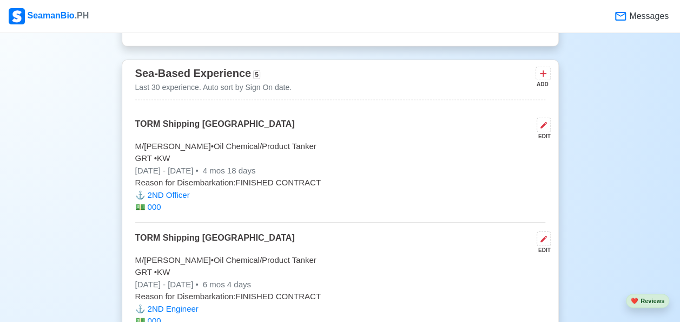
click at [542, 71] on icon at bounding box center [543, 73] width 11 height 11
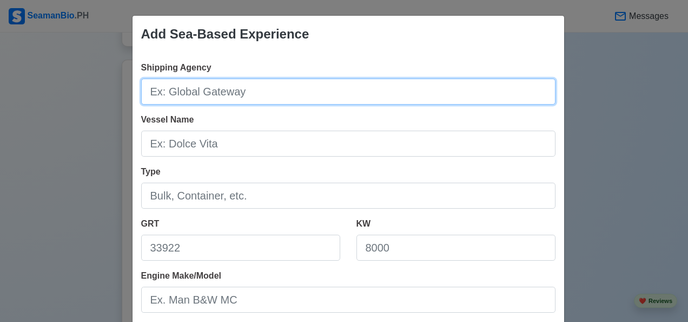
click at [171, 97] on input "Shipping Agency" at bounding box center [348, 91] width 415 height 26
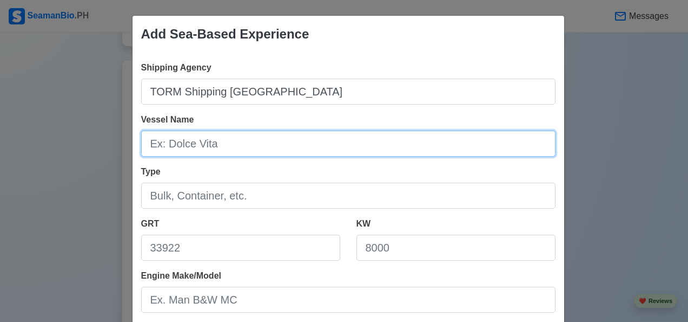
click at [157, 145] on input "Vessel Name" at bounding box center [348, 143] width 415 height 26
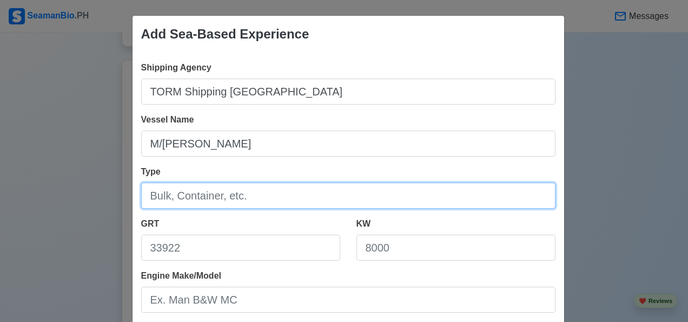
click at [145, 192] on input "Type" at bounding box center [348, 195] width 415 height 26
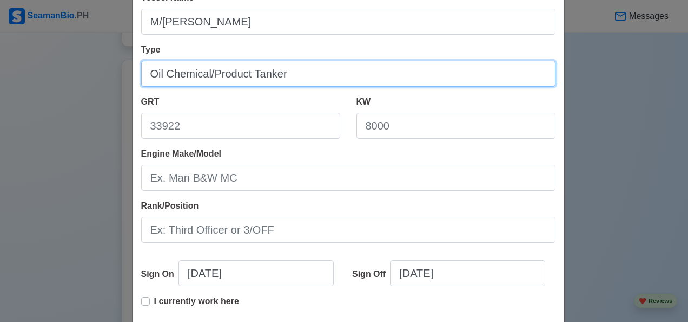
scroll to position [128, 0]
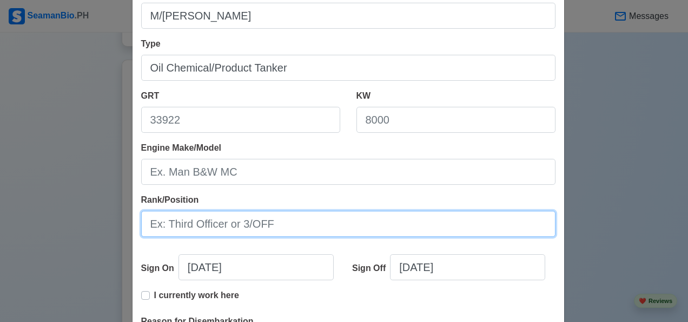
click at [153, 226] on input "Rank/Position" at bounding box center [348, 224] width 415 height 26
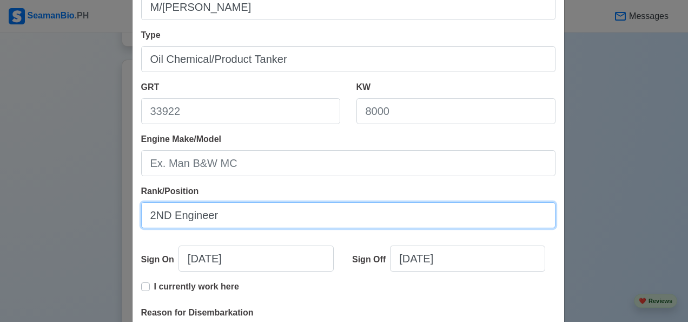
scroll to position [137, 0]
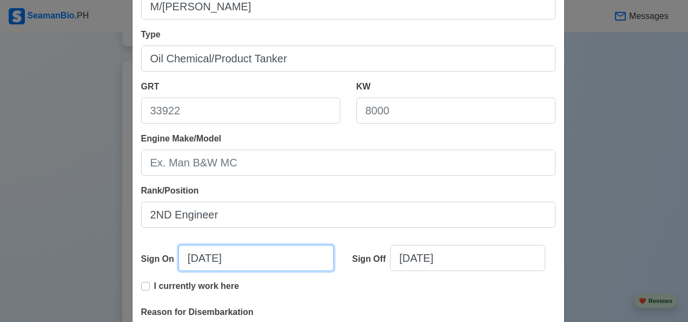
click at [246, 259] on input "10/11/2025" at bounding box center [256, 258] width 155 height 26
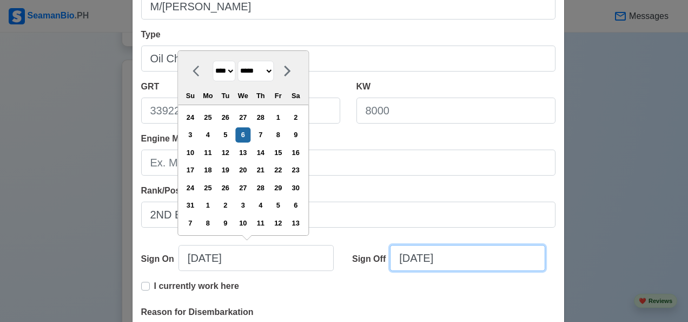
click at [460, 260] on input "10/11/2025" at bounding box center [467, 258] width 155 height 26
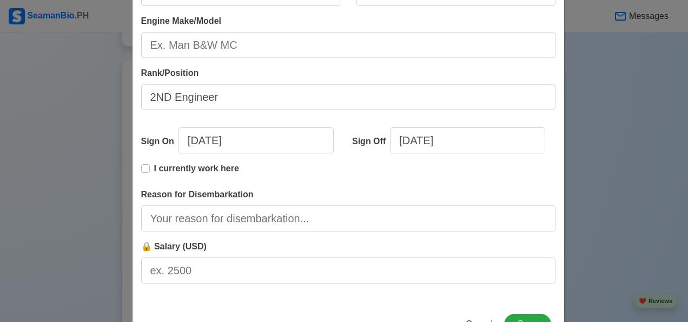
scroll to position [257, 0]
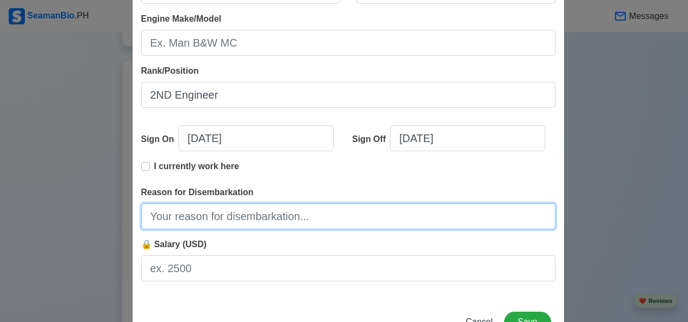
click at [316, 217] on input "Reason for Disembarkation" at bounding box center [348, 216] width 415 height 26
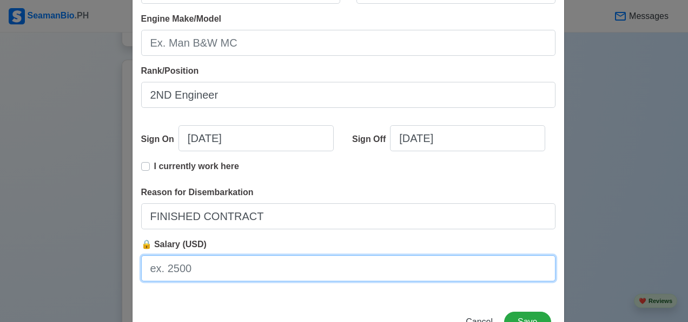
click at [158, 273] on input "🔒 Salary (USD)" at bounding box center [348, 268] width 415 height 26
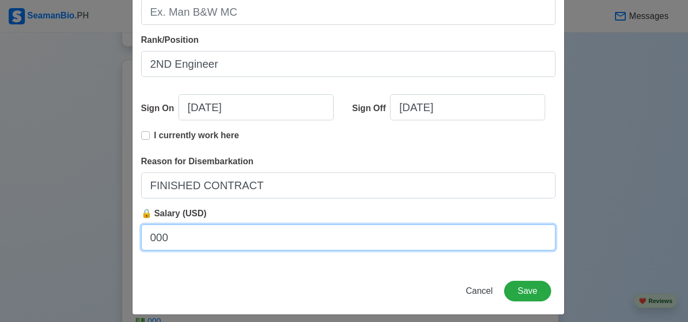
scroll to position [294, 0]
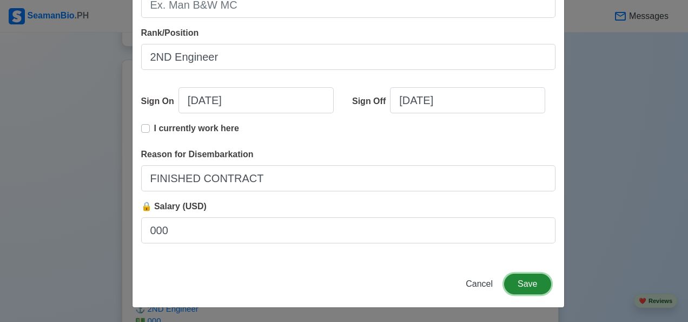
click at [527, 284] on button "Save" at bounding box center [527, 283] width 47 height 21
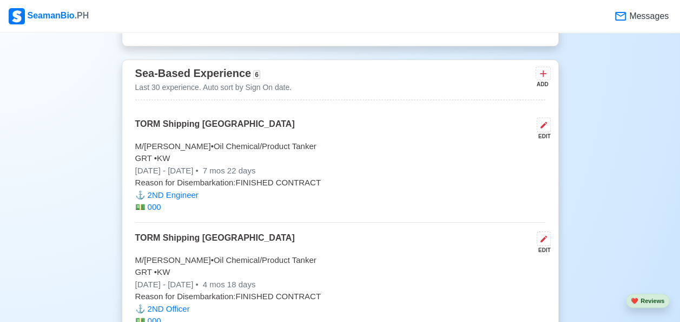
click at [544, 73] on icon at bounding box center [543, 73] width 11 height 11
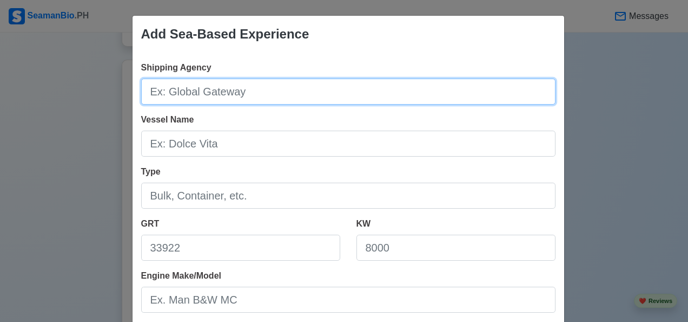
click at [158, 92] on input "Shipping Agency" at bounding box center [348, 91] width 415 height 26
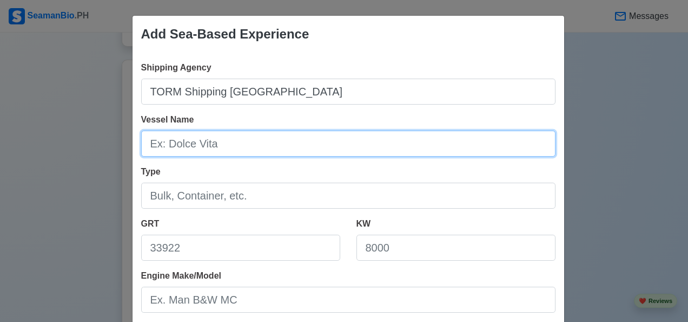
click at [158, 144] on input "Vessel Name" at bounding box center [348, 143] width 415 height 26
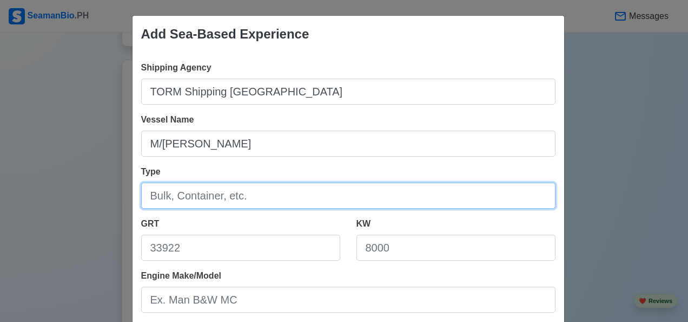
click at [150, 192] on input "Type" at bounding box center [348, 195] width 415 height 26
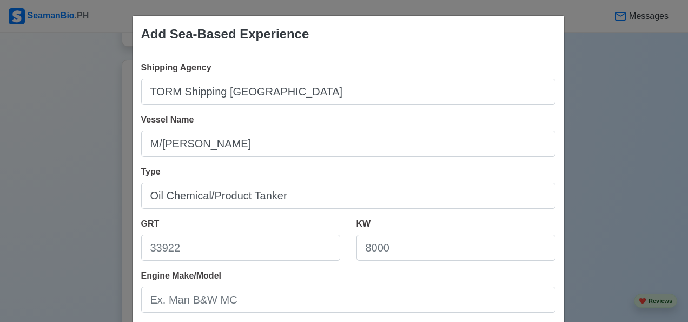
click at [91, 265] on div "Add Sea-Based Experience Shipping Agency TORM Shipping Philippines Vessel Name …" at bounding box center [344, 161] width 688 height 322
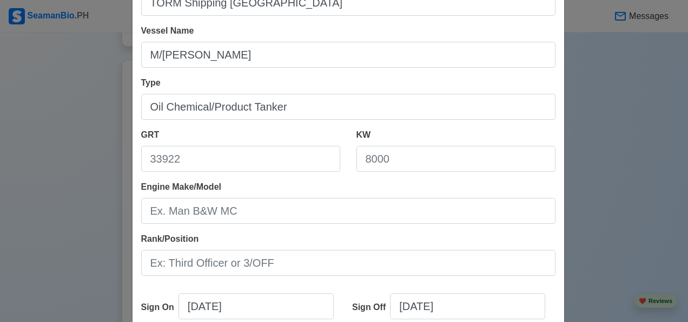
scroll to position [94, 0]
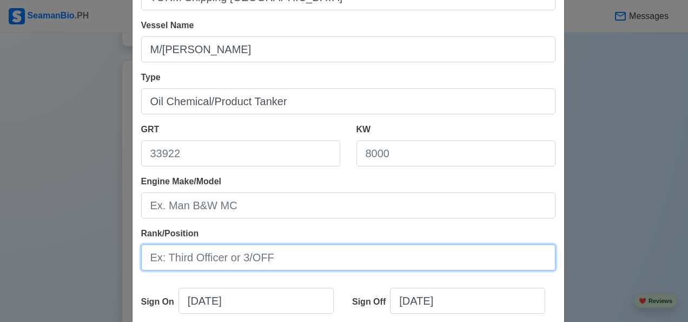
click at [164, 257] on input "Rank/Position" at bounding box center [348, 257] width 415 height 26
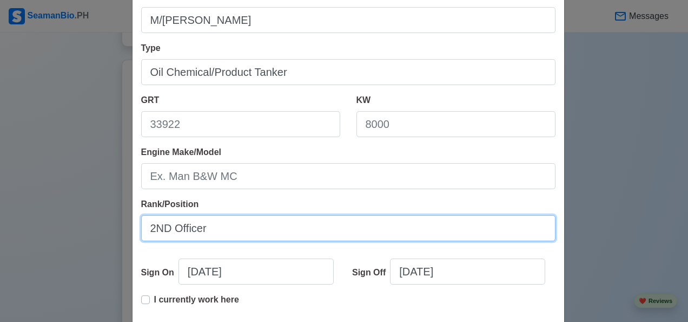
scroll to position [124, 0]
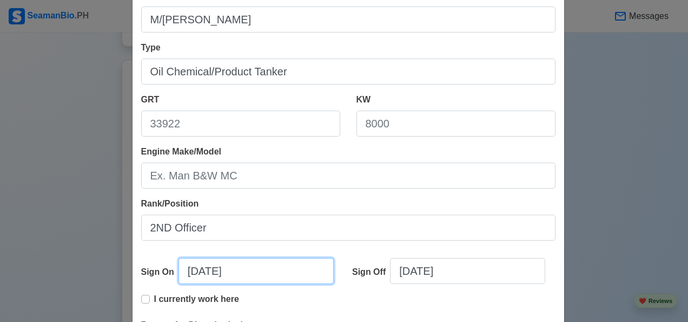
click at [252, 271] on input "10/11/2025" at bounding box center [256, 271] width 155 height 26
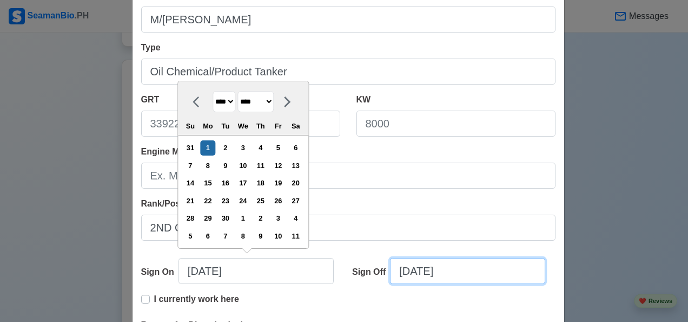
click at [464, 274] on input "10/11/2025" at bounding box center [467, 271] width 155 height 26
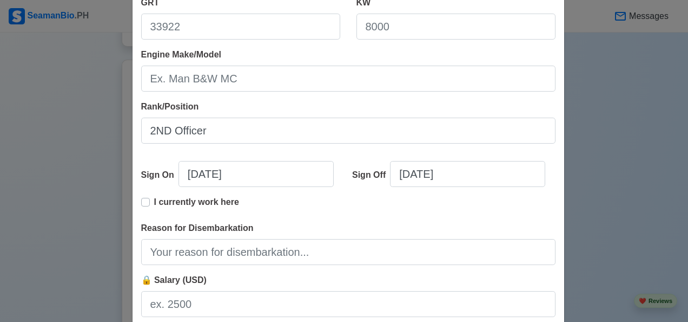
scroll to position [226, 0]
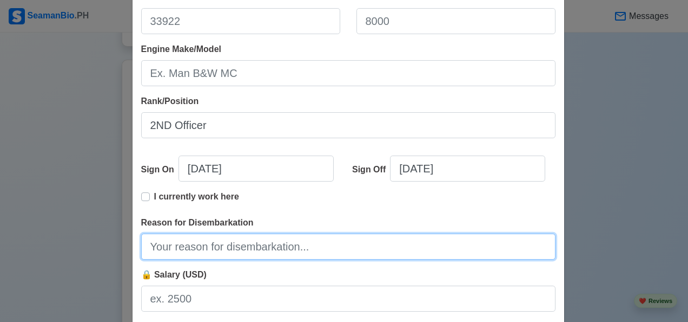
click at [155, 246] on input "Reason for Disembarkation" at bounding box center [348, 246] width 415 height 26
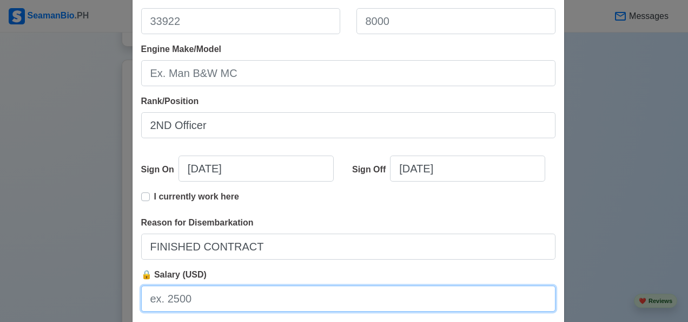
click at [156, 303] on input "🔒 Salary (USD)" at bounding box center [348, 298] width 415 height 26
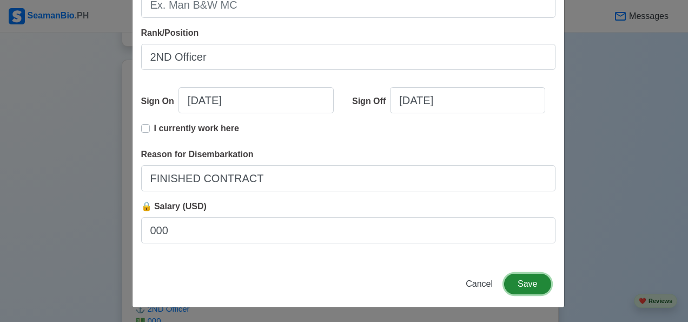
click at [533, 281] on button "Save" at bounding box center [527, 283] width 47 height 21
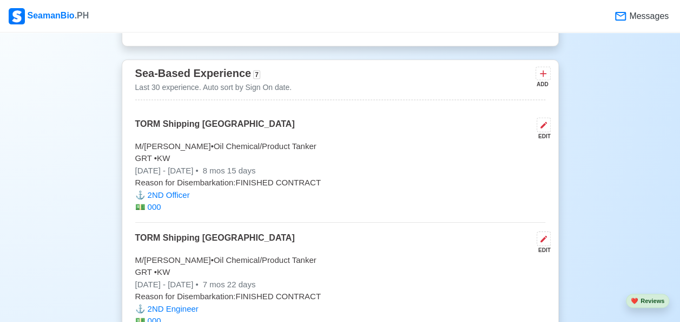
click at [543, 76] on icon at bounding box center [543, 73] width 11 height 11
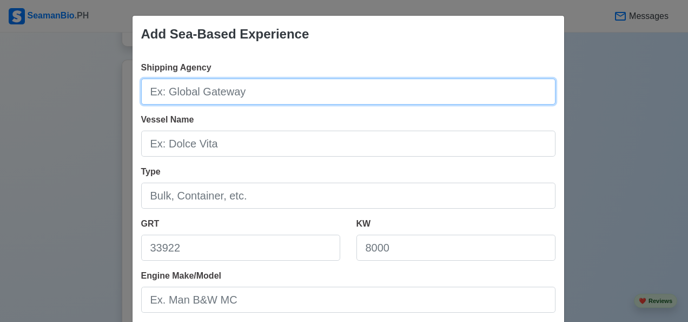
click at [228, 95] on input "Shipping Agency" at bounding box center [348, 91] width 415 height 26
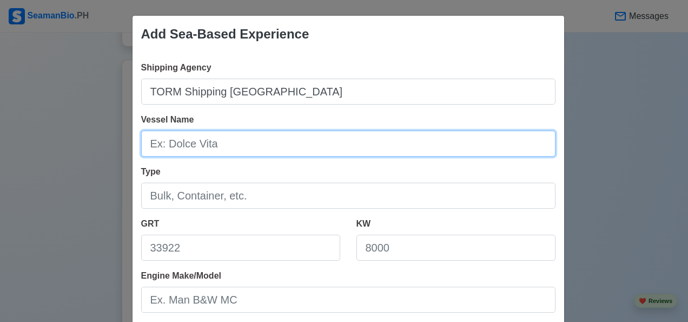
click at [155, 142] on input "Vessel Name" at bounding box center [348, 143] width 415 height 26
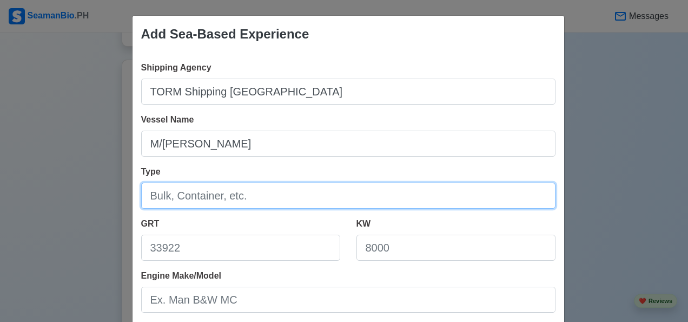
click at [149, 198] on input "Type" at bounding box center [348, 195] width 415 height 26
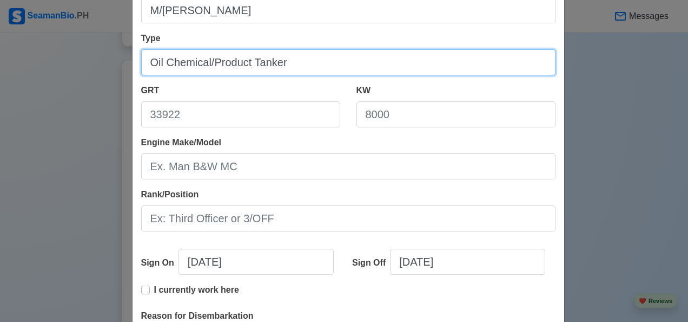
scroll to position [134, 0]
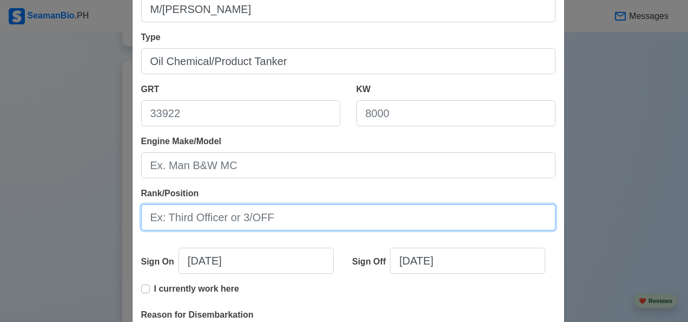
click at [149, 214] on input "Rank/Position" at bounding box center [348, 217] width 415 height 26
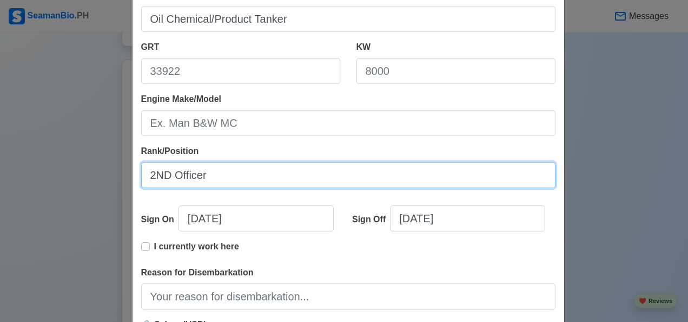
scroll to position [200, 0]
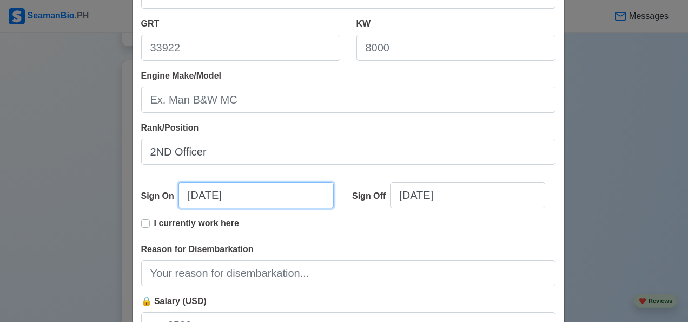
click at [242, 199] on input "10/11/2025" at bounding box center [256, 195] width 155 height 26
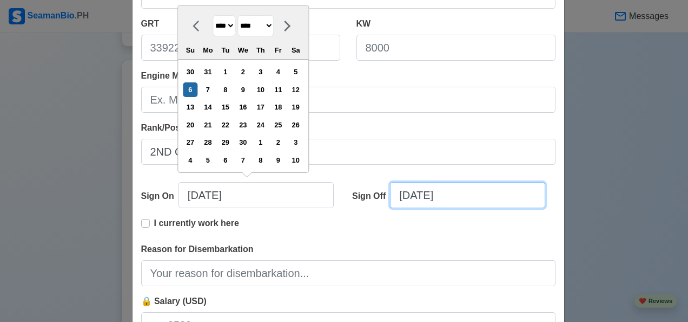
click at [466, 189] on input "10/11/2025" at bounding box center [467, 195] width 155 height 26
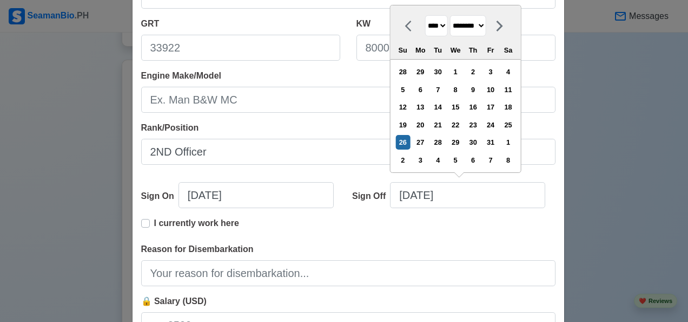
click at [55, 206] on div "Add Sea-Based Experience Shipping Agency TORM Shipping Philippines Vessel Name …" at bounding box center [344, 161] width 688 height 322
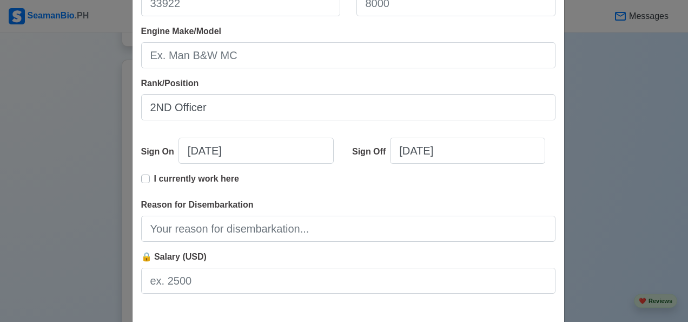
scroll to position [253, 0]
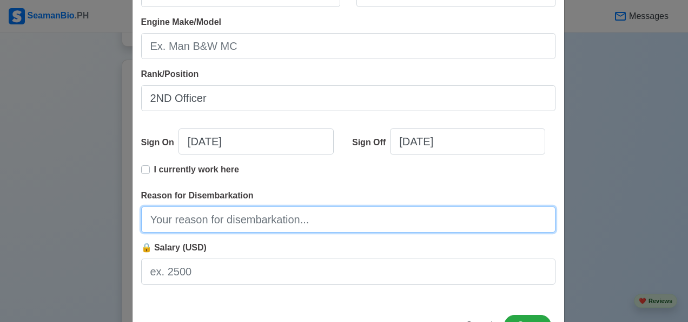
click at [158, 222] on input "Reason for Disembarkation" at bounding box center [348, 219] width 415 height 26
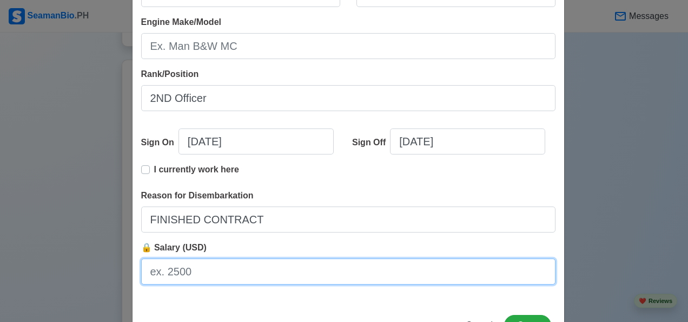
click at [154, 277] on input "🔒 Salary (USD)" at bounding box center [348, 271] width 415 height 26
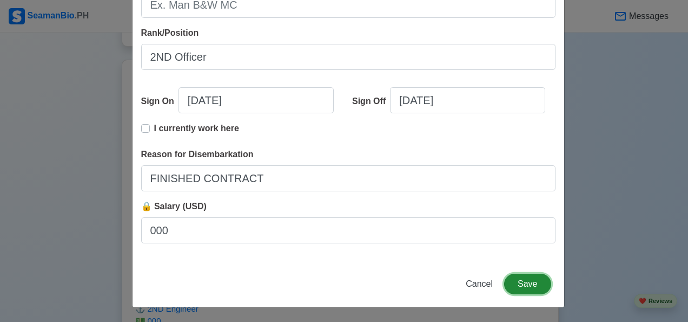
click at [530, 285] on button "Save" at bounding box center [527, 283] width 47 height 21
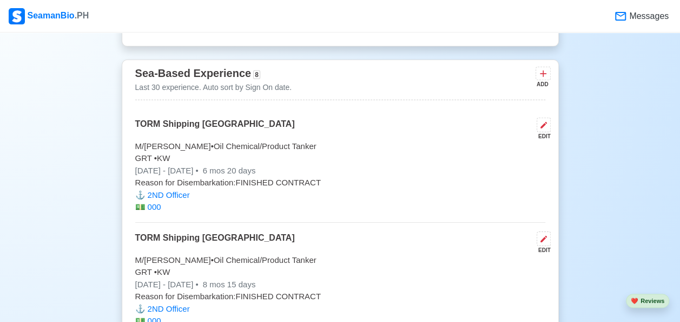
click at [541, 74] on icon at bounding box center [543, 73] width 11 height 11
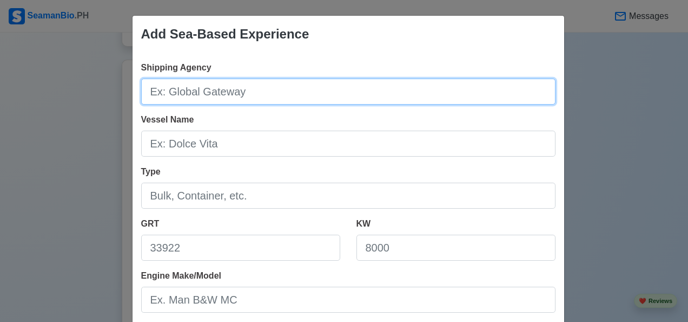
click at [161, 94] on input "Shipping Agency" at bounding box center [348, 91] width 415 height 26
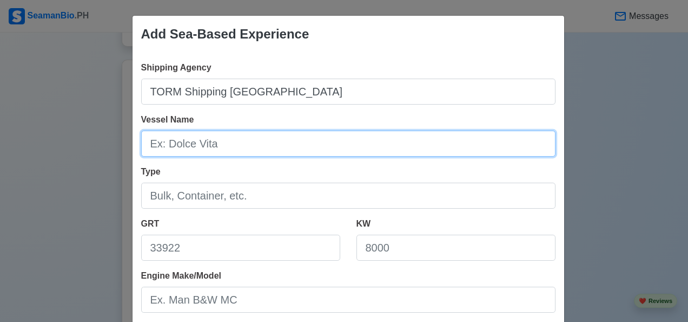
click at [147, 146] on input "Vessel Name" at bounding box center [348, 143] width 415 height 26
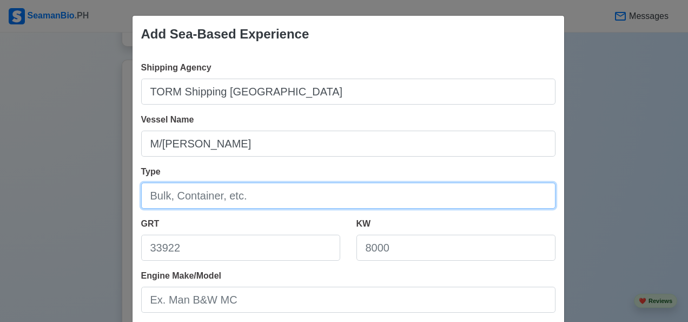
click at [151, 196] on input "Type" at bounding box center [348, 195] width 415 height 26
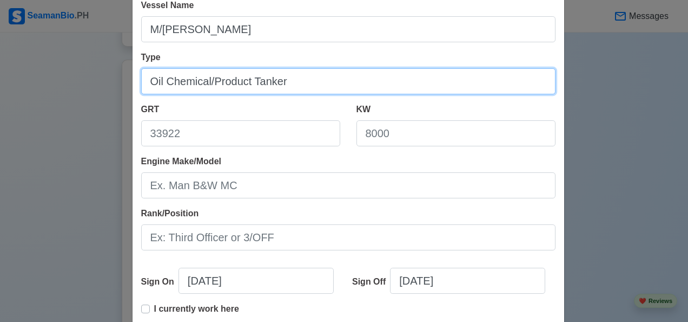
scroll to position [118, 0]
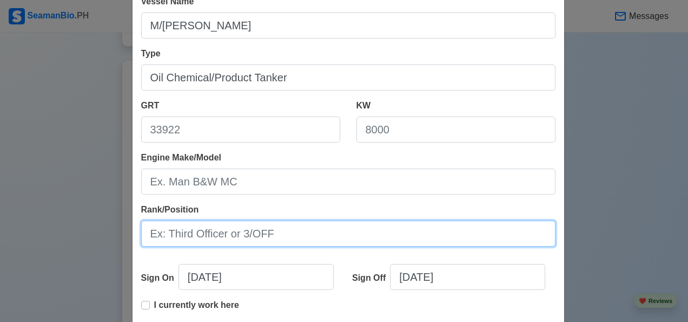
click at [146, 229] on input "Rank/Position" at bounding box center [348, 233] width 415 height 26
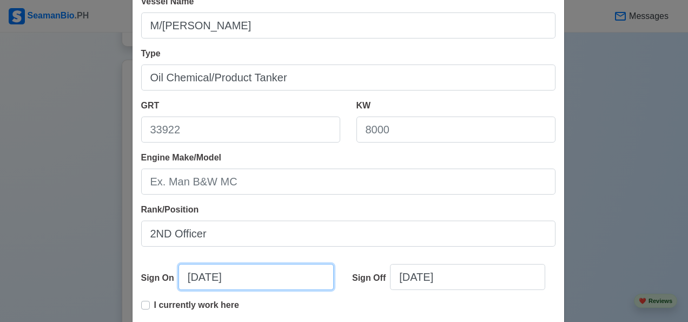
click at [248, 278] on input "10/11/2025" at bounding box center [256, 277] width 155 height 26
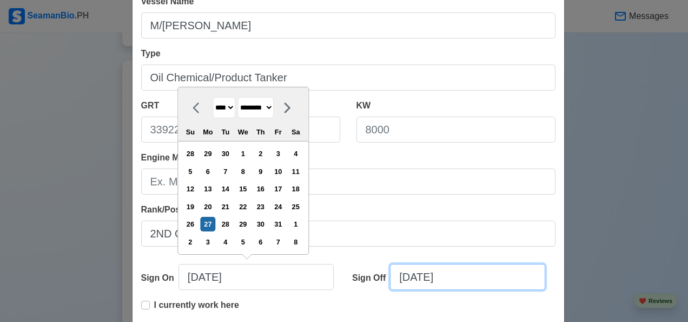
click at [469, 275] on input "10/11/2025" at bounding box center [467, 277] width 155 height 26
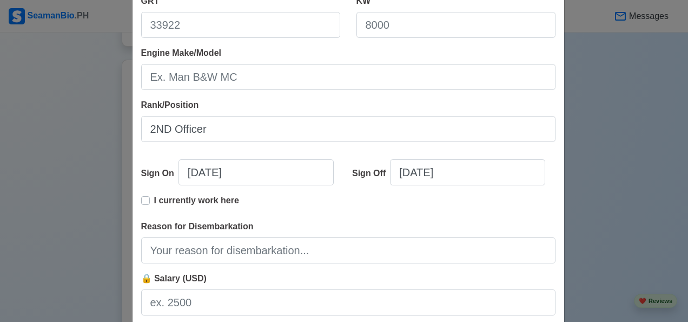
scroll to position [239, 0]
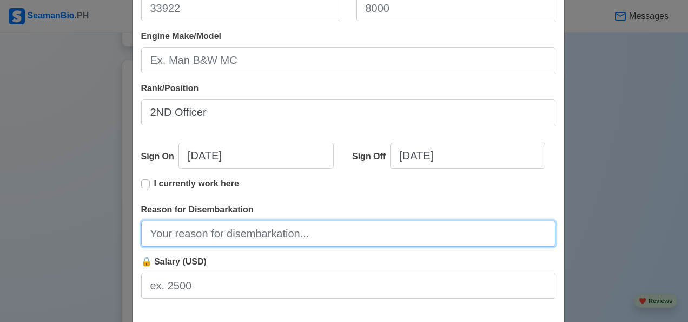
click at [156, 233] on input "Reason for Disembarkation" at bounding box center [348, 233] width 415 height 26
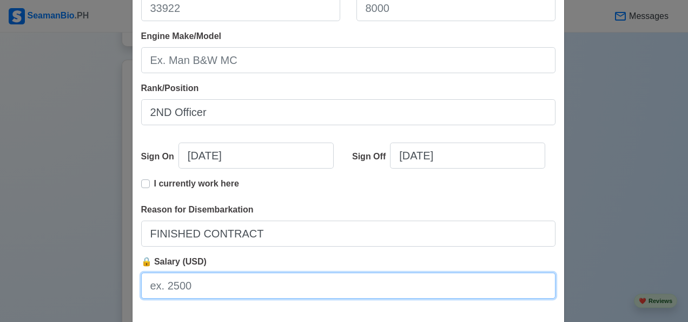
click at [156, 287] on input "🔒 Salary (USD)" at bounding box center [348, 285] width 415 height 26
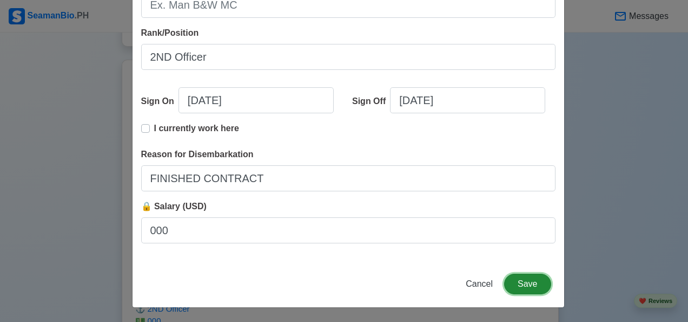
click at [533, 282] on button "Save" at bounding box center [527, 283] width 47 height 21
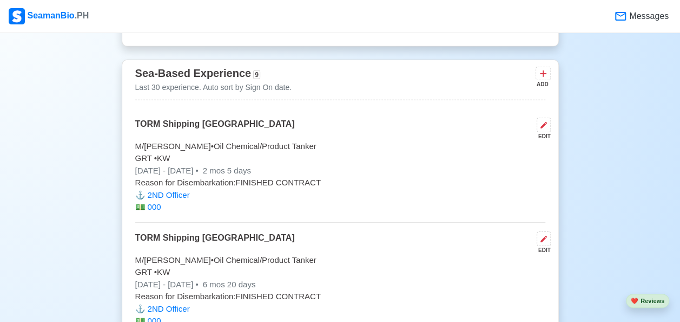
click at [542, 75] on icon at bounding box center [543, 73] width 11 height 11
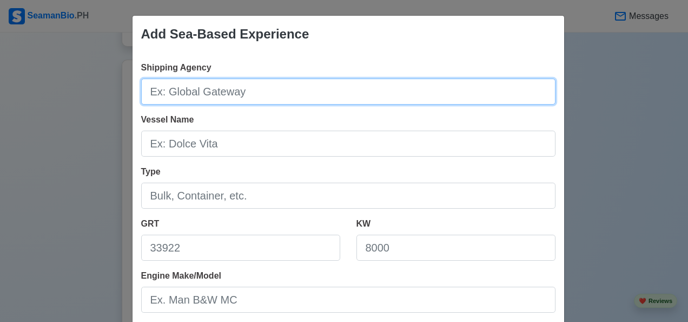
click at [250, 91] on input "Shipping Agency" at bounding box center [348, 91] width 415 height 26
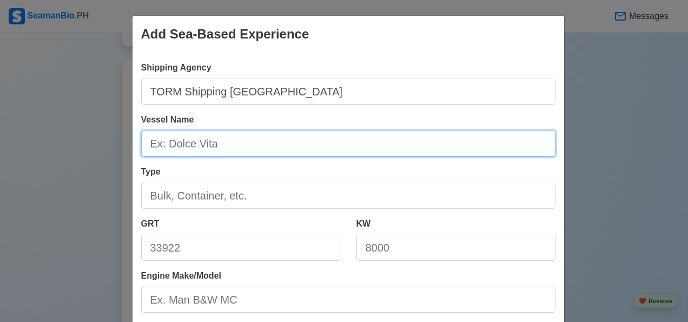
click at [156, 142] on input "Vessel Name" at bounding box center [348, 143] width 415 height 26
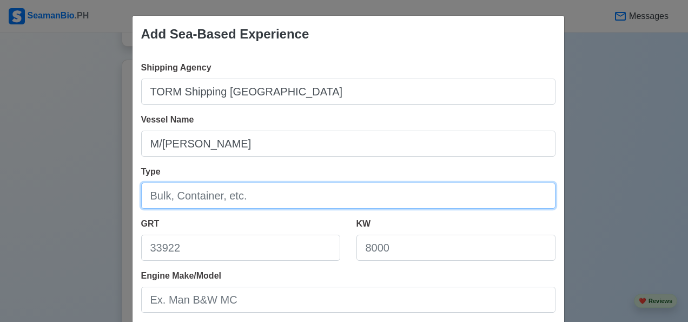
click at [153, 196] on input "Type" at bounding box center [348, 195] width 415 height 26
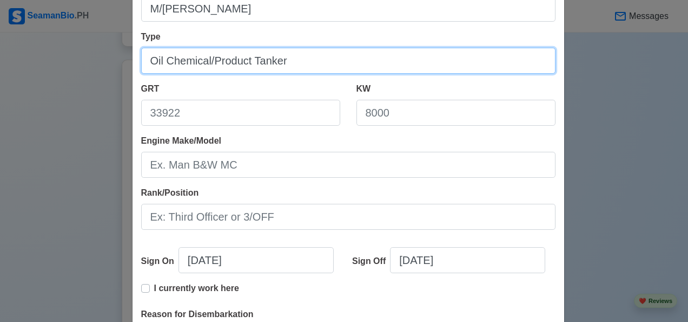
scroll to position [136, 0]
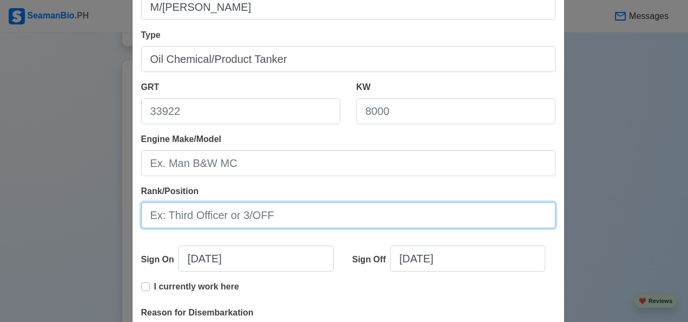
click at [156, 218] on input "Rank/Position" at bounding box center [348, 215] width 415 height 26
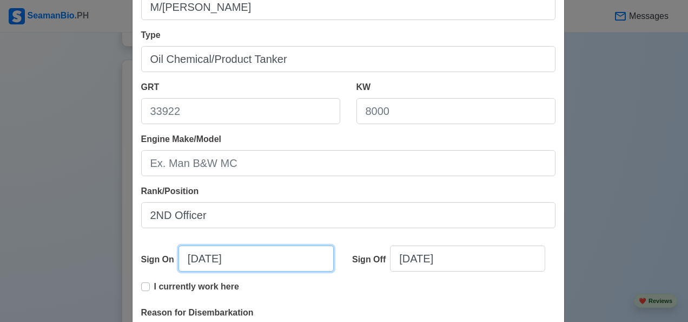
click at [249, 263] on input "10/11/2025" at bounding box center [256, 258] width 155 height 26
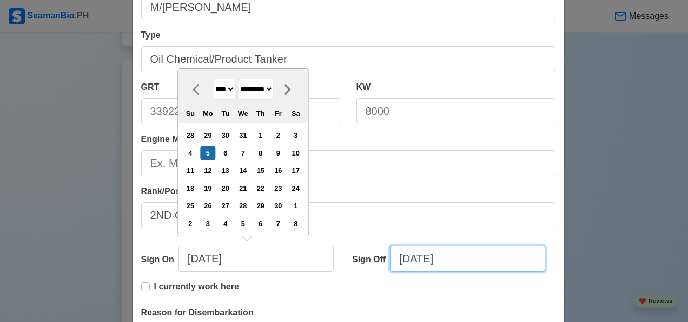
click at [467, 258] on input "10/11/2025" at bounding box center [467, 258] width 155 height 26
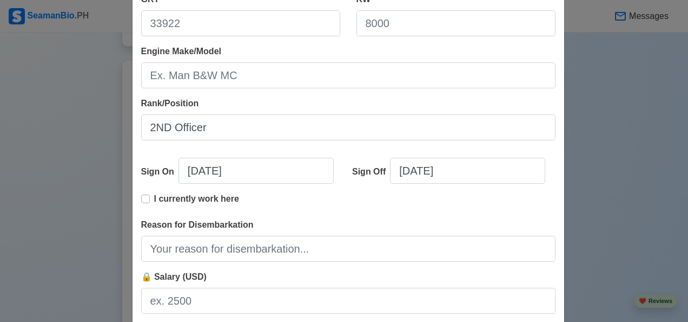
scroll to position [228, 0]
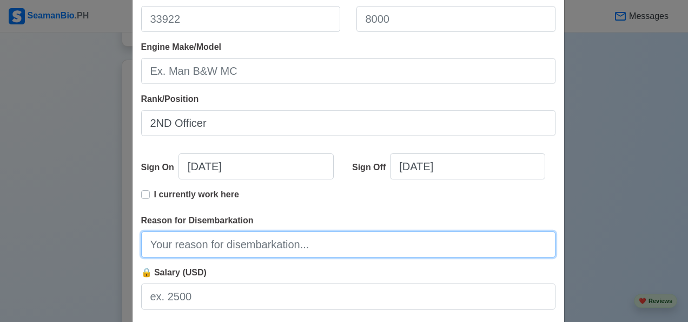
click at [159, 244] on input "Reason for Disembarkation" at bounding box center [348, 244] width 415 height 26
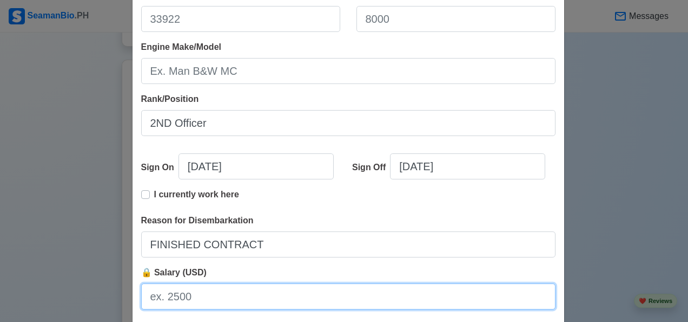
click at [157, 300] on input "🔒 Salary (USD)" at bounding box center [348, 296] width 415 height 26
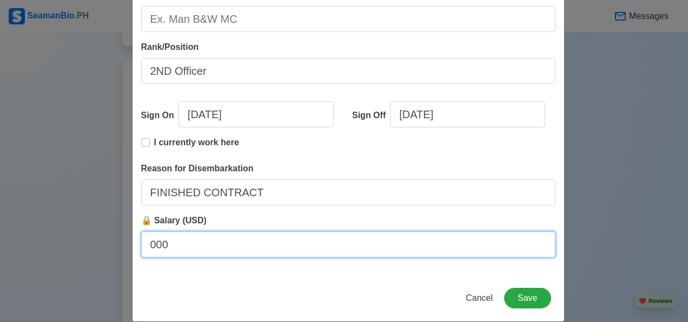
scroll to position [294, 0]
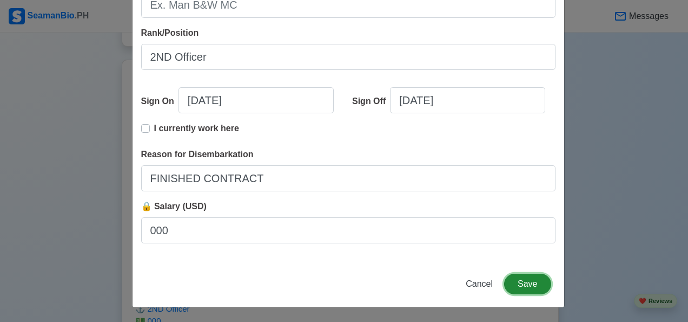
click at [530, 284] on button "Save" at bounding box center [527, 283] width 47 height 21
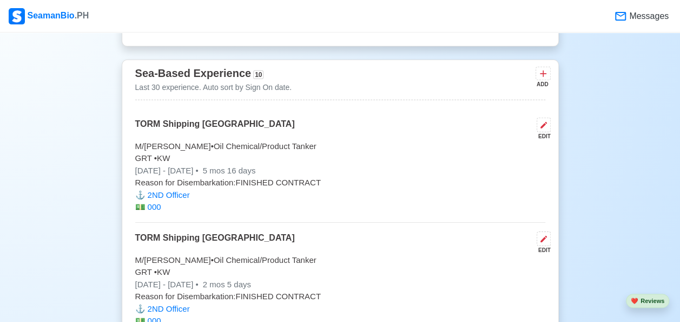
click at [545, 73] on icon at bounding box center [543, 73] width 11 height 11
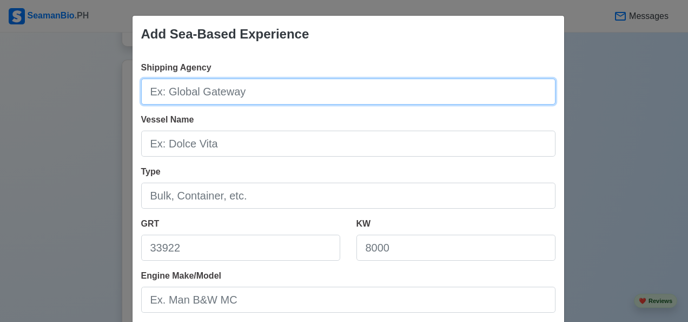
click at [149, 86] on input "Shipping Agency" at bounding box center [348, 91] width 415 height 26
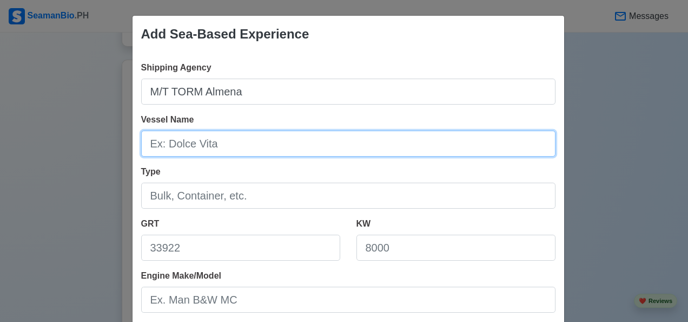
click at [184, 144] on input "Vessel Name" at bounding box center [348, 143] width 415 height 26
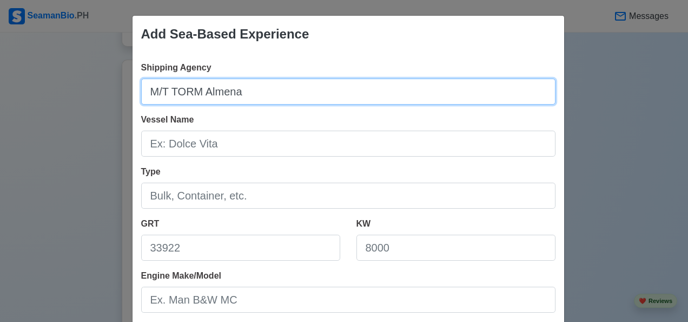
click at [248, 93] on input "M/T TORM Almena" at bounding box center [348, 91] width 415 height 26
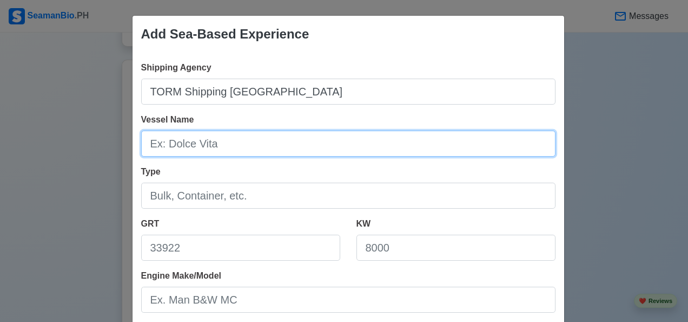
click at [149, 147] on input "Vessel Name" at bounding box center [348, 143] width 415 height 26
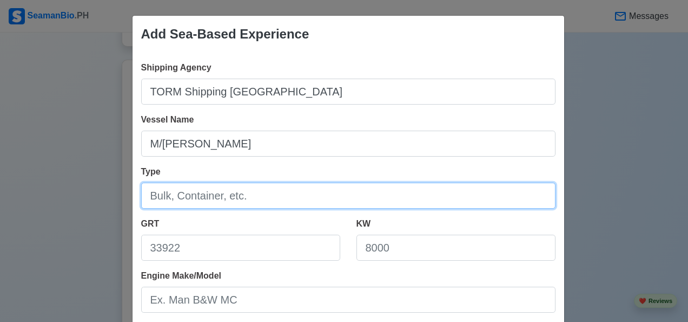
click at [148, 198] on input "Type" at bounding box center [348, 195] width 415 height 26
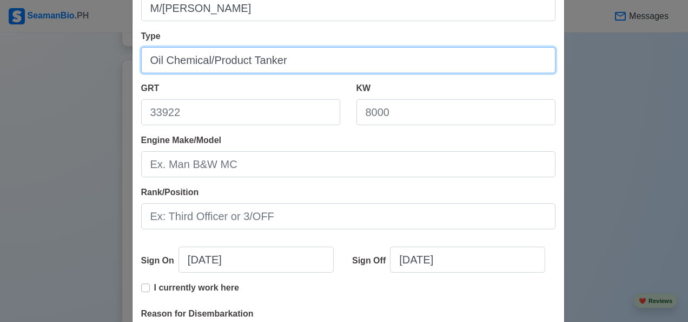
scroll to position [143, 0]
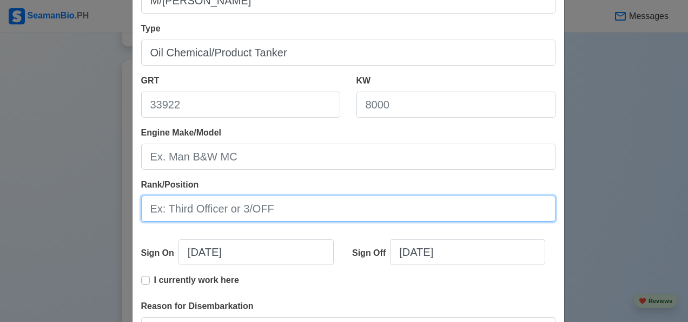
click at [167, 210] on input "Rank/Position" at bounding box center [348, 208] width 415 height 26
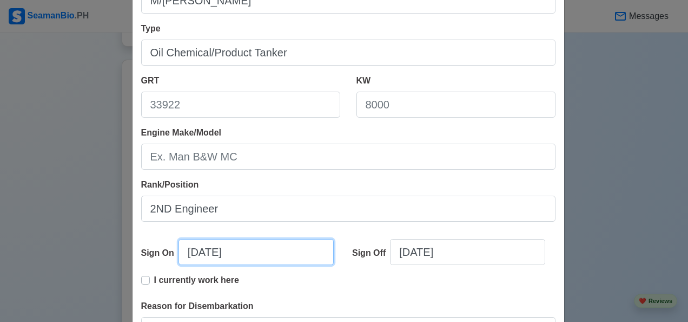
click at [251, 251] on input "10/11/2025" at bounding box center [256, 252] width 155 height 26
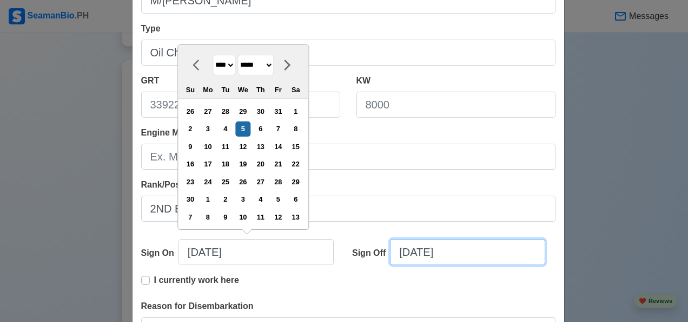
click at [456, 248] on input "10/11/2025" at bounding box center [467, 252] width 155 height 26
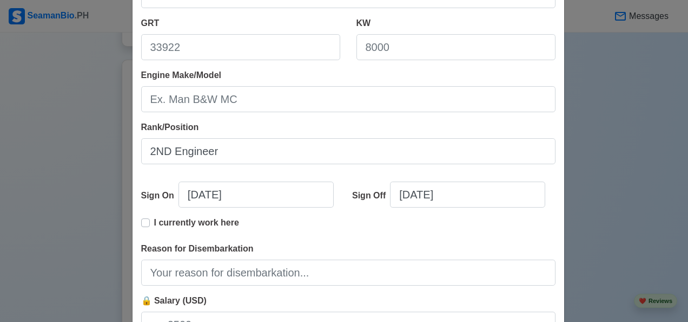
scroll to position [236, 0]
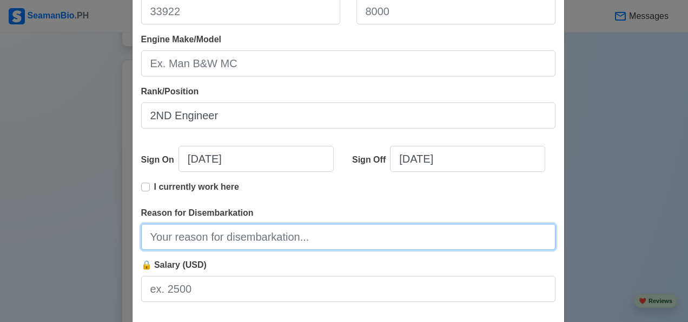
click at [163, 241] on input "Reason for Disembarkation" at bounding box center [348, 237] width 415 height 26
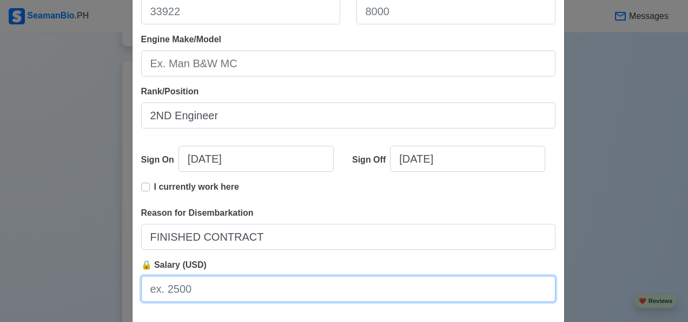
click at [155, 290] on input "🔒 Salary (USD)" at bounding box center [348, 289] width 415 height 26
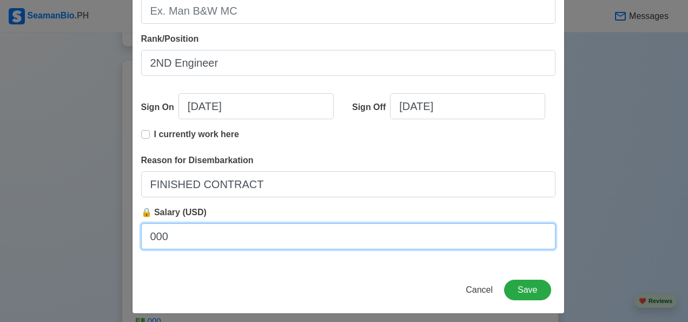
scroll to position [294, 0]
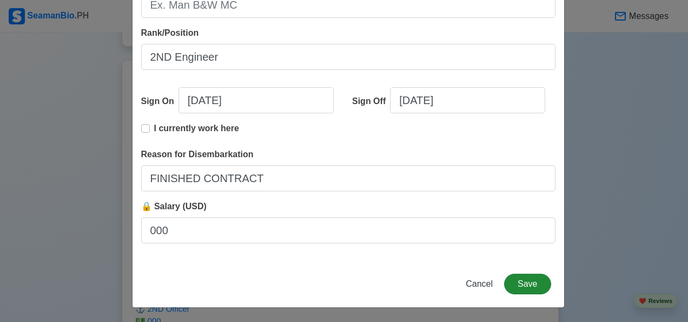
click at [528, 284] on button "Save" at bounding box center [527, 283] width 47 height 21
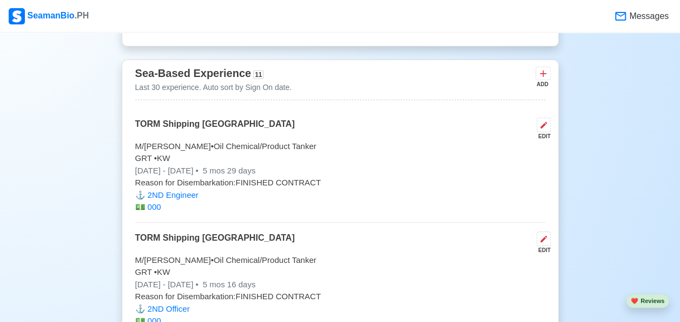
click at [545, 76] on icon at bounding box center [543, 73] width 11 height 11
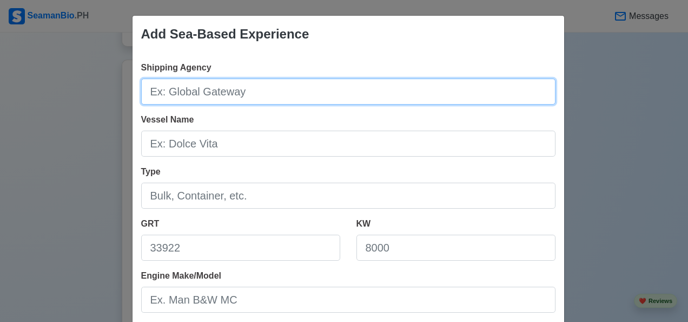
click at [152, 94] on input "Shipping Agency" at bounding box center [348, 91] width 415 height 26
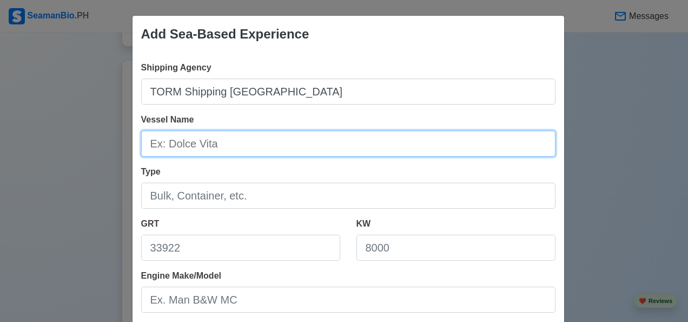
click at [151, 149] on input "Vessel Name" at bounding box center [348, 143] width 415 height 26
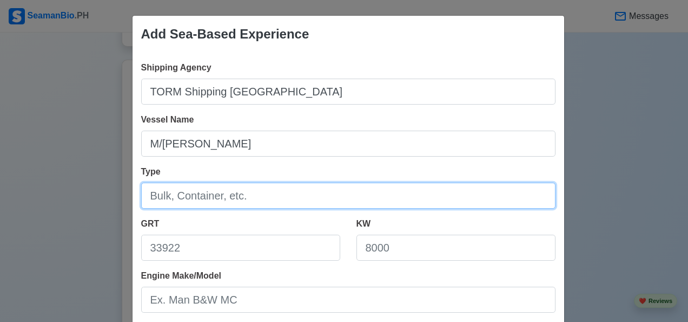
click at [146, 196] on input "Type" at bounding box center [348, 195] width 415 height 26
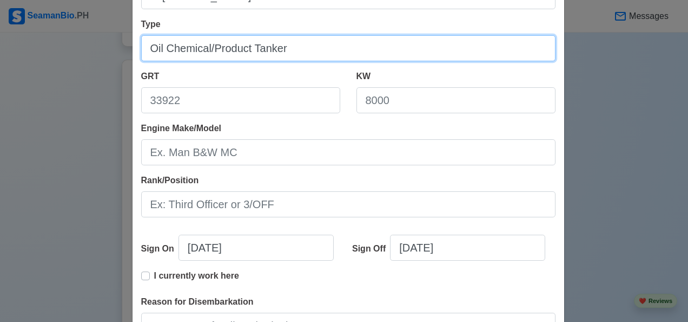
scroll to position [154, 0]
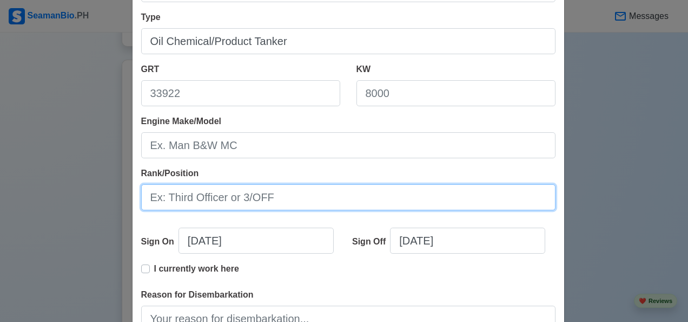
click at [156, 198] on input "Rank/Position" at bounding box center [348, 197] width 415 height 26
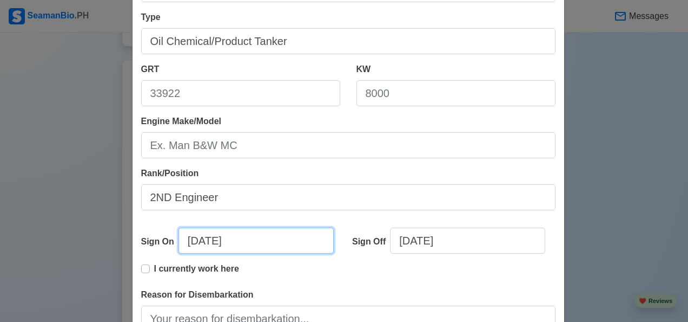
click at [245, 240] on input "10/11/2025" at bounding box center [256, 240] width 155 height 26
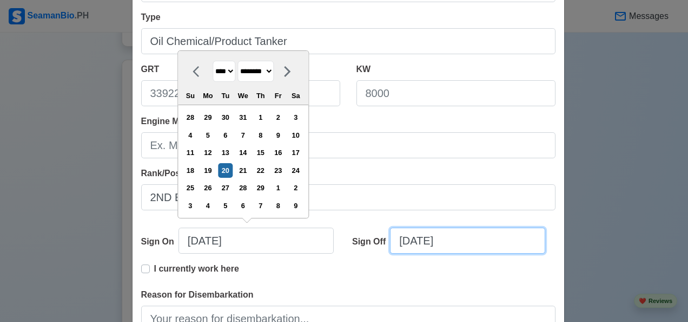
click at [464, 244] on input "10/11/2025" at bounding box center [467, 240] width 155 height 26
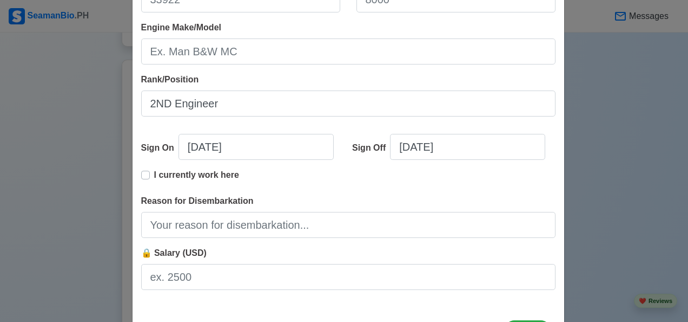
scroll to position [248, 0]
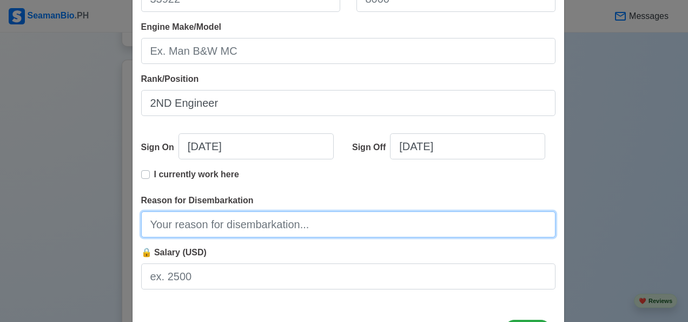
click at [253, 228] on input "Reason for Disembarkation" at bounding box center [348, 224] width 415 height 26
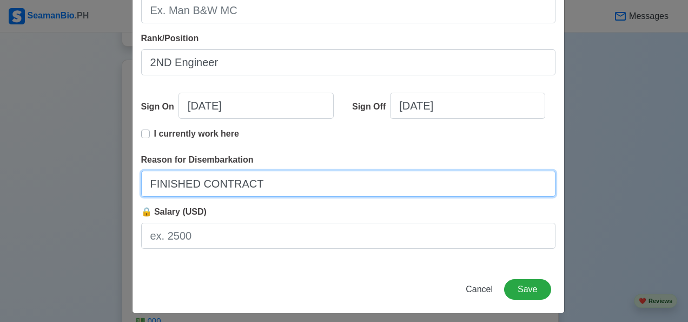
scroll to position [293, 0]
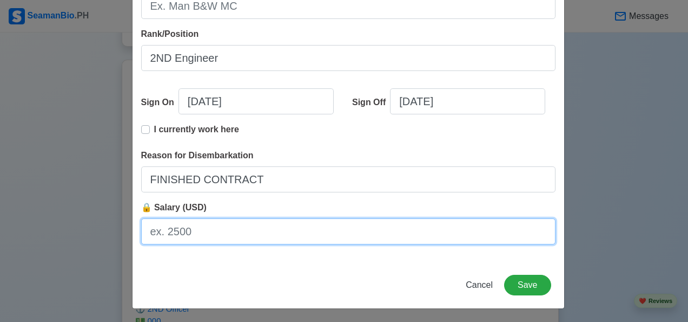
click at [159, 237] on input "🔒 Salary (USD)" at bounding box center [348, 231] width 415 height 26
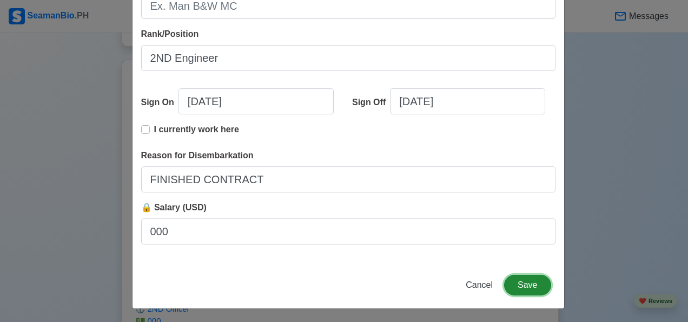
click at [535, 291] on button "Save" at bounding box center [527, 284] width 47 height 21
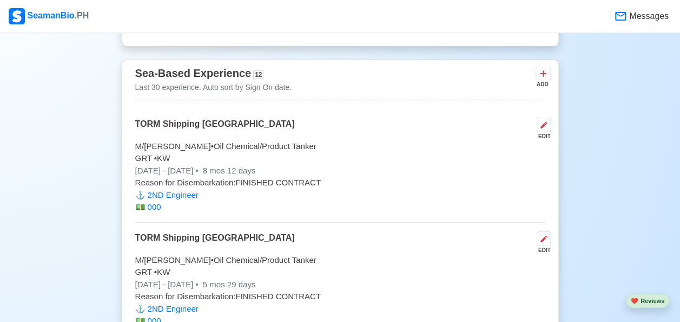
click at [547, 80] on div "ADD" at bounding box center [542, 84] width 13 height 8
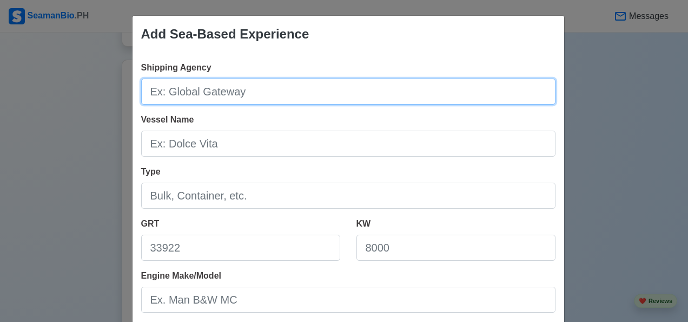
click at [270, 95] on input "Shipping Agency" at bounding box center [348, 91] width 415 height 26
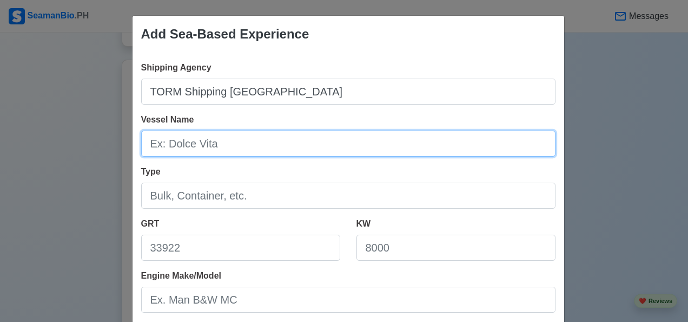
click at [150, 147] on input "Vessel Name" at bounding box center [348, 143] width 415 height 26
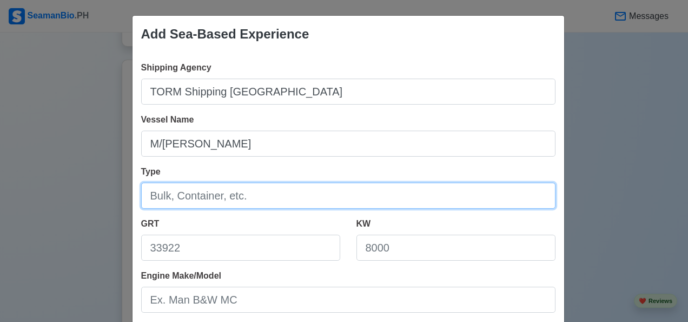
click at [147, 197] on input "Type" at bounding box center [348, 195] width 415 height 26
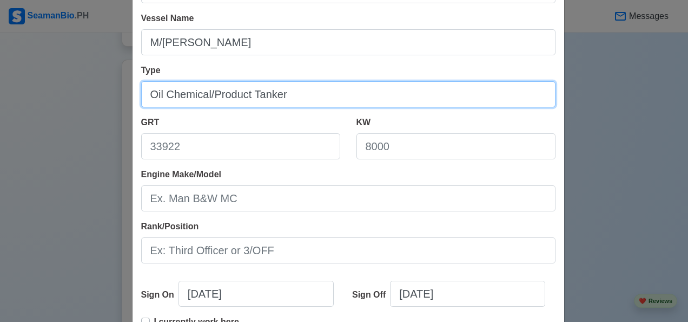
scroll to position [104, 0]
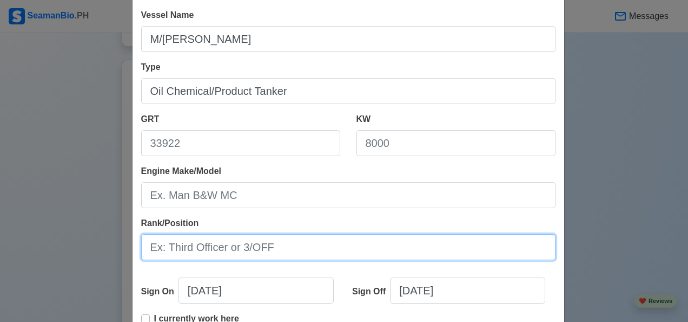
click at [154, 248] on input "Rank/Position" at bounding box center [348, 247] width 415 height 26
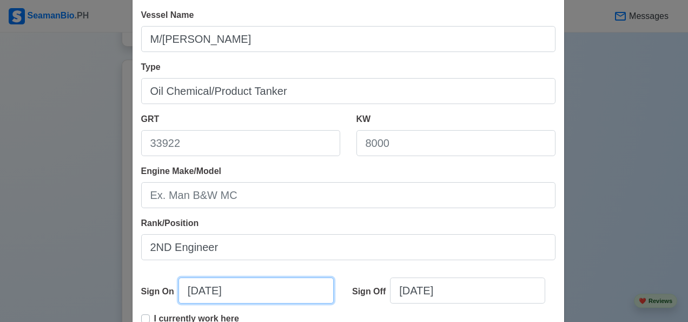
click at [248, 295] on input "10/11/2025" at bounding box center [256, 290] width 155 height 26
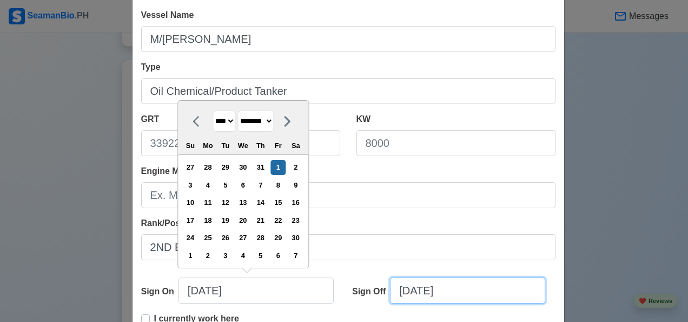
click at [465, 291] on input "10/11/2025" at bounding box center [467, 290] width 155 height 26
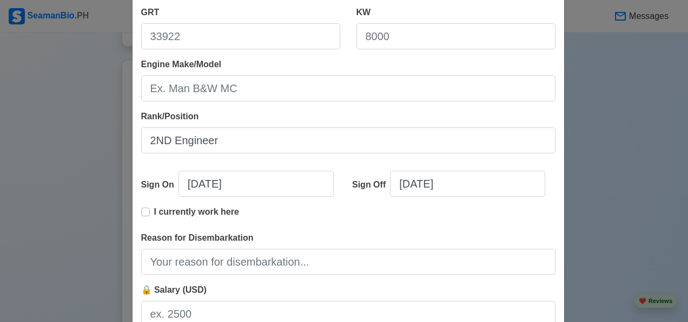
scroll to position [213, 0]
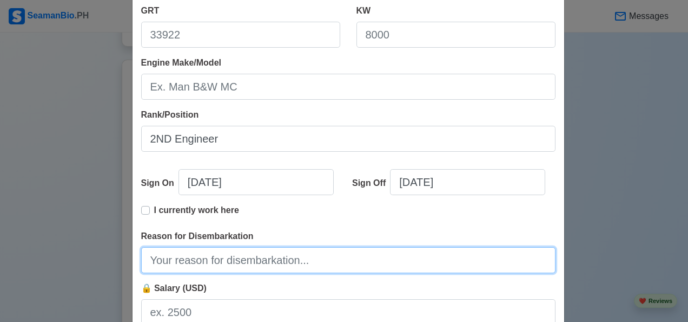
click at [286, 263] on input "Reason for Disembarkation" at bounding box center [348, 260] width 415 height 26
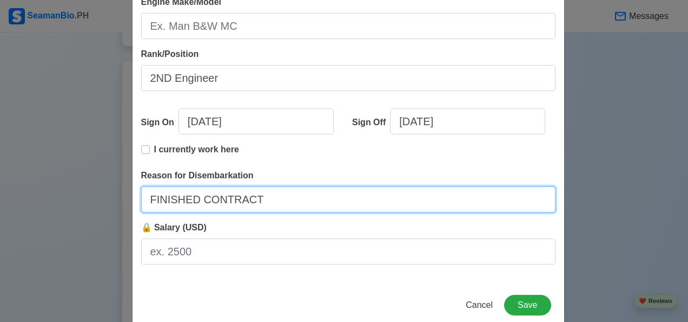
scroll to position [274, 0]
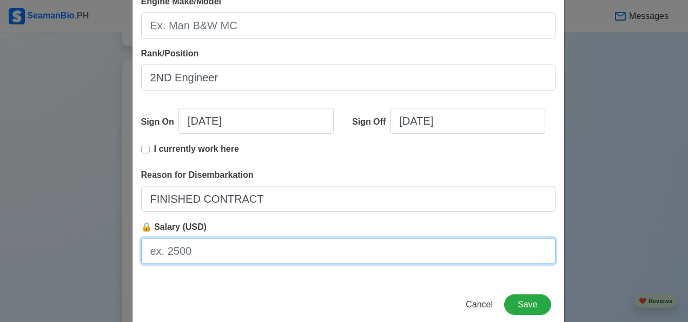
click at [200, 256] on input "🔒 Salary (USD)" at bounding box center [348, 251] width 415 height 26
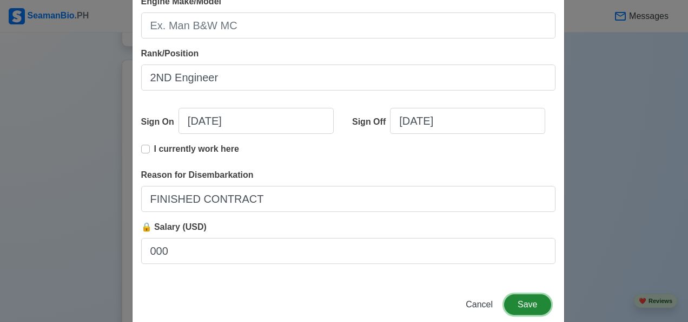
click at [530, 307] on button "Save" at bounding box center [527, 304] width 47 height 21
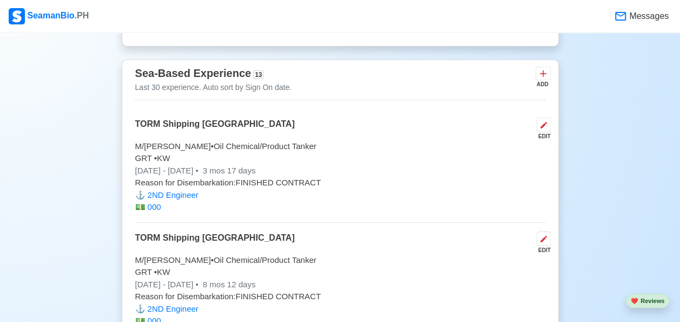
click at [542, 73] on icon at bounding box center [543, 73] width 11 height 11
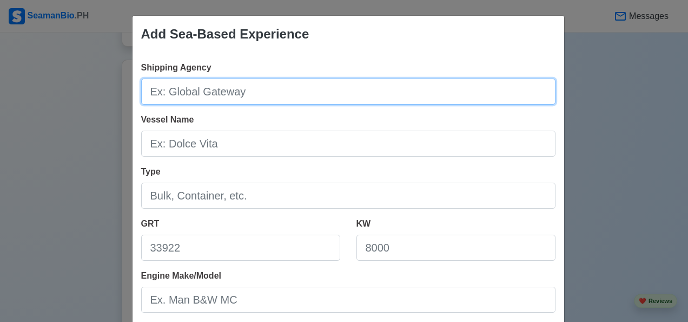
click at [255, 93] on input "Shipping Agency" at bounding box center [348, 91] width 415 height 26
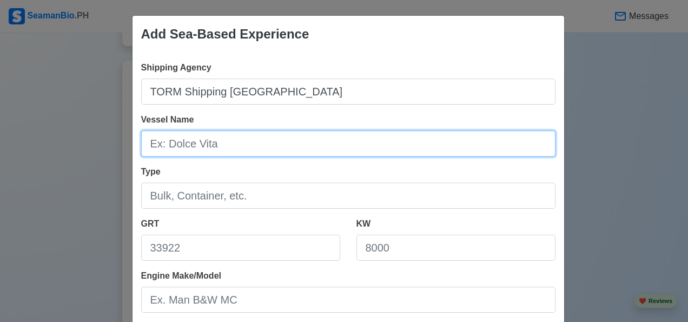
click at [212, 145] on input "Vessel Name" at bounding box center [348, 143] width 415 height 26
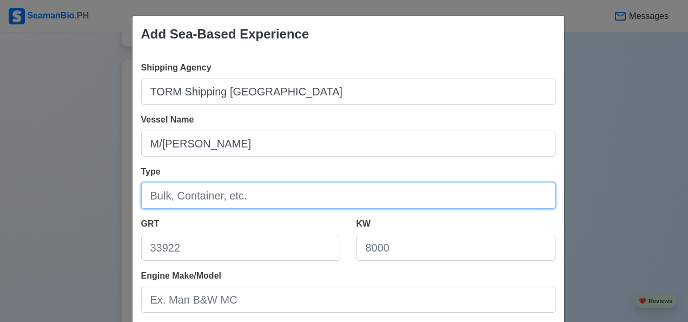
click at [254, 192] on input "Type" at bounding box center [348, 195] width 415 height 26
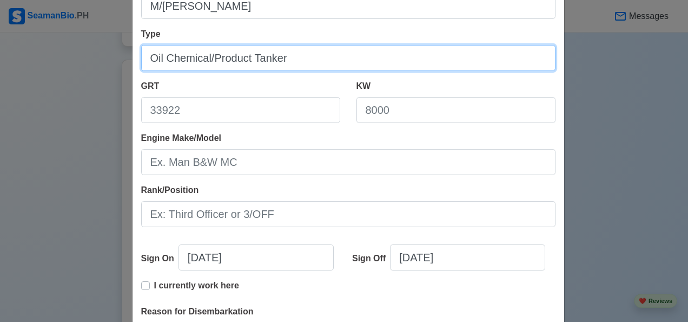
scroll to position [140, 0]
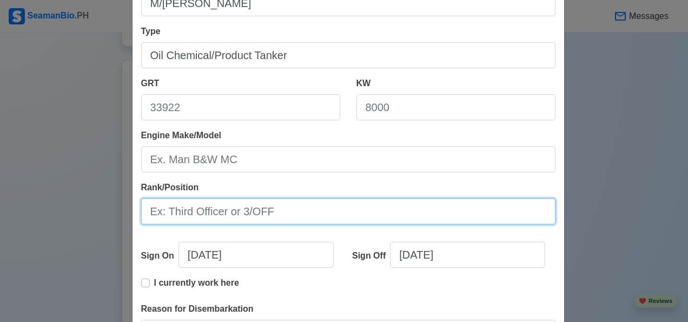
click at [167, 212] on input "Rank/Position" at bounding box center [348, 211] width 415 height 26
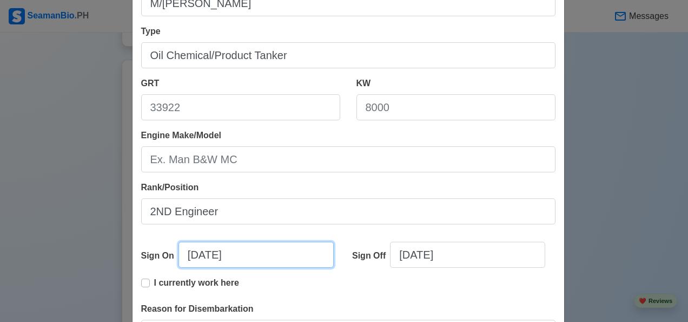
click at [253, 258] on input "10/11/2025" at bounding box center [256, 254] width 155 height 26
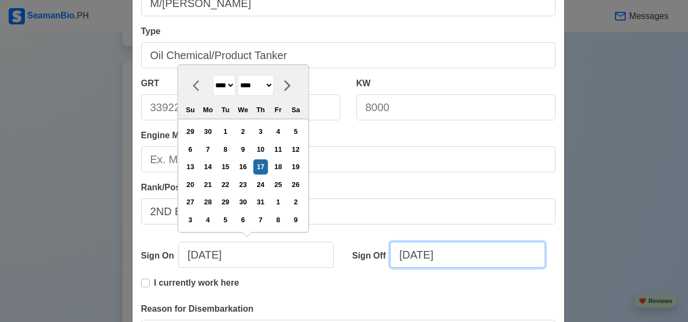
click at [464, 254] on input "10/11/2025" at bounding box center [467, 254] width 155 height 26
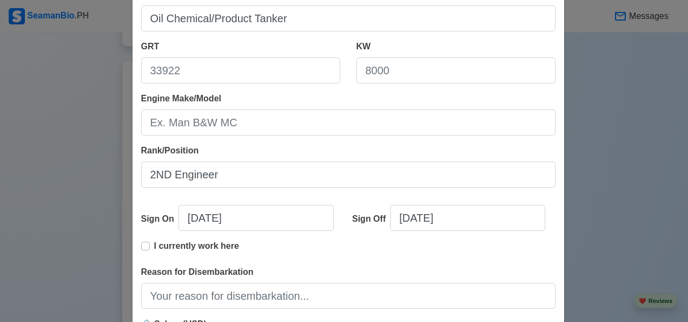
scroll to position [187, 0]
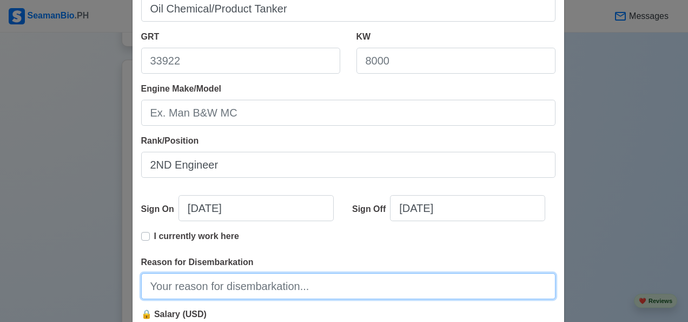
click at [282, 284] on input "Reason for Disembarkation" at bounding box center [348, 286] width 415 height 26
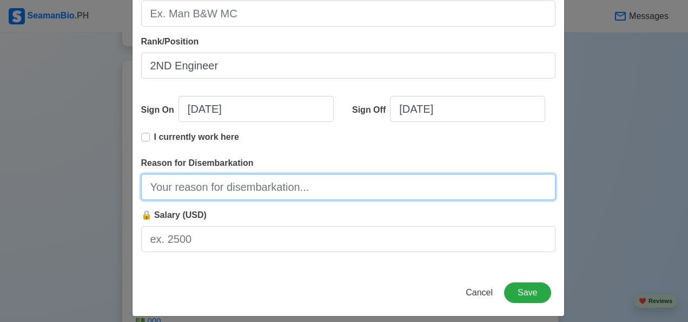
scroll to position [286, 0]
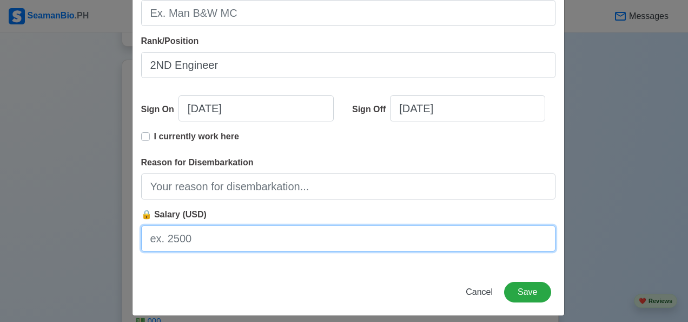
click at [146, 237] on input "🔒 Salary (USD)" at bounding box center [348, 238] width 415 height 26
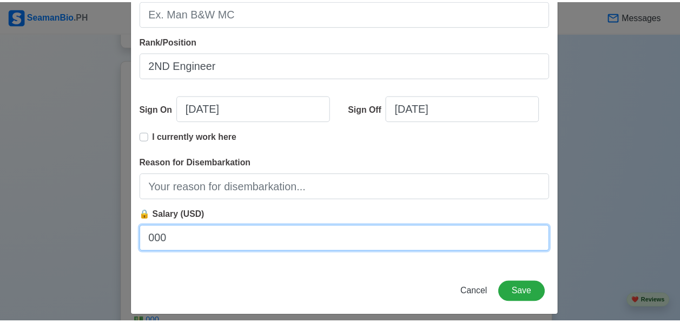
scroll to position [294, 0]
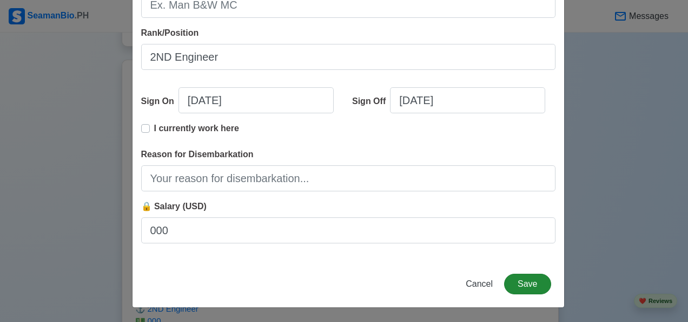
click at [529, 285] on button "Save" at bounding box center [527, 283] width 47 height 21
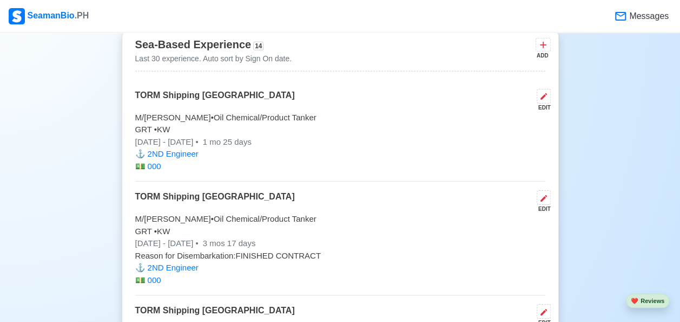
scroll to position [1694, 0]
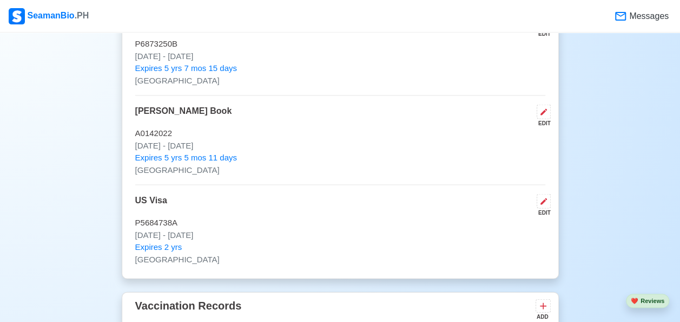
scroll to position [1036, 0]
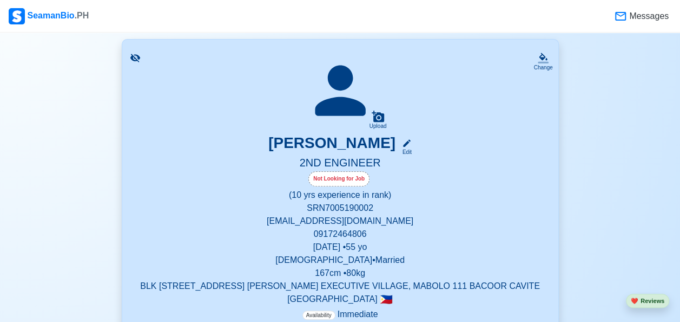
scroll to position [197, 0]
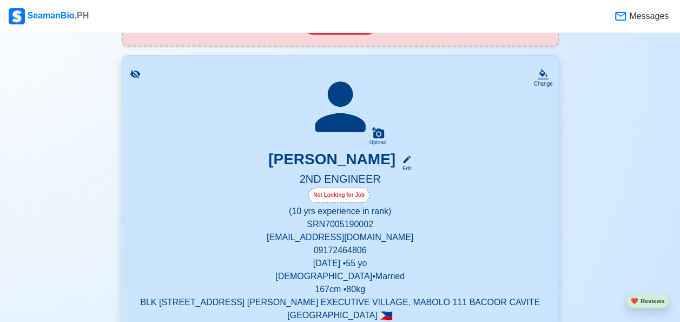
click at [375, 141] on div "Upload" at bounding box center [378, 142] width 17 height 6
click at [0, 0] on input "Upload" at bounding box center [0, 0] width 0 height 0
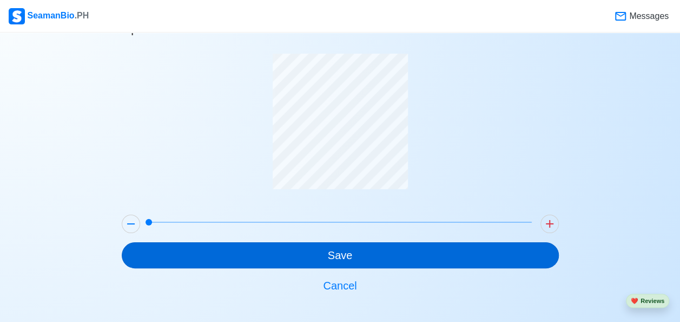
click at [290, 259] on button "Save" at bounding box center [340, 255] width 437 height 26
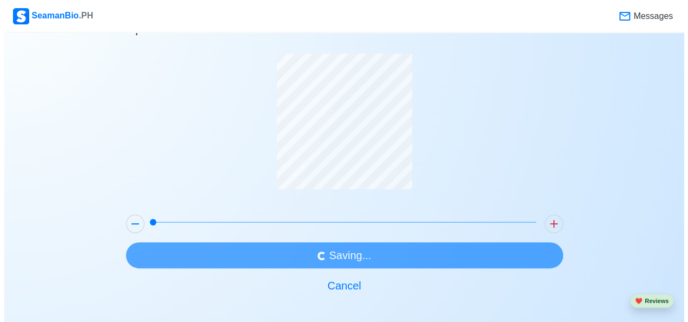
scroll to position [0, 0]
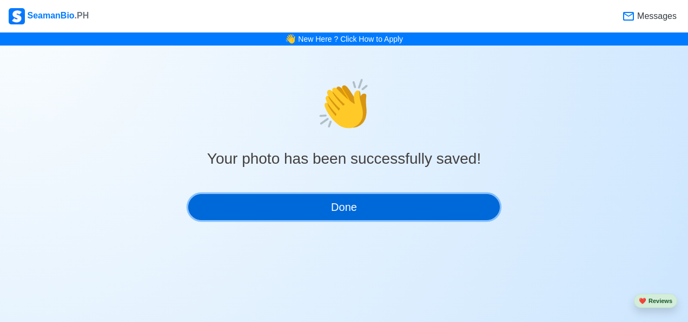
click at [260, 201] on button "Done" at bounding box center [344, 207] width 312 height 26
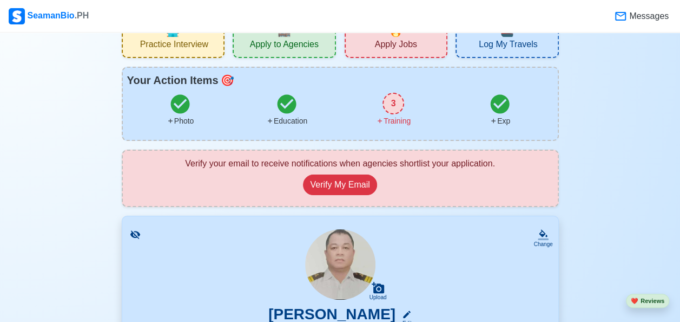
scroll to position [37, 0]
click at [325, 191] on button "Verify My Email" at bounding box center [340, 184] width 74 height 21
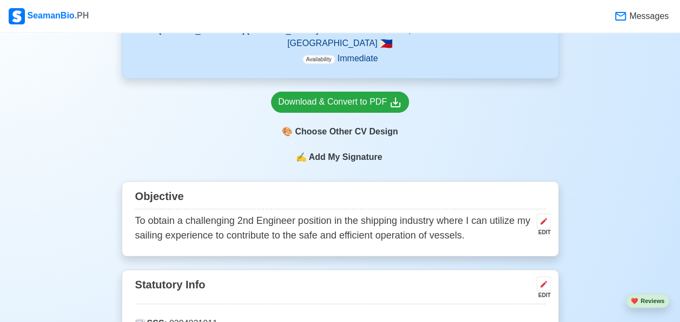
scroll to position [452, 0]
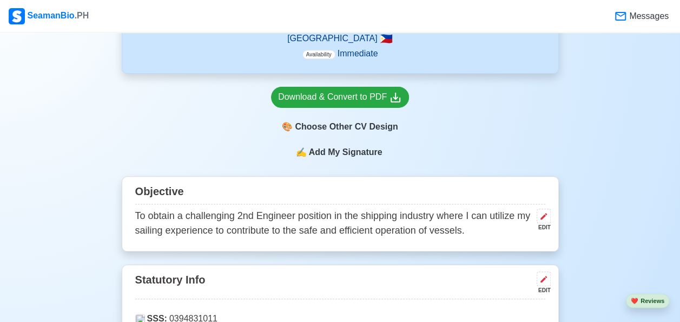
click at [325, 161] on div "✍️ Add My Signature" at bounding box center [340, 159] width 437 height 26
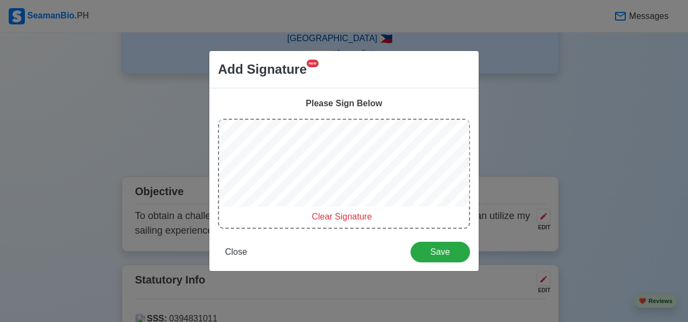
click at [343, 220] on span "Clear Signature" at bounding box center [342, 216] width 60 height 9
click at [344, 216] on span "Clear Signature" at bounding box center [342, 216] width 60 height 9
click at [344, 212] on span "Clear Signature" at bounding box center [342, 216] width 60 height 9
click at [445, 247] on span "Save" at bounding box center [440, 251] width 45 height 9
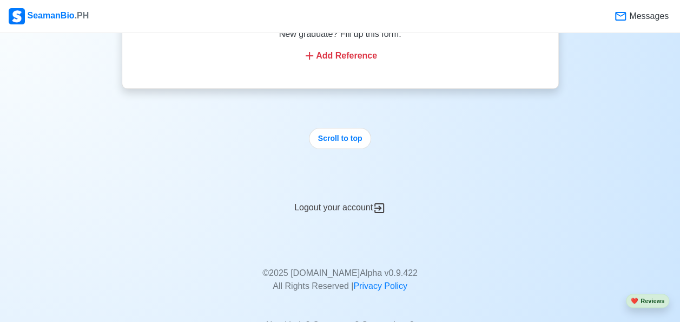
scroll to position [3544, 0]
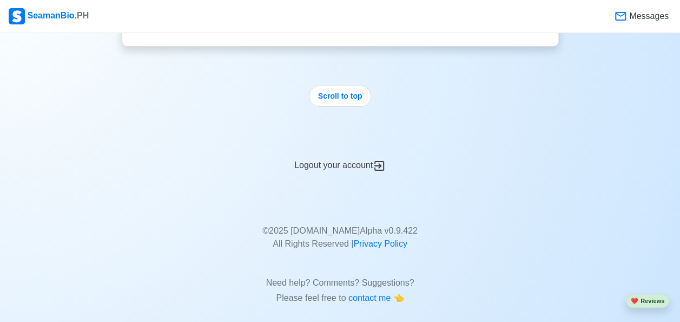
click at [330, 154] on div "Logout your account" at bounding box center [340, 159] width 437 height 27
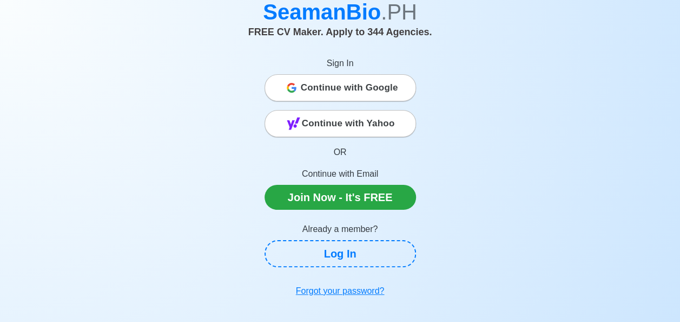
scroll to position [55, 0]
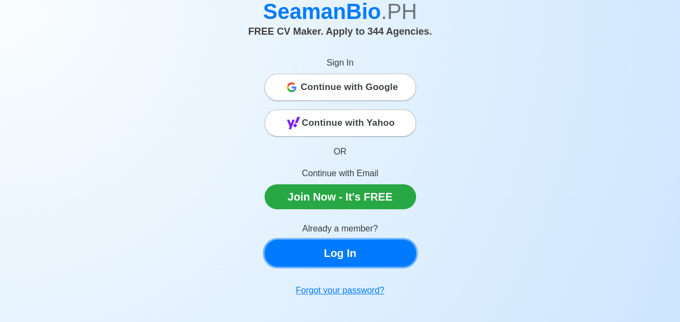
click at [301, 251] on link "Log In" at bounding box center [341, 252] width 152 height 27
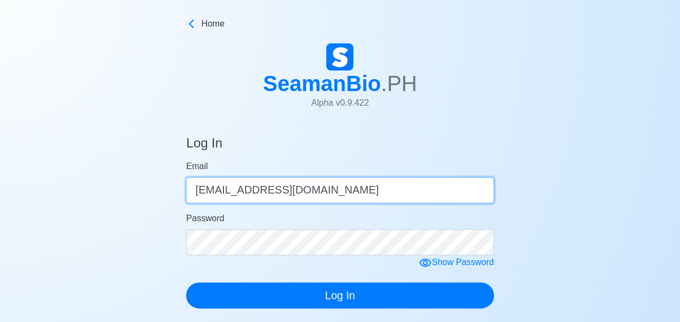
click at [362, 196] on input "[EMAIL_ADDRESS][DOMAIN_NAME]" at bounding box center [340, 190] width 308 height 26
type input "c"
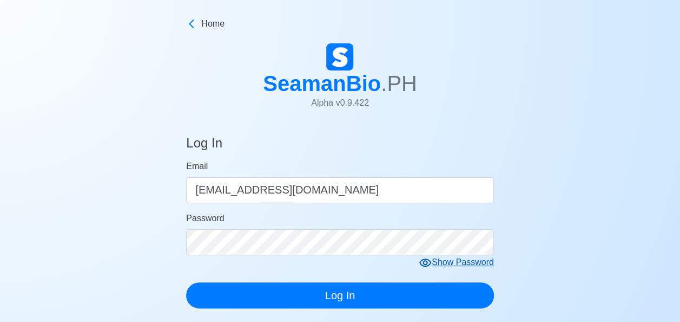
click at [468, 259] on div "Show Password" at bounding box center [456, 262] width 75 height 14
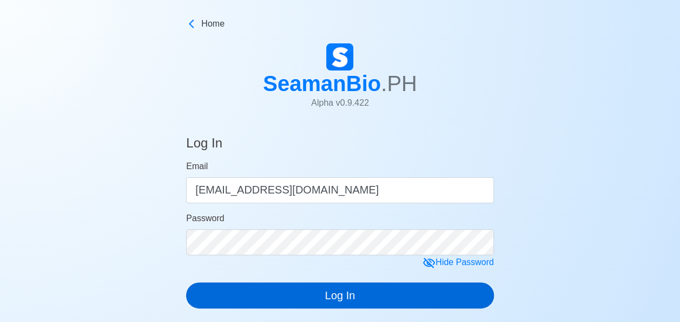
click at [368, 303] on button "Log In" at bounding box center [340, 295] width 308 height 26
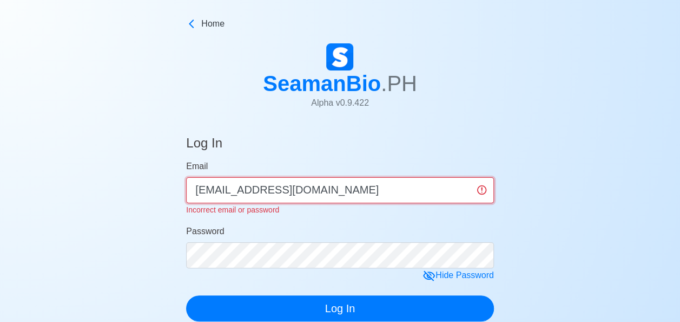
click at [342, 195] on input "[EMAIL_ADDRESS][DOMAIN_NAME]" at bounding box center [340, 190] width 308 height 26
type input "r"
type input "[EMAIL_ADDRESS][DOMAIN_NAME]"
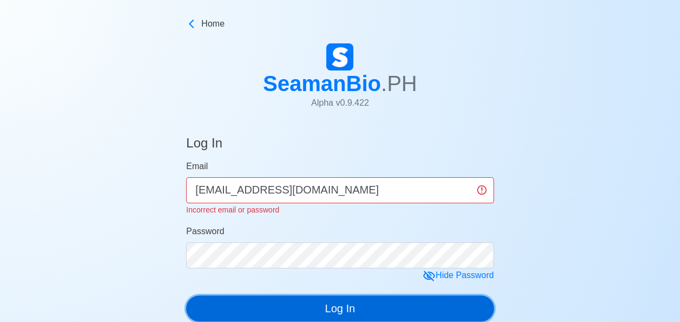
click at [397, 311] on div "Log In Email [EMAIL_ADDRESS][DOMAIN_NAME] Incorrect email or password Password …" at bounding box center [340, 238] width 308 height 233
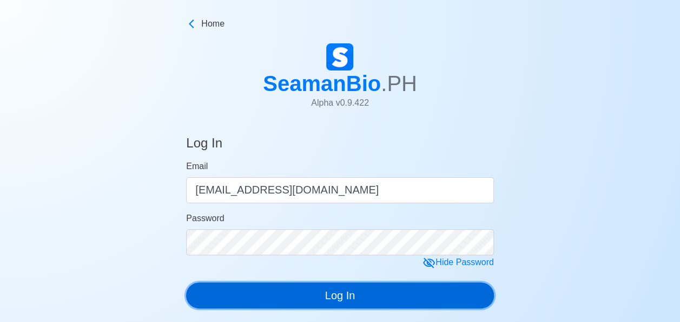
click at [345, 297] on button "Log In" at bounding box center [340, 295] width 308 height 26
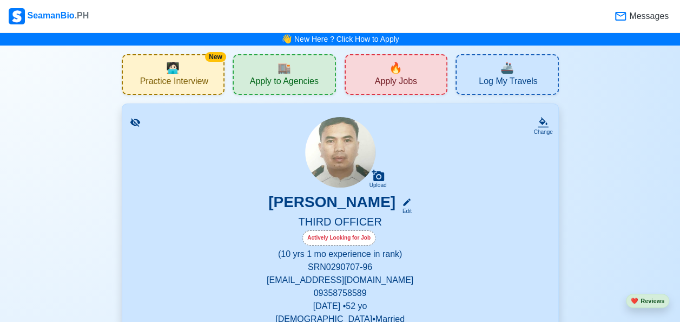
click at [383, 78] on span "Apply Jobs" at bounding box center [396, 83] width 42 height 14
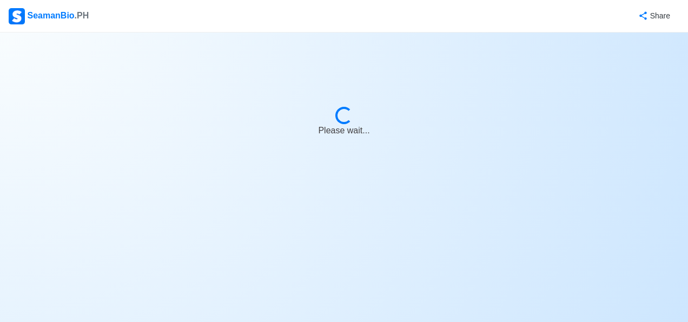
select select "3rd Officer"
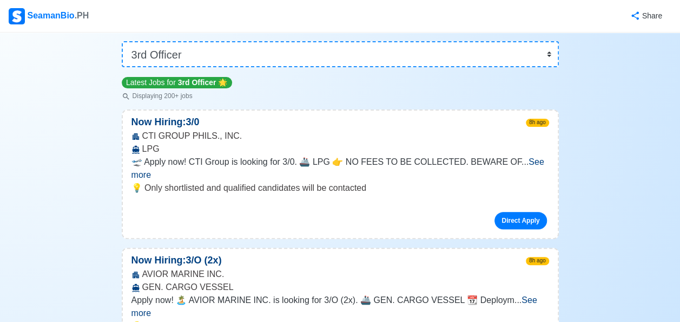
scroll to position [98, 0]
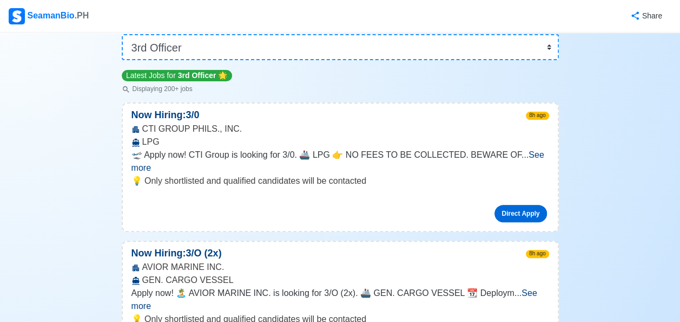
click at [517, 205] on link "Direct Apply" at bounding box center [521, 213] width 52 height 17
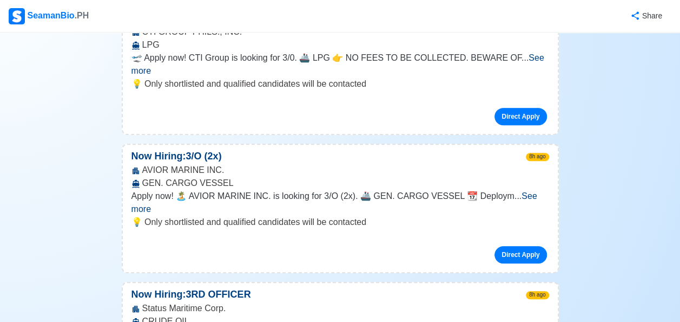
scroll to position [64, 0]
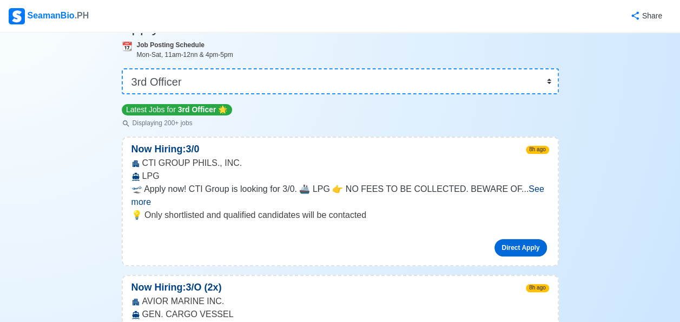
click at [528, 239] on link "Direct Apply" at bounding box center [521, 247] width 52 height 17
click at [516, 239] on link "Direct Apply" at bounding box center [521, 247] width 52 height 17
click at [519, 239] on link "Direct Apply" at bounding box center [521, 247] width 52 height 17
